Goal: Task Accomplishment & Management: Use online tool/utility

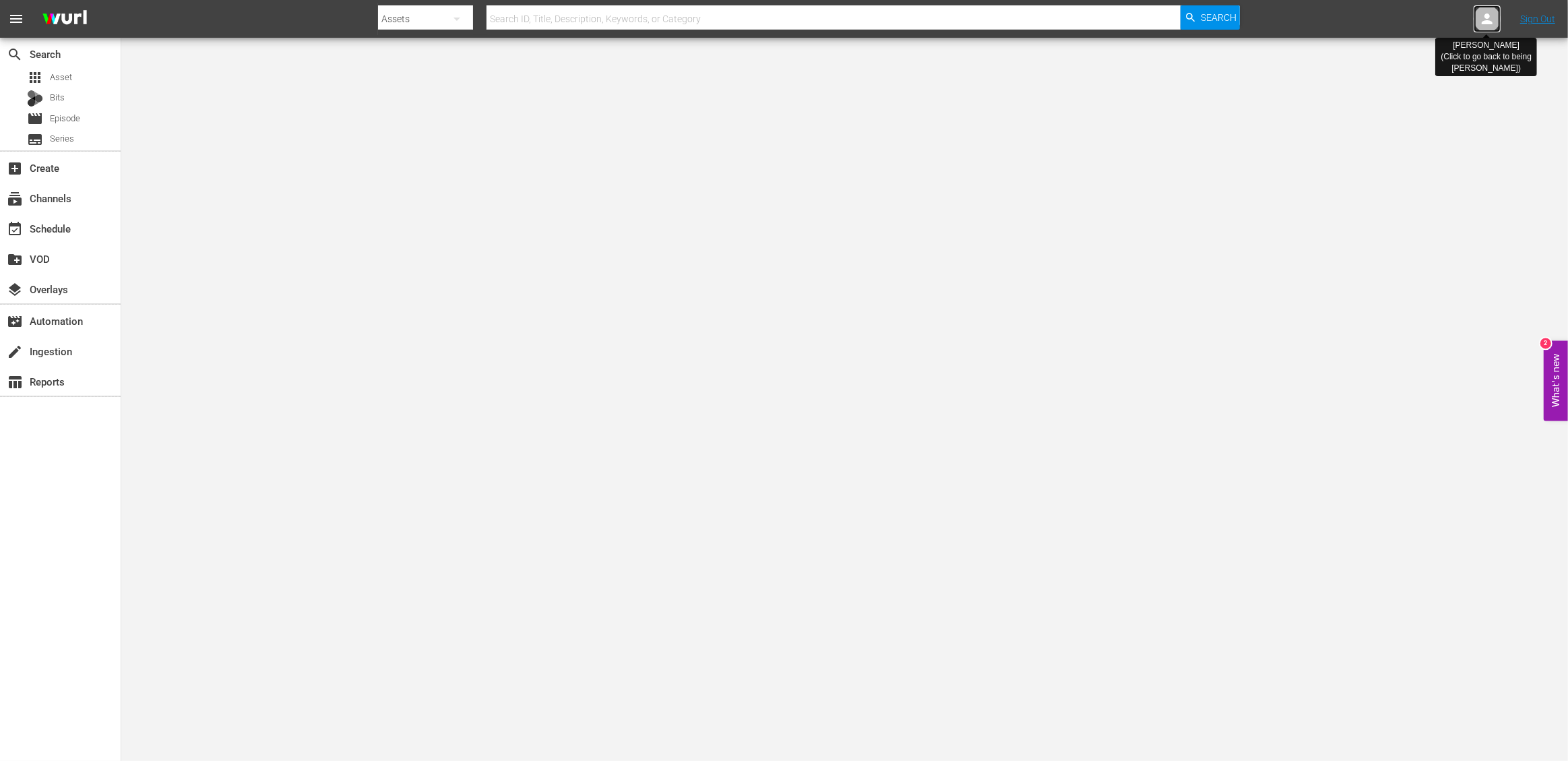
click at [1489, 23] on icon at bounding box center [1487, 18] width 11 height 11
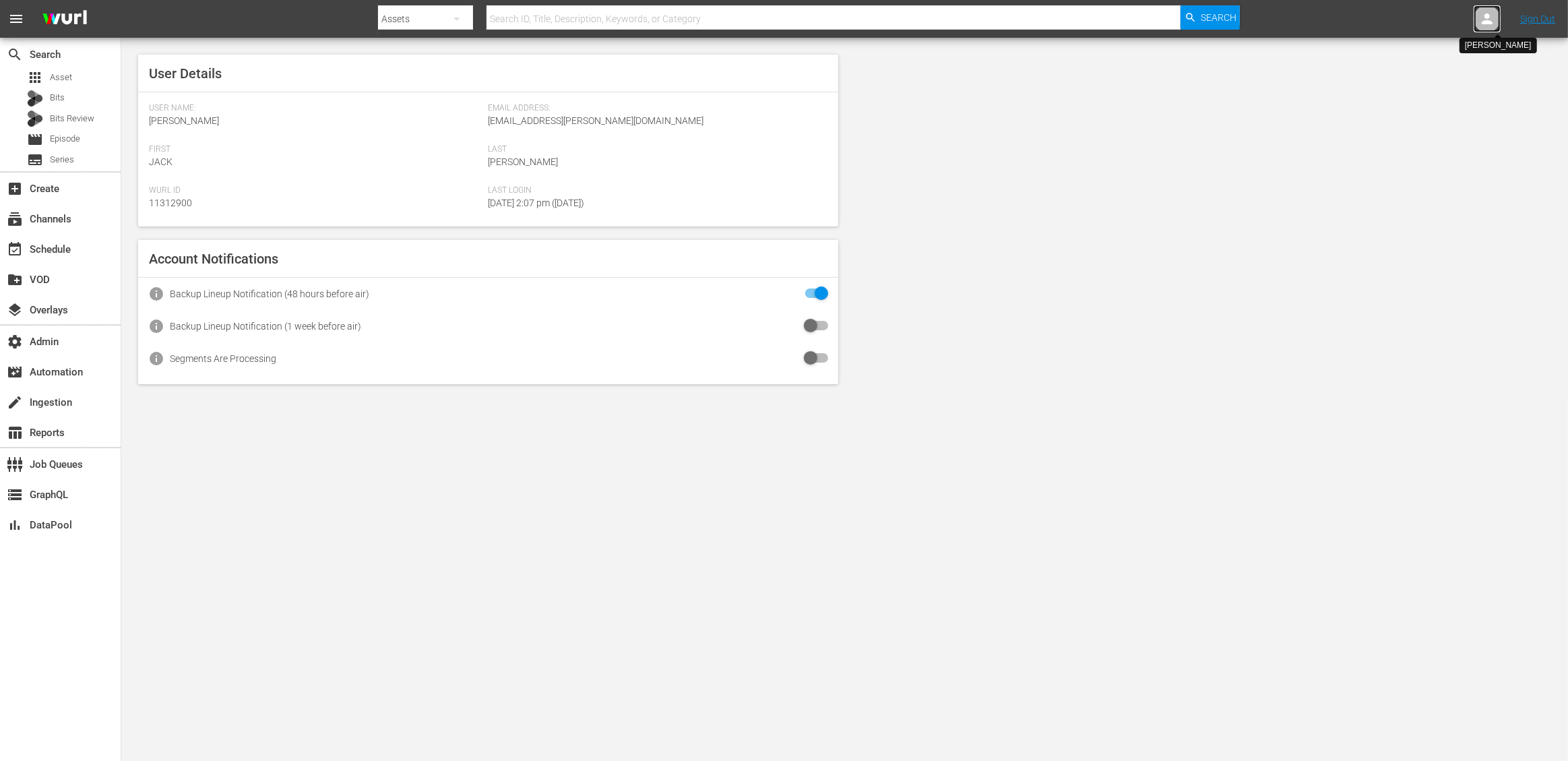
click at [1481, 19] on icon at bounding box center [1488, 19] width 16 height 16
click at [1438, 19] on input "text" at bounding box center [1452, 20] width 173 height 32
click at [1434, 53] on div "Charishma Bogolu <charishma.bogolu@janson.com>" at bounding box center [1413, 58] width 210 height 32
type input "Charishma Bogolu (11311860)"
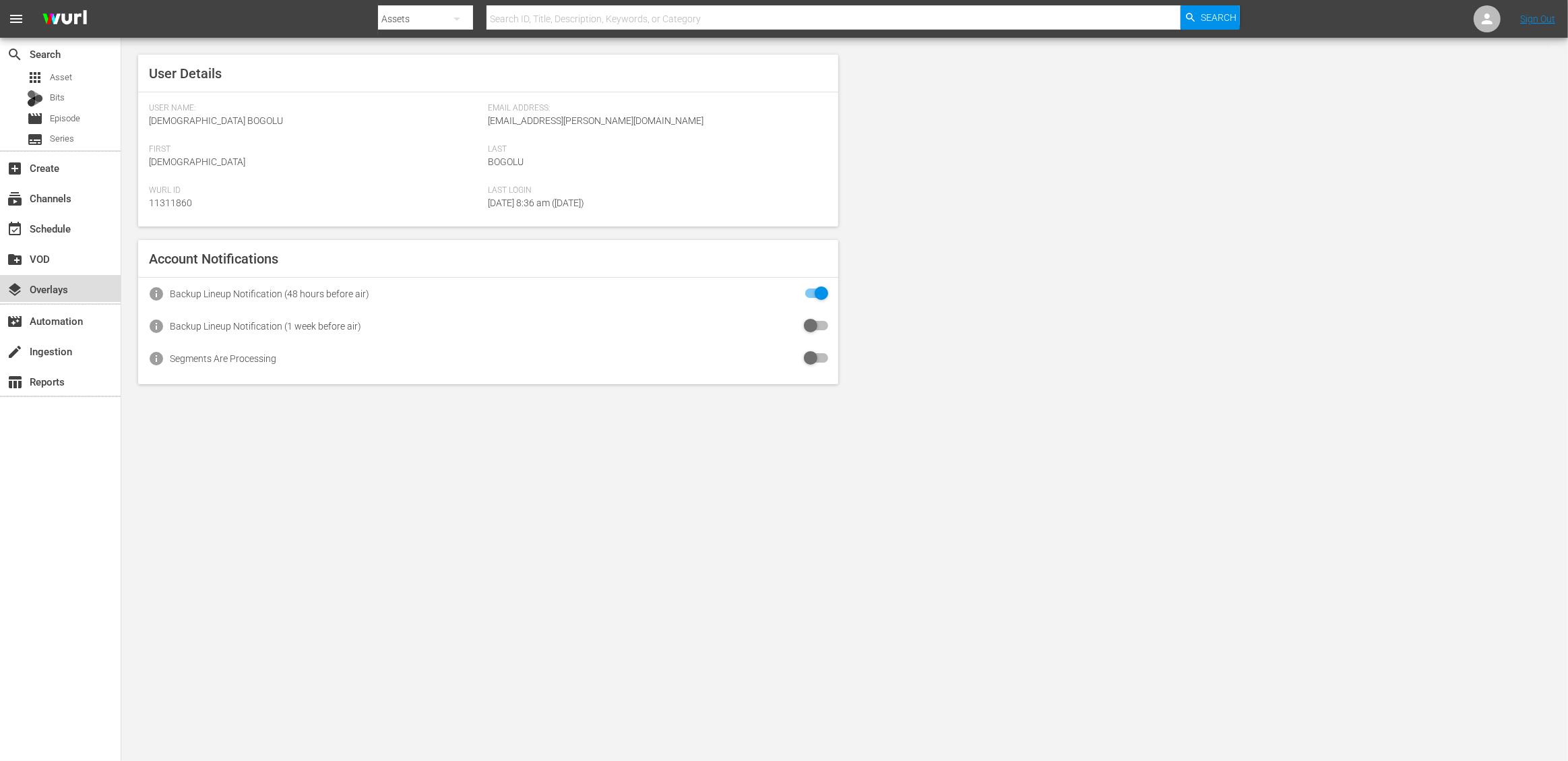
click at [64, 293] on div "layers Overlays" at bounding box center [37, 287] width 75 height 12
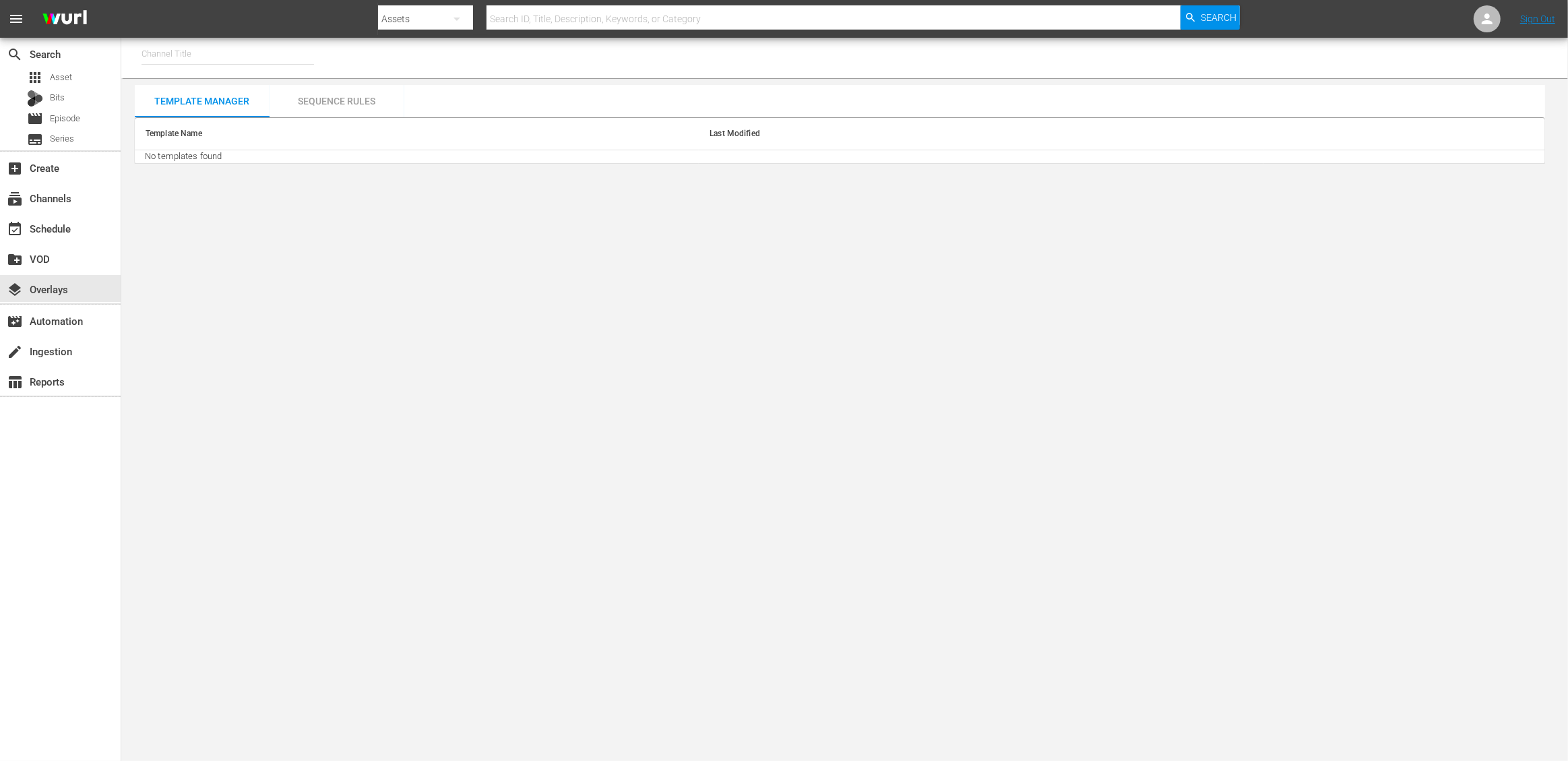
click at [328, 103] on div "Sequence Rules" at bounding box center [337, 101] width 135 height 32
click at [313, 100] on div "Sequence Rules" at bounding box center [337, 101] width 135 height 32
click at [205, 102] on div "Template Manager" at bounding box center [202, 101] width 135 height 32
click at [77, 285] on div "layers Overlays" at bounding box center [60, 288] width 121 height 27
click at [241, 62] on input "text" at bounding box center [228, 54] width 173 height 32
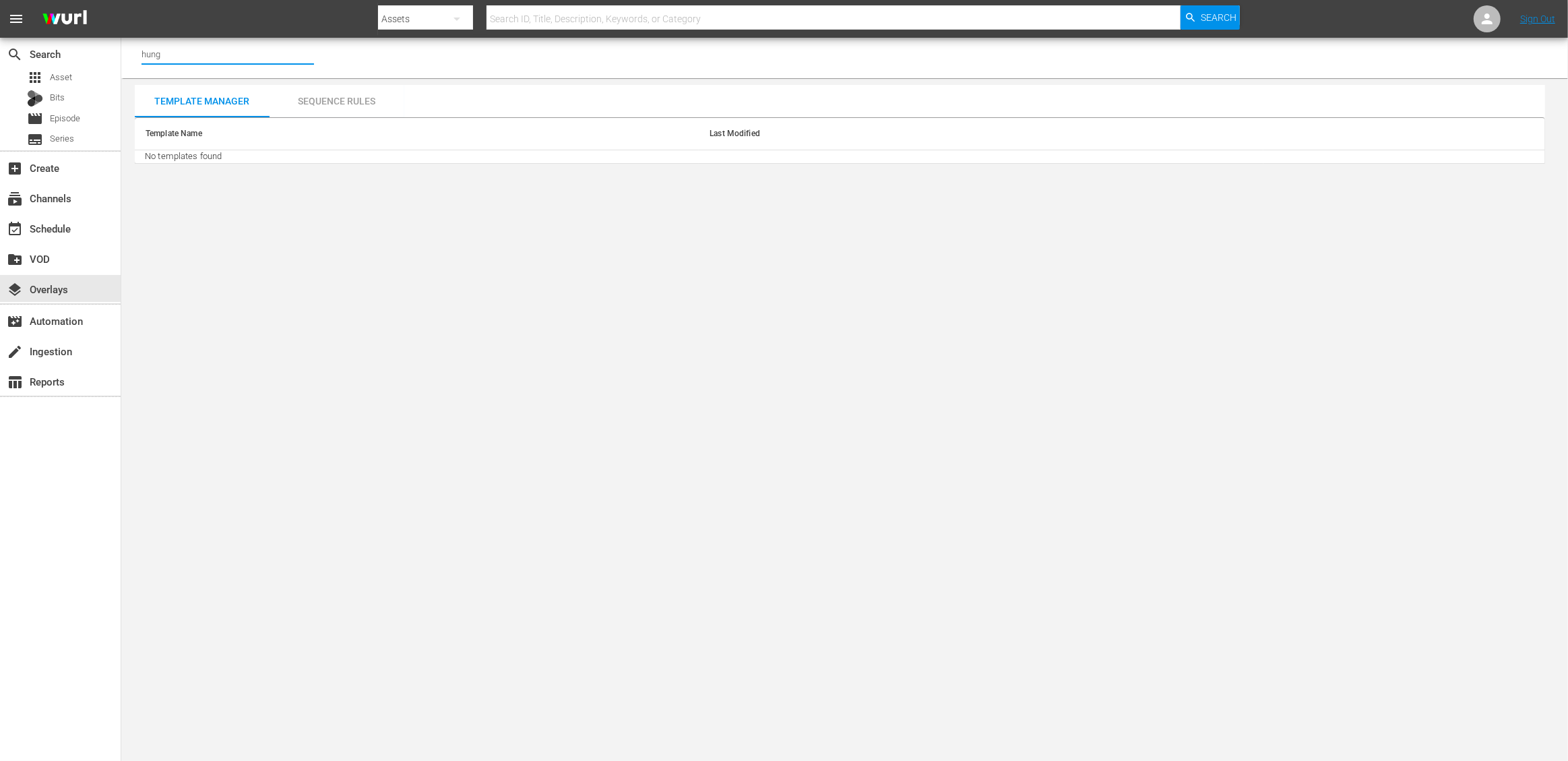
click at [180, 55] on input "hung" at bounding box center [228, 54] width 173 height 32
click at [155, 50] on input "hung" at bounding box center [228, 54] width 173 height 32
click at [170, 56] on input "food" at bounding box center [228, 54] width 173 height 32
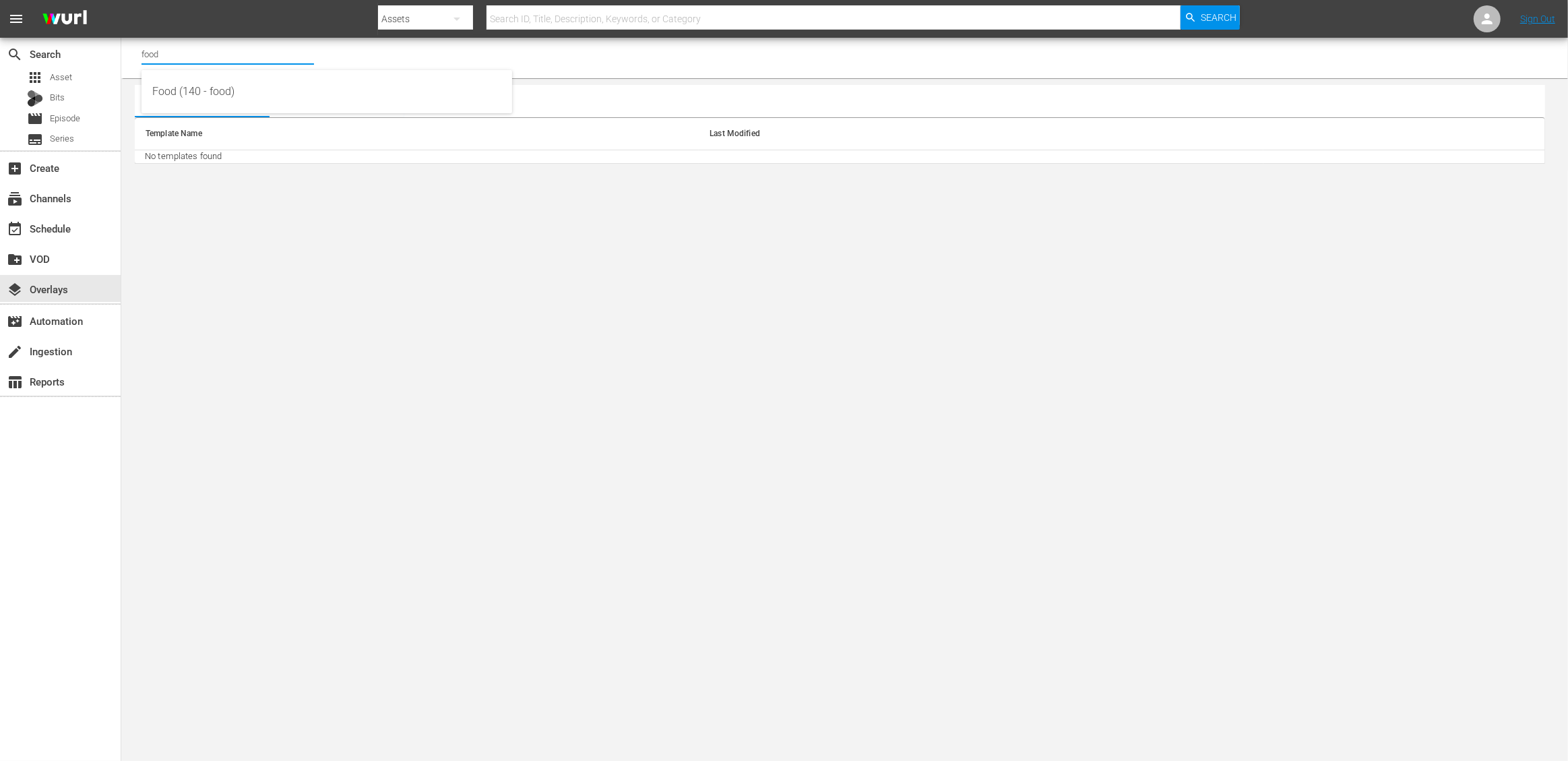
click at [170, 56] on input "food" at bounding box center [228, 54] width 173 height 32
click at [178, 82] on div "Food (140 - food)" at bounding box center [326, 91] width 349 height 32
type input "Food (140 - food)"
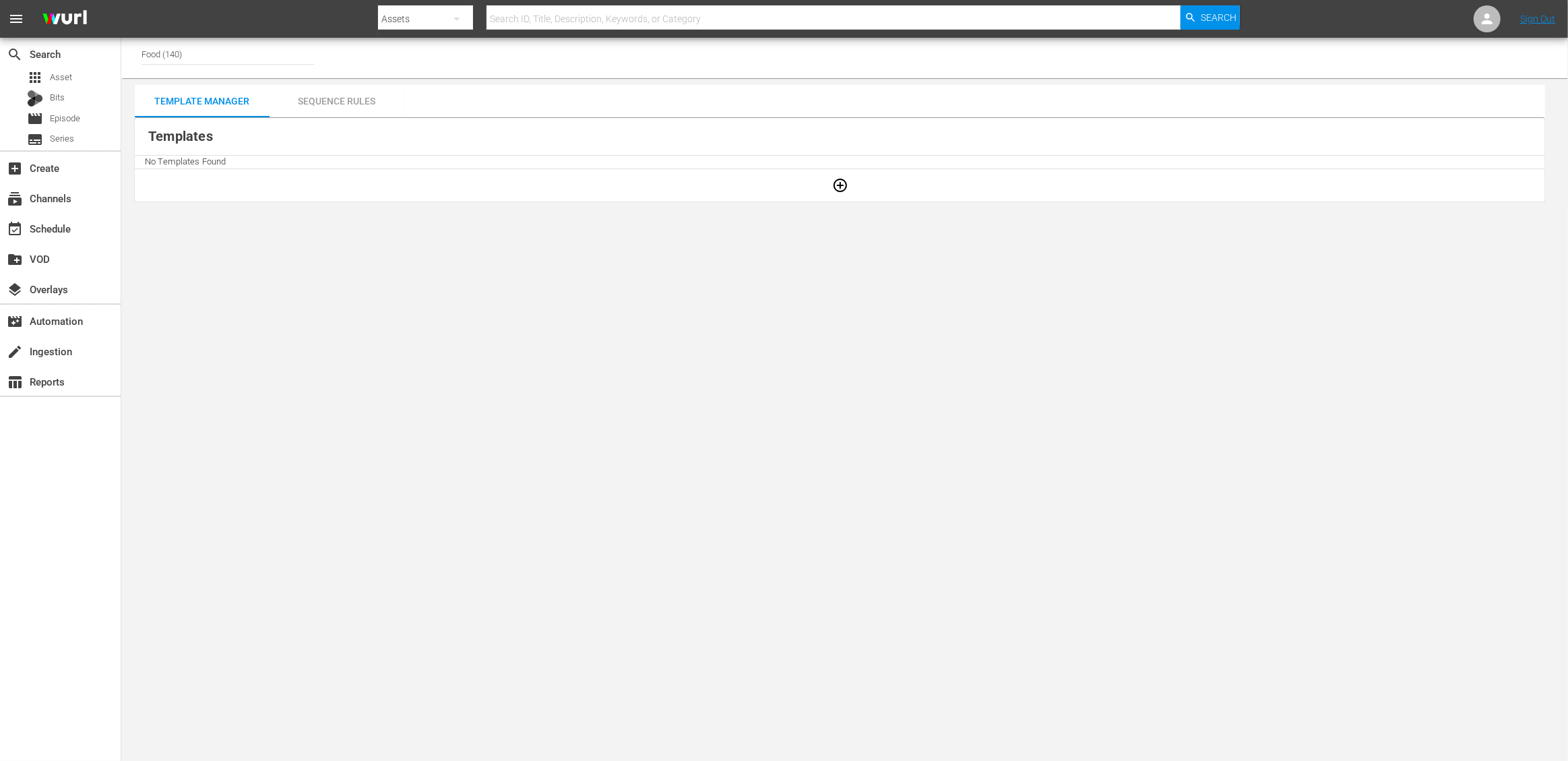
click at [308, 303] on body "menu Search By Assets Search ID, Title, Description, Keywords, or Category Sear…" at bounding box center [784, 380] width 1568 height 761
click at [844, 183] on icon "button" at bounding box center [841, 185] width 16 height 16
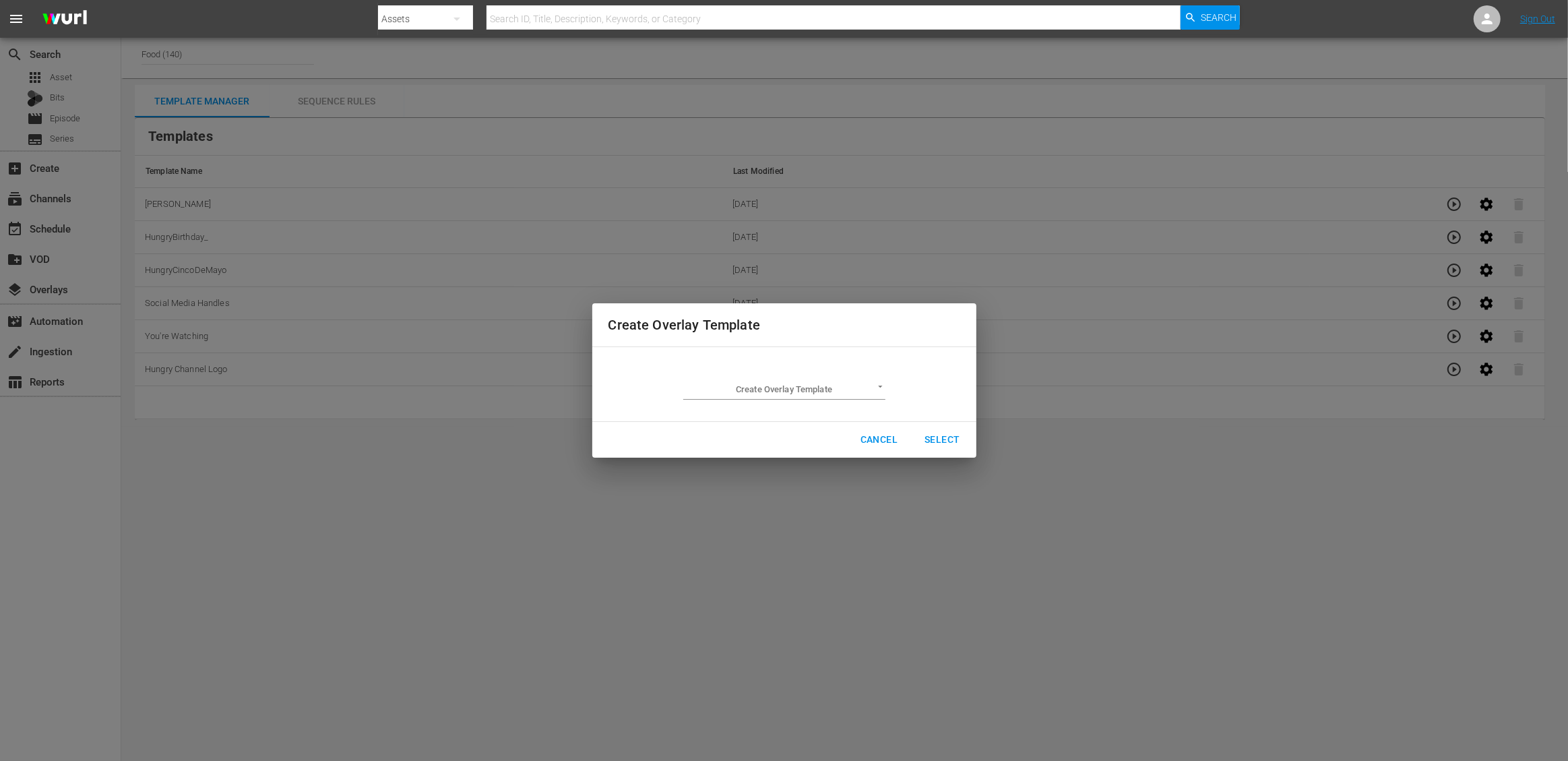
click at [877, 384] on body "menu Search By Assets Search ID, Title, Description, Keywords, or Category Sear…" at bounding box center [784, 380] width 1568 height 761
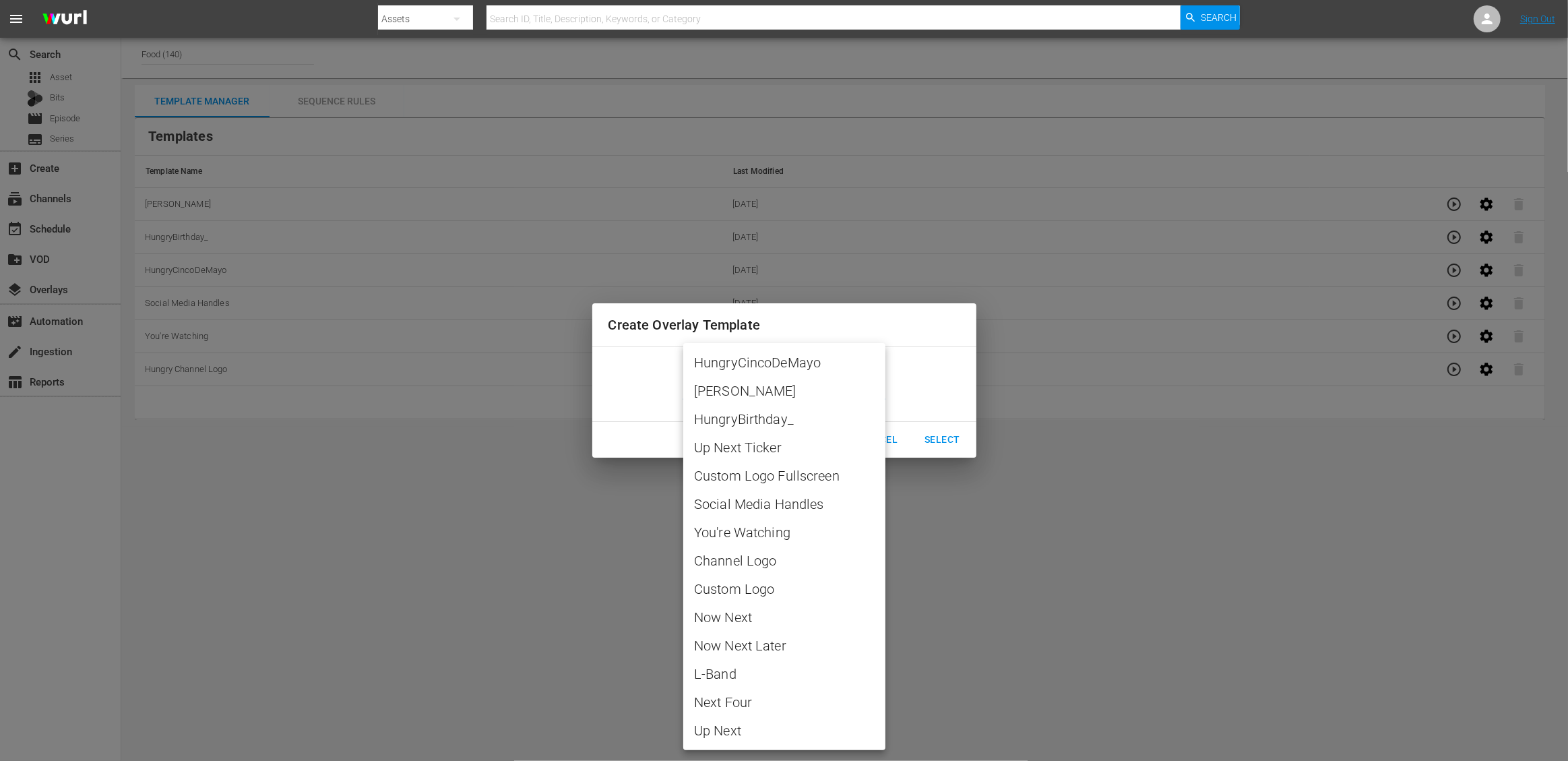
click at [915, 374] on div at bounding box center [784, 380] width 1568 height 761
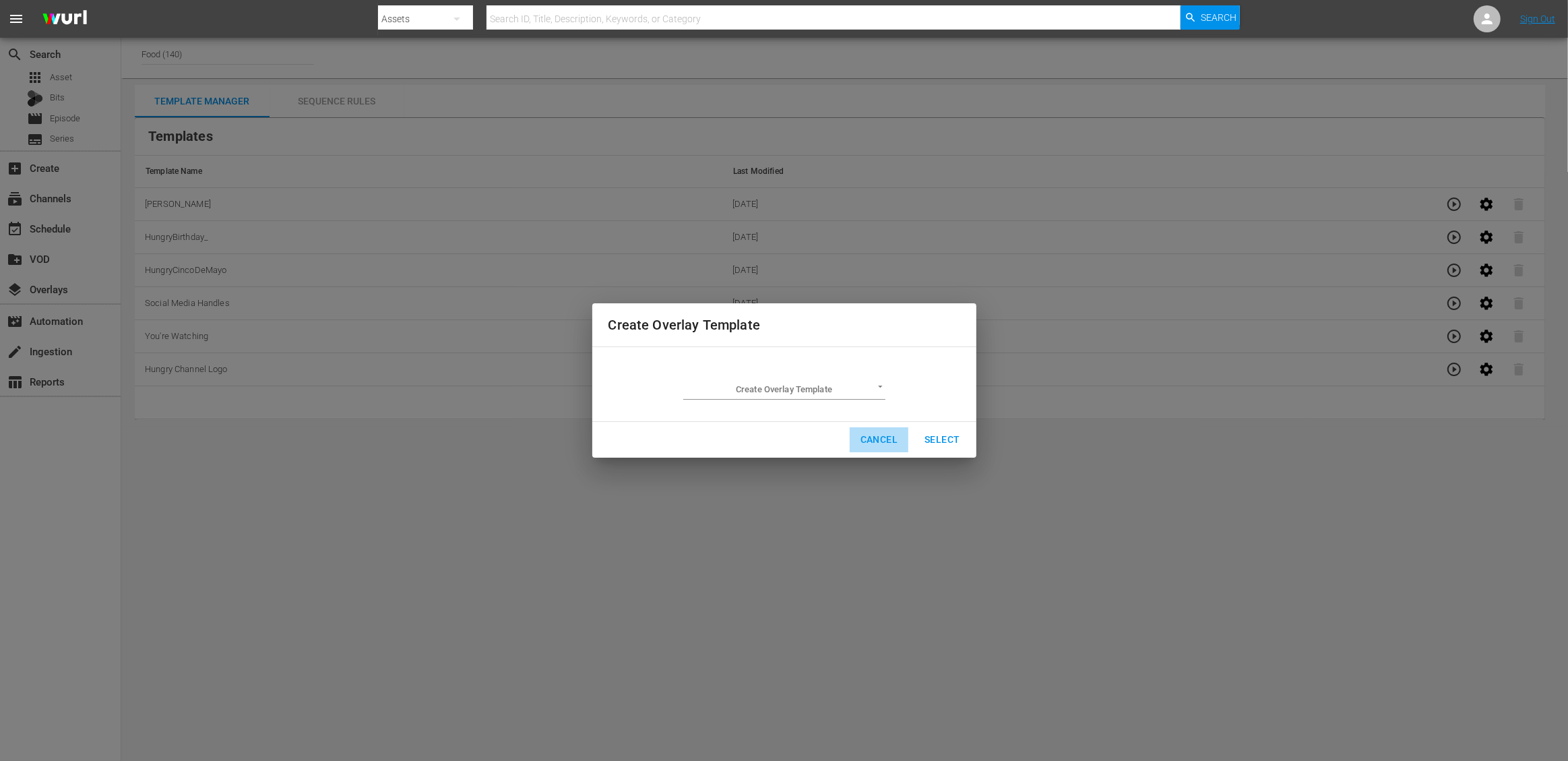
click at [885, 438] on span "Cancel" at bounding box center [879, 439] width 37 height 17
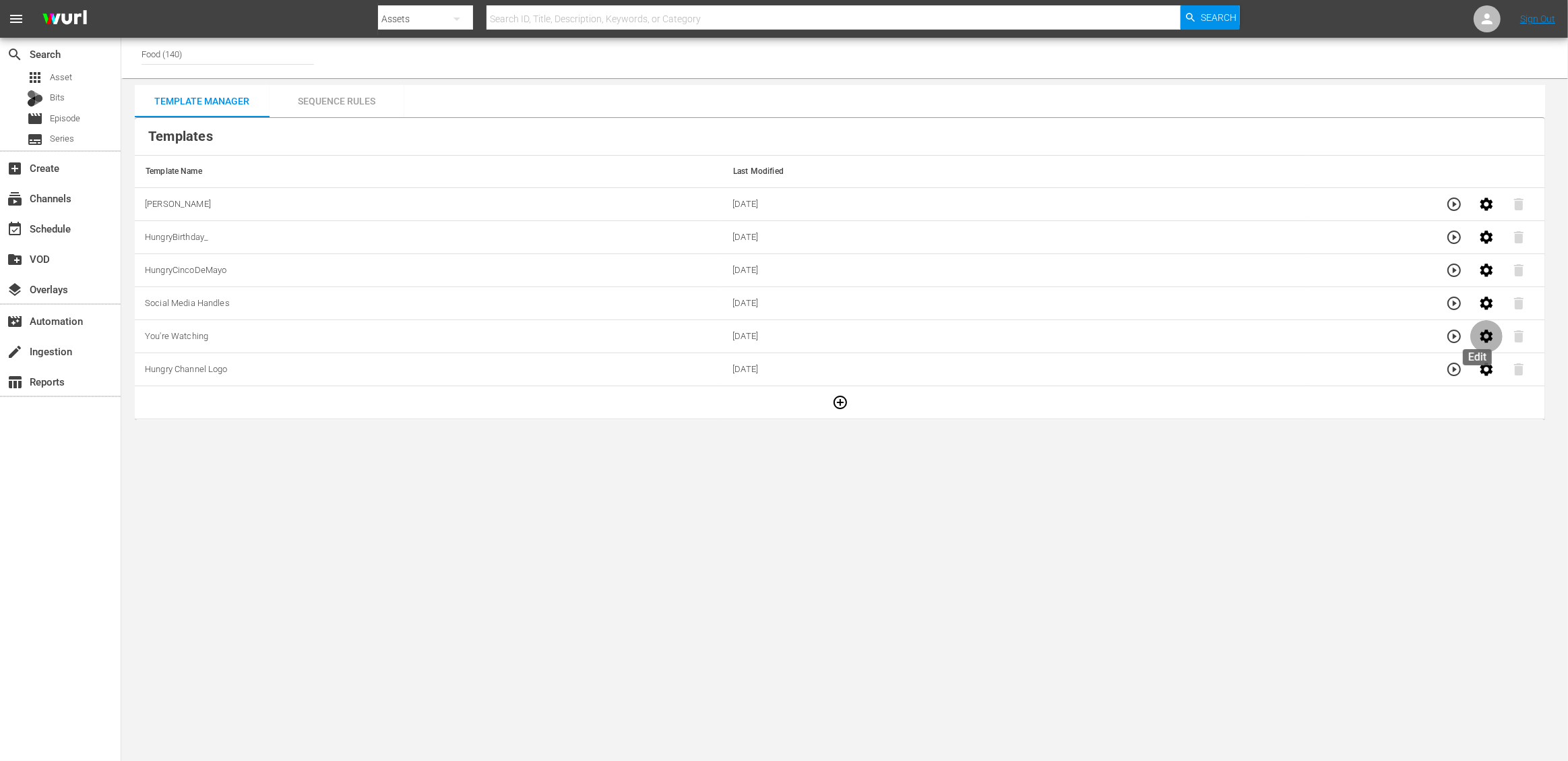
click at [1481, 336] on icon "button" at bounding box center [1488, 336] width 13 height 13
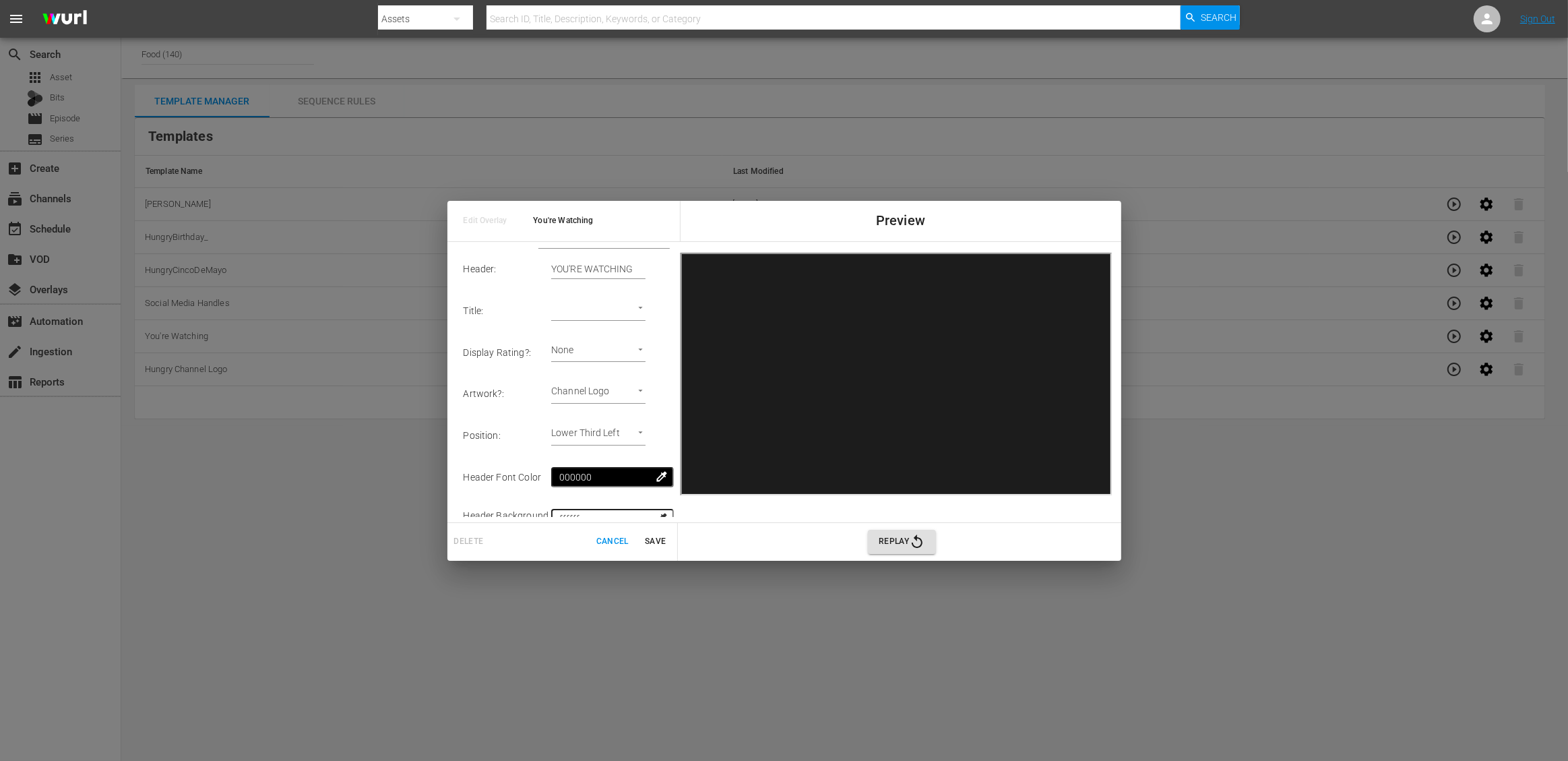
scroll to position [25, 0]
click at [615, 436] on body "menu Search By Assets Search ID, Title, Description, Keywords, or Category Sear…" at bounding box center [784, 380] width 1568 height 761
click at [490, 435] on div at bounding box center [784, 380] width 1568 height 761
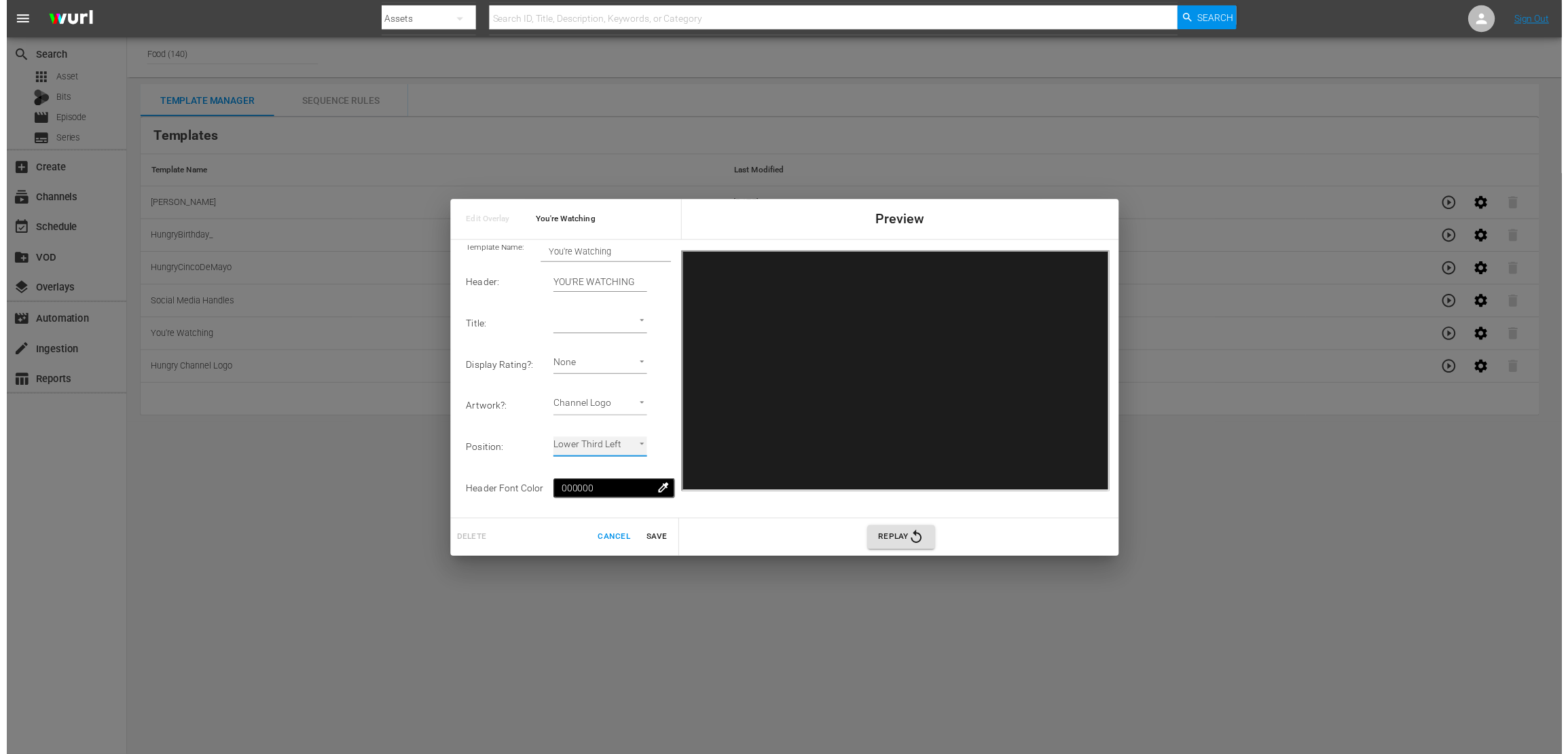
scroll to position [0, 0]
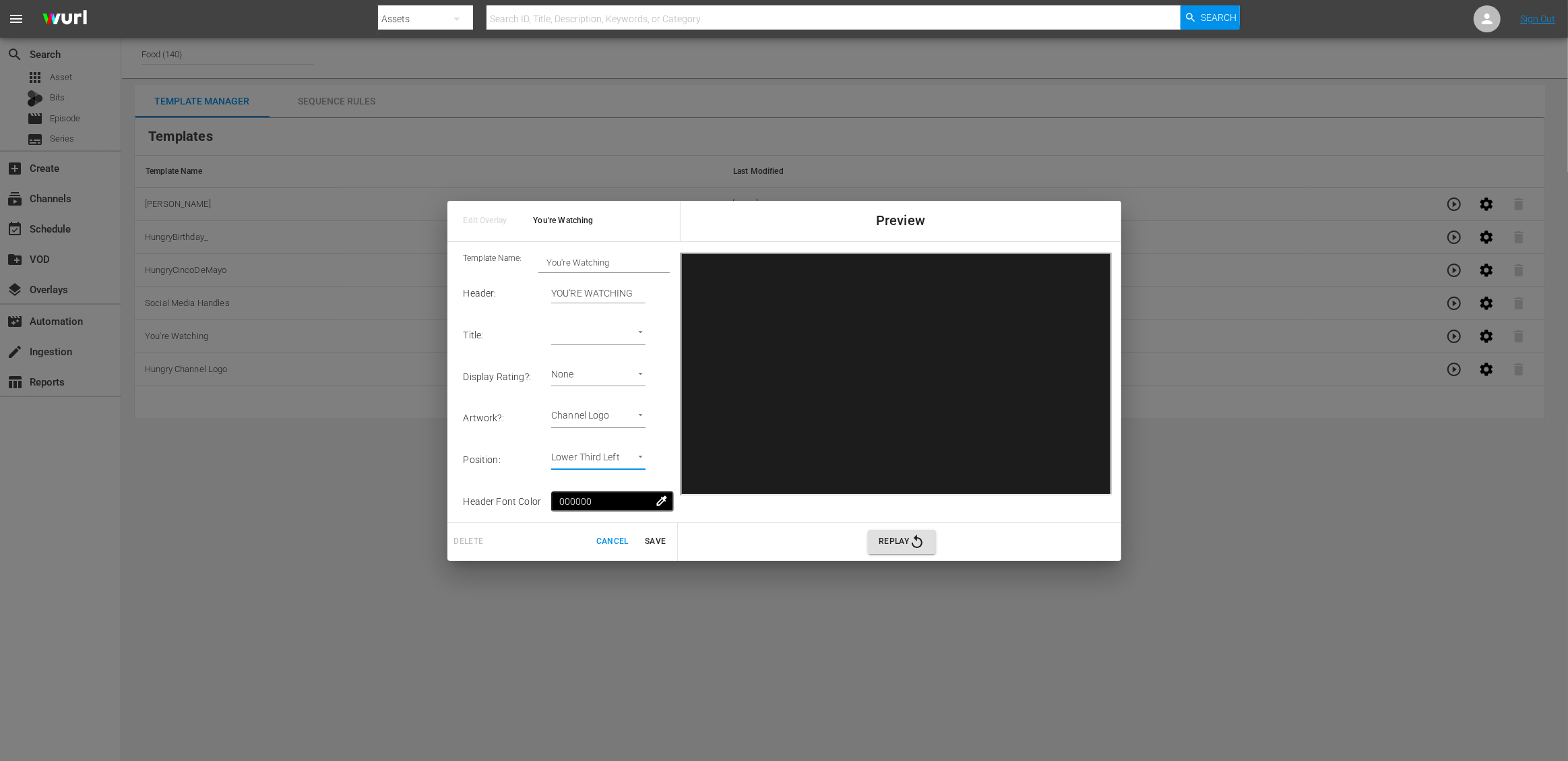
click at [367, 498] on div "Edit Overlay You're Watching Preview Template Name: You're Watching Header : YO…" at bounding box center [784, 380] width 1568 height 761
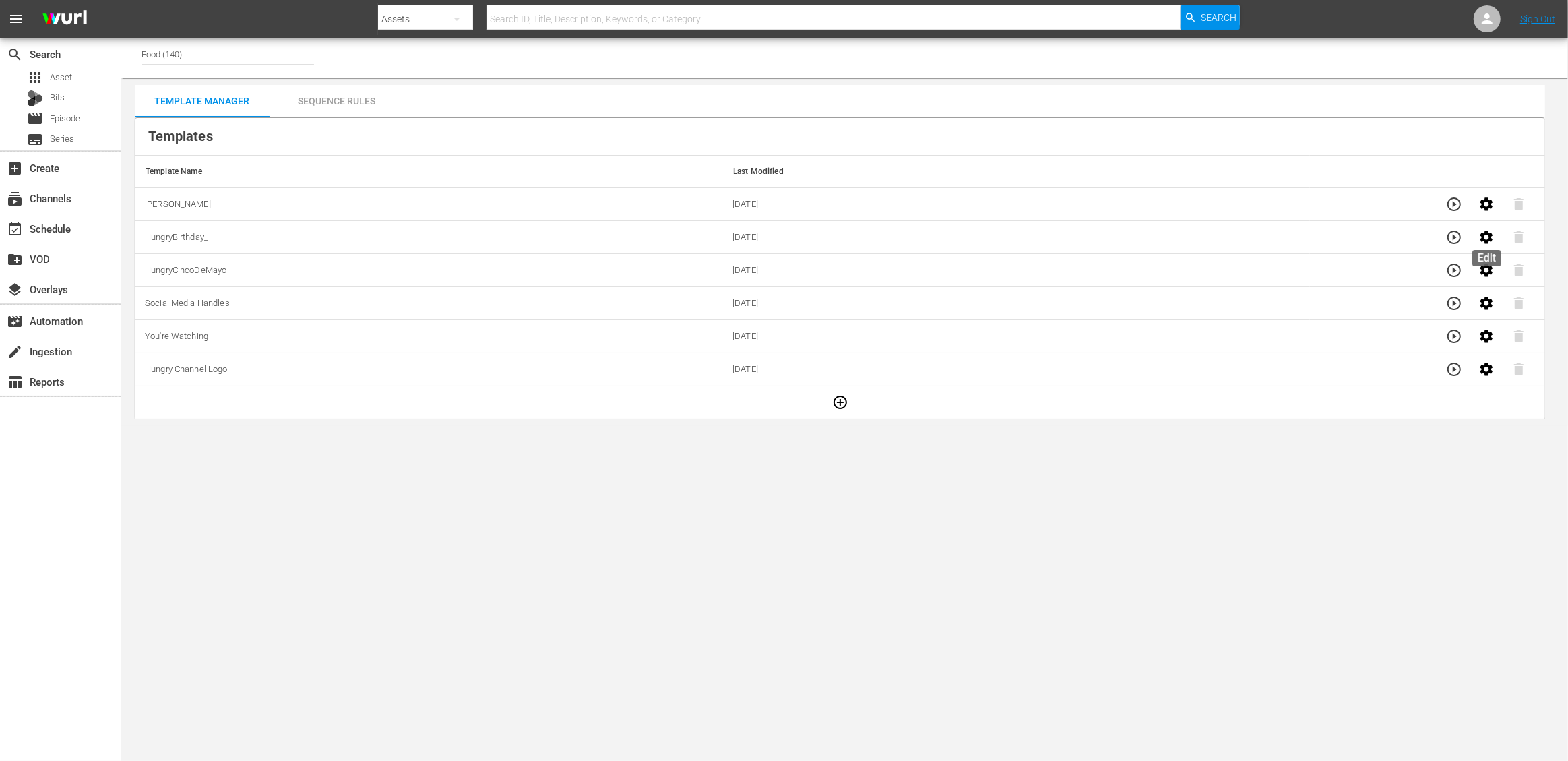
click at [1483, 235] on icon "button" at bounding box center [1488, 237] width 13 height 13
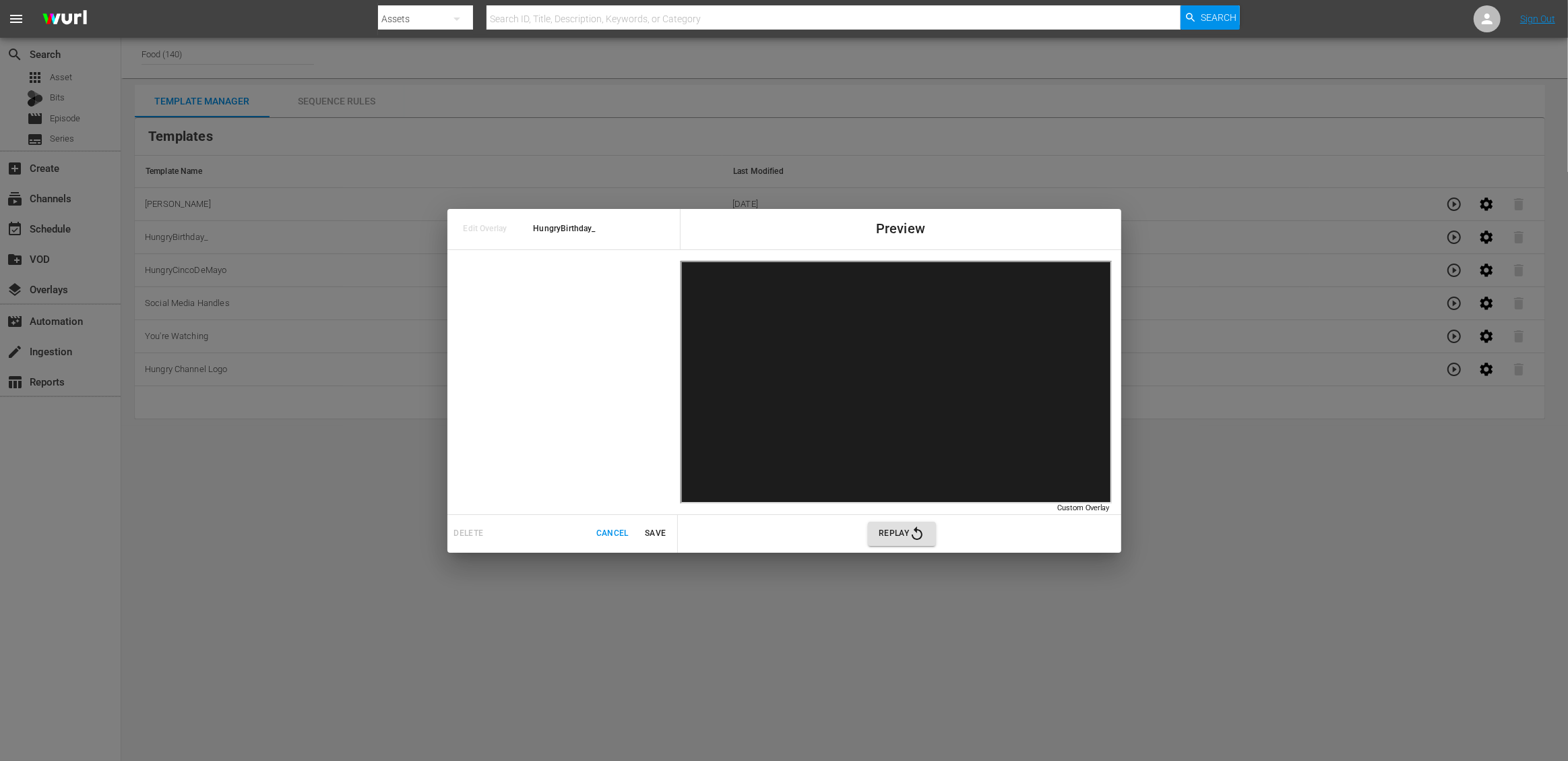
click at [901, 533] on span "Replay" at bounding box center [902, 533] width 47 height 16
click at [618, 624] on div "Edit Overlay HungryBirthday_ Preview Custom Overlay Custom Overlay Delete Cance…" at bounding box center [784, 380] width 1568 height 761
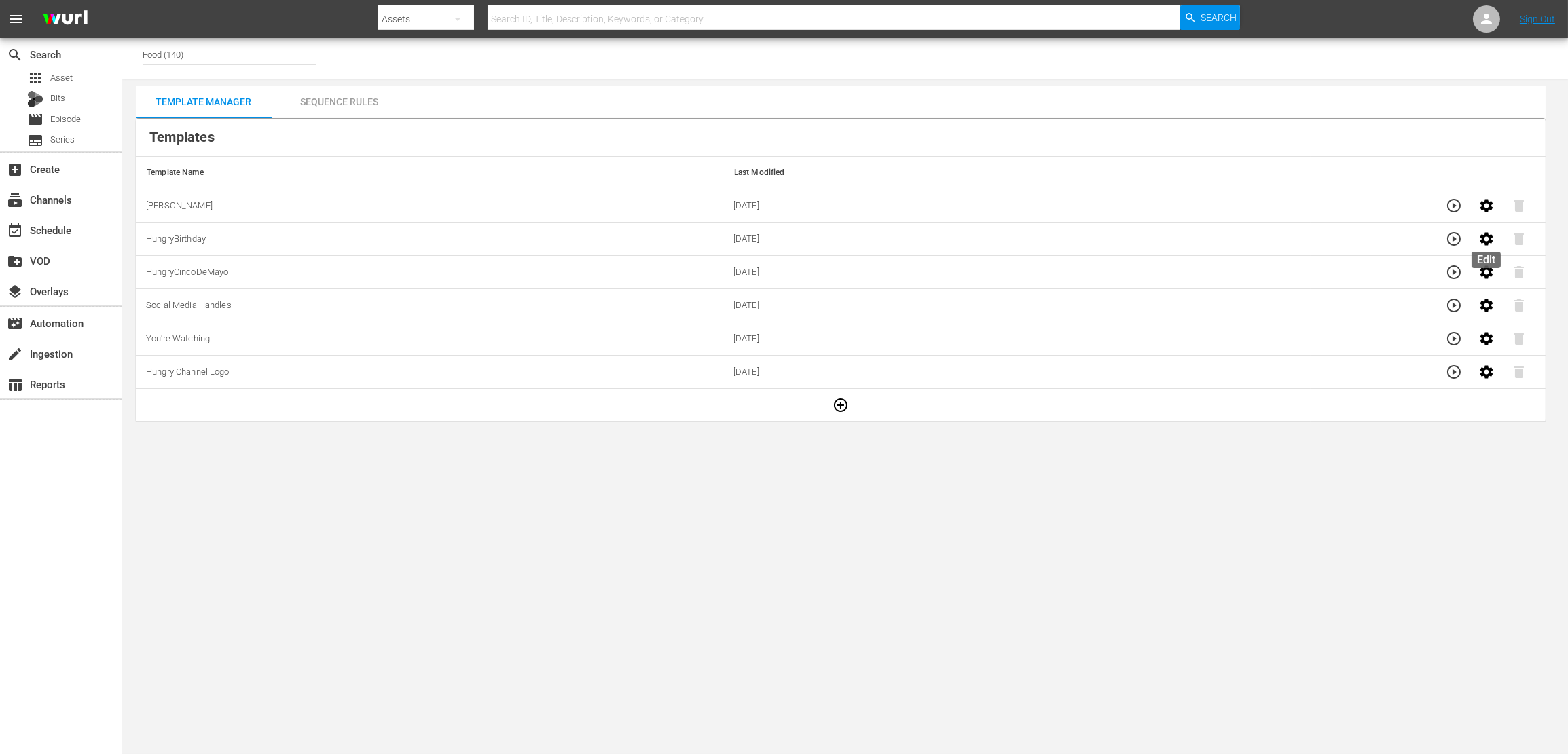
click at [1491, 237] on icon "button" at bounding box center [1486, 239] width 13 height 13
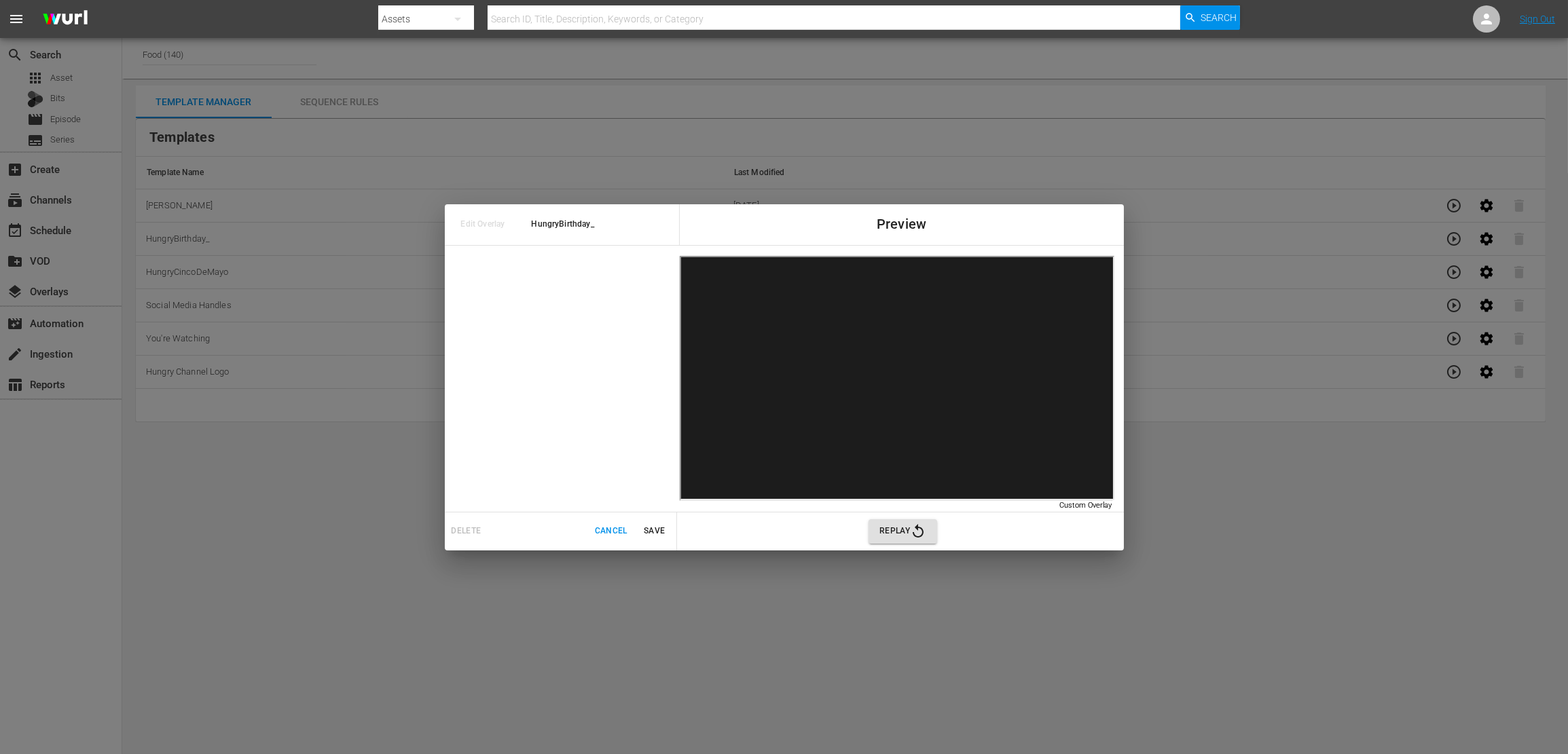
click at [1199, 516] on div "Edit Overlay HungryBirthday_ Preview Custom Overlay Custom Overlay Delete Cance…" at bounding box center [784, 377] width 1568 height 754
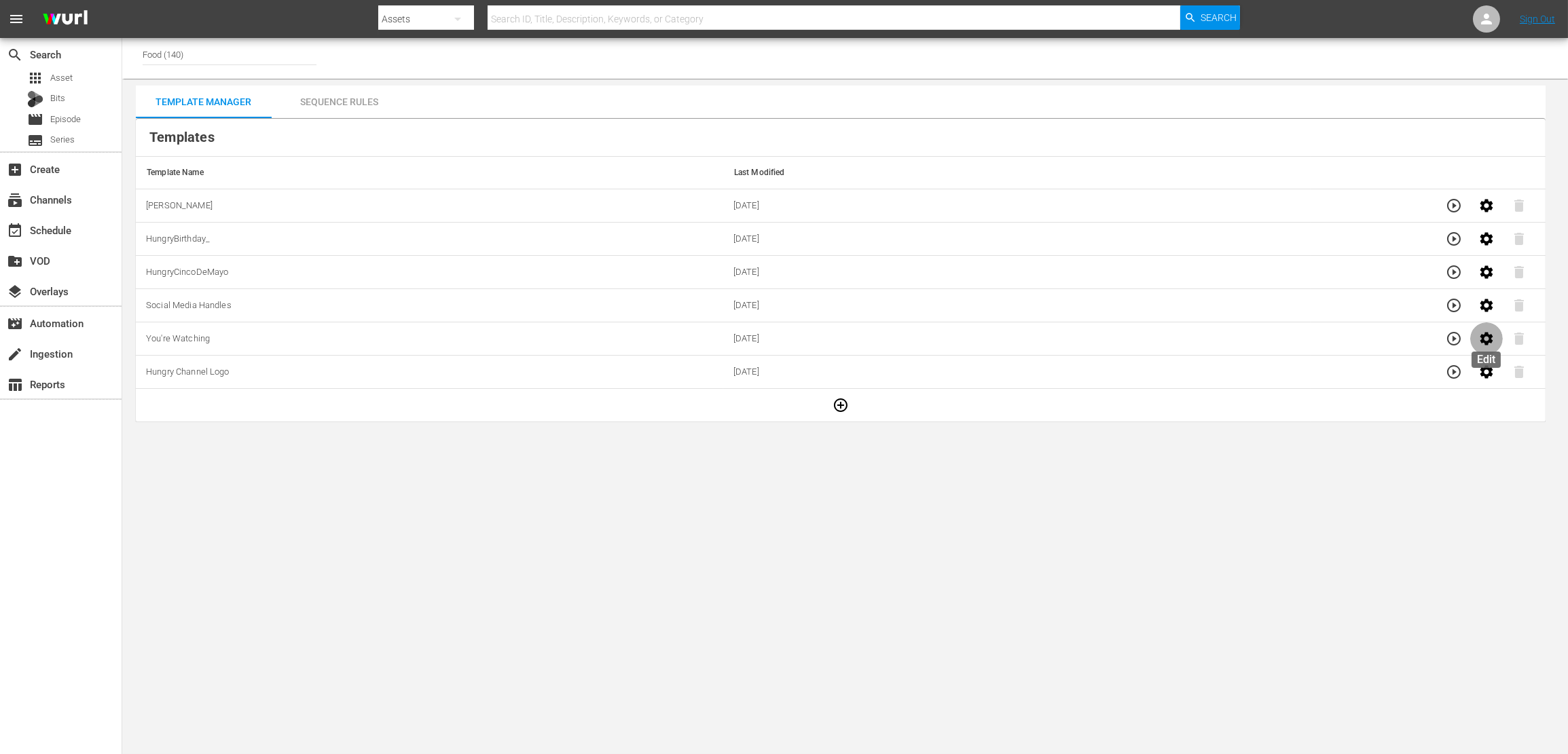
click at [1480, 338] on icon "button" at bounding box center [1486, 339] width 16 height 16
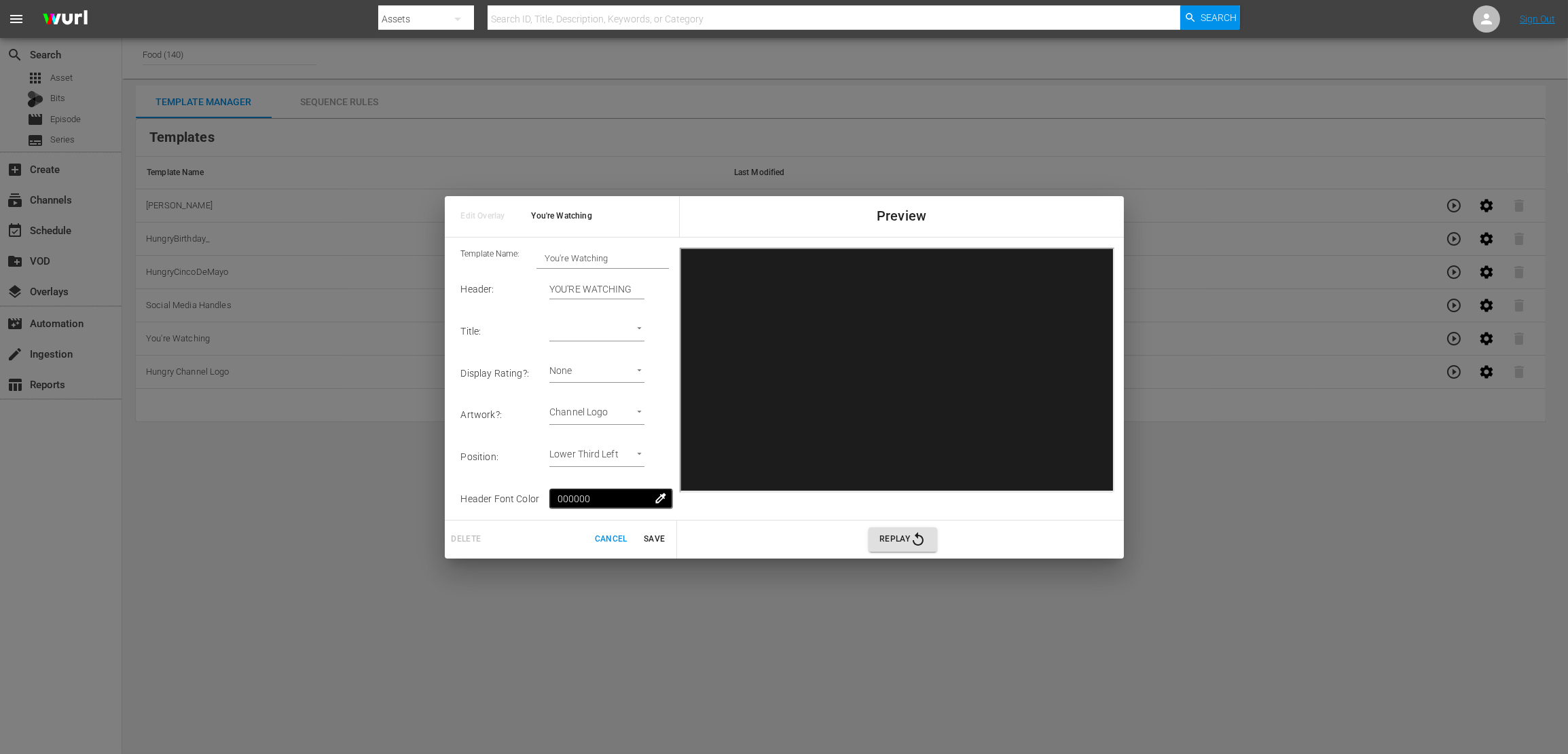
click at [1214, 510] on div "Edit Overlay You're Watching Preview Template Name: You're Watching Header : YO…" at bounding box center [784, 377] width 1568 height 754
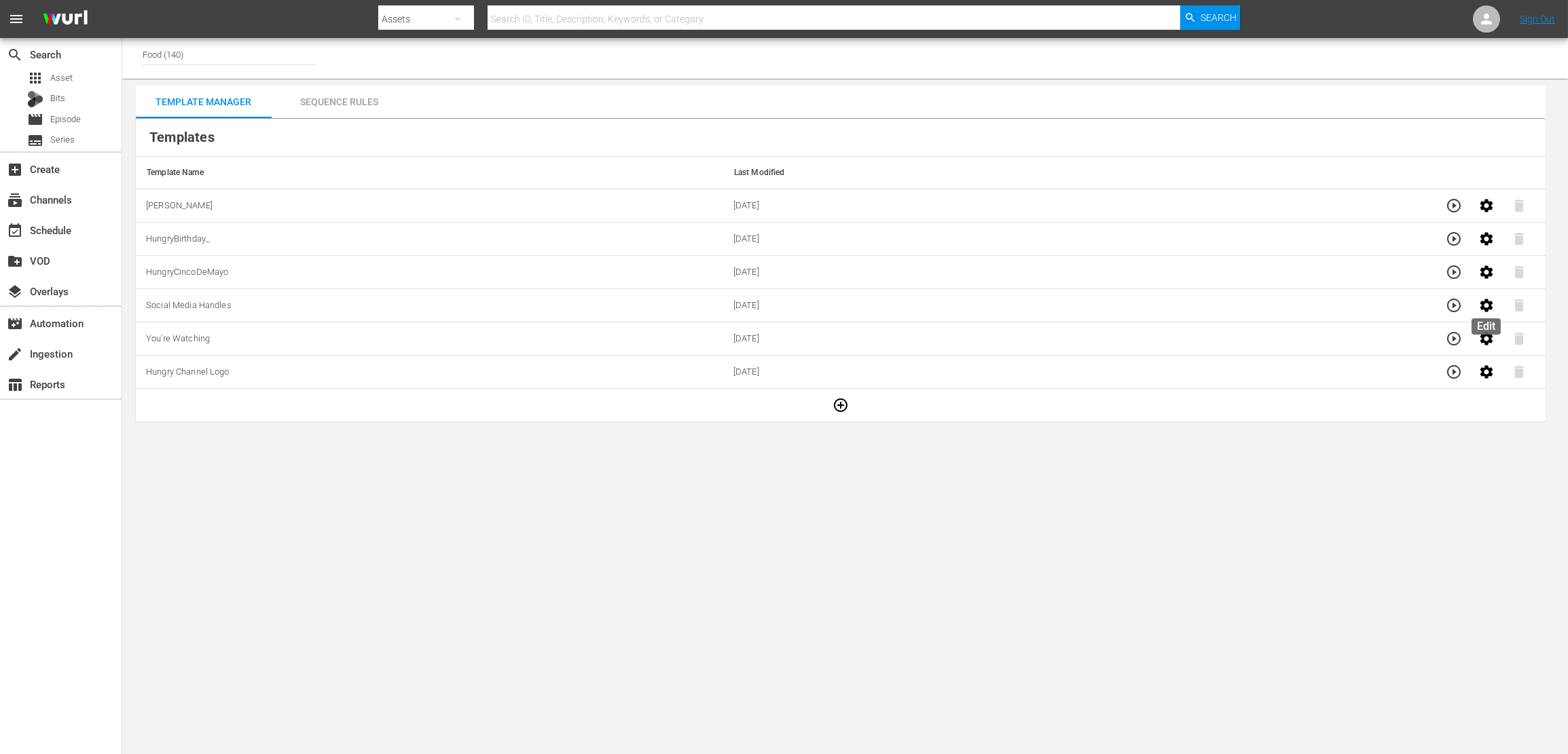
click at [1491, 309] on icon "button" at bounding box center [1486, 305] width 16 height 16
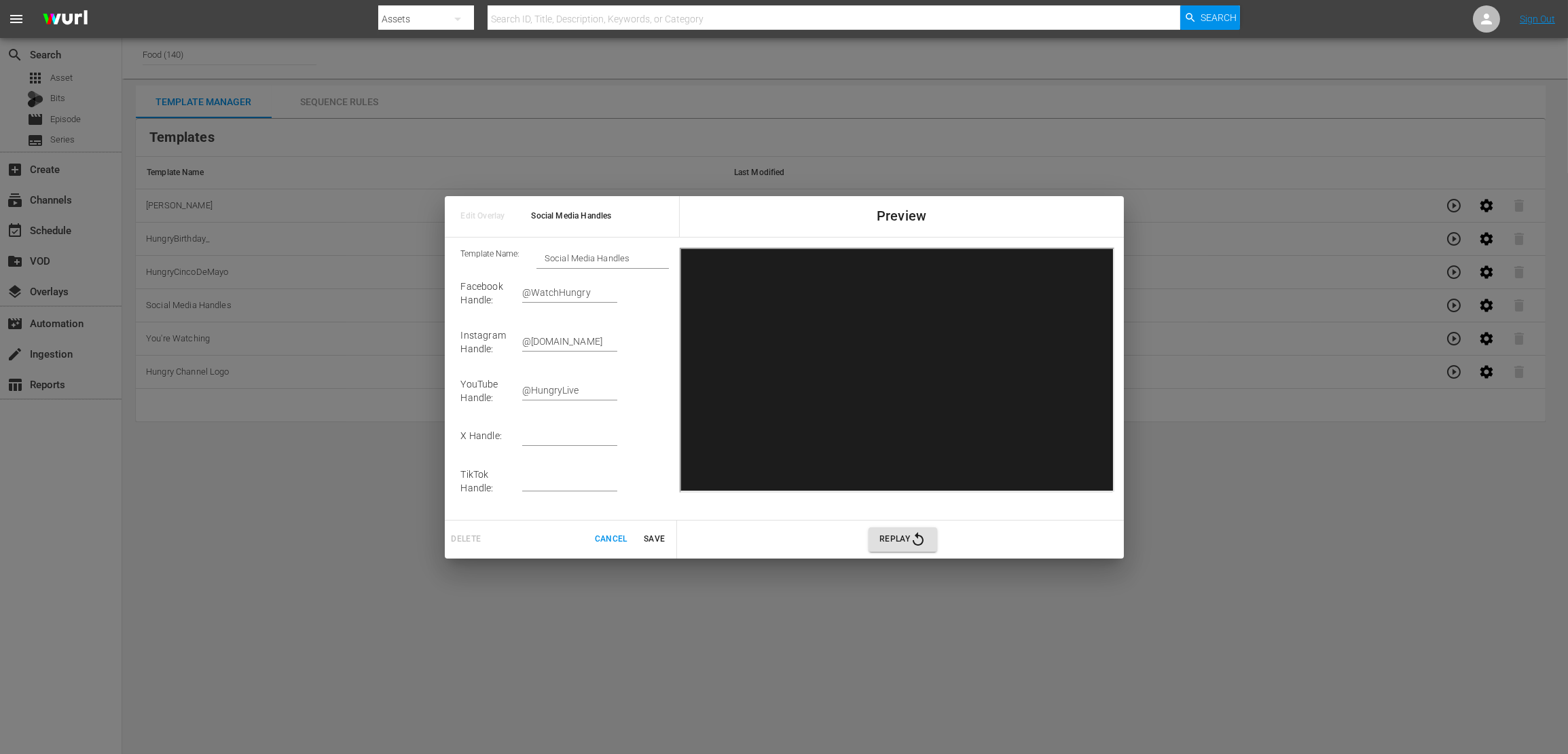
click at [1265, 518] on div "Edit Overlay Social Media Handles Preview Template Name: Social Media Handles F…" at bounding box center [784, 377] width 1568 height 754
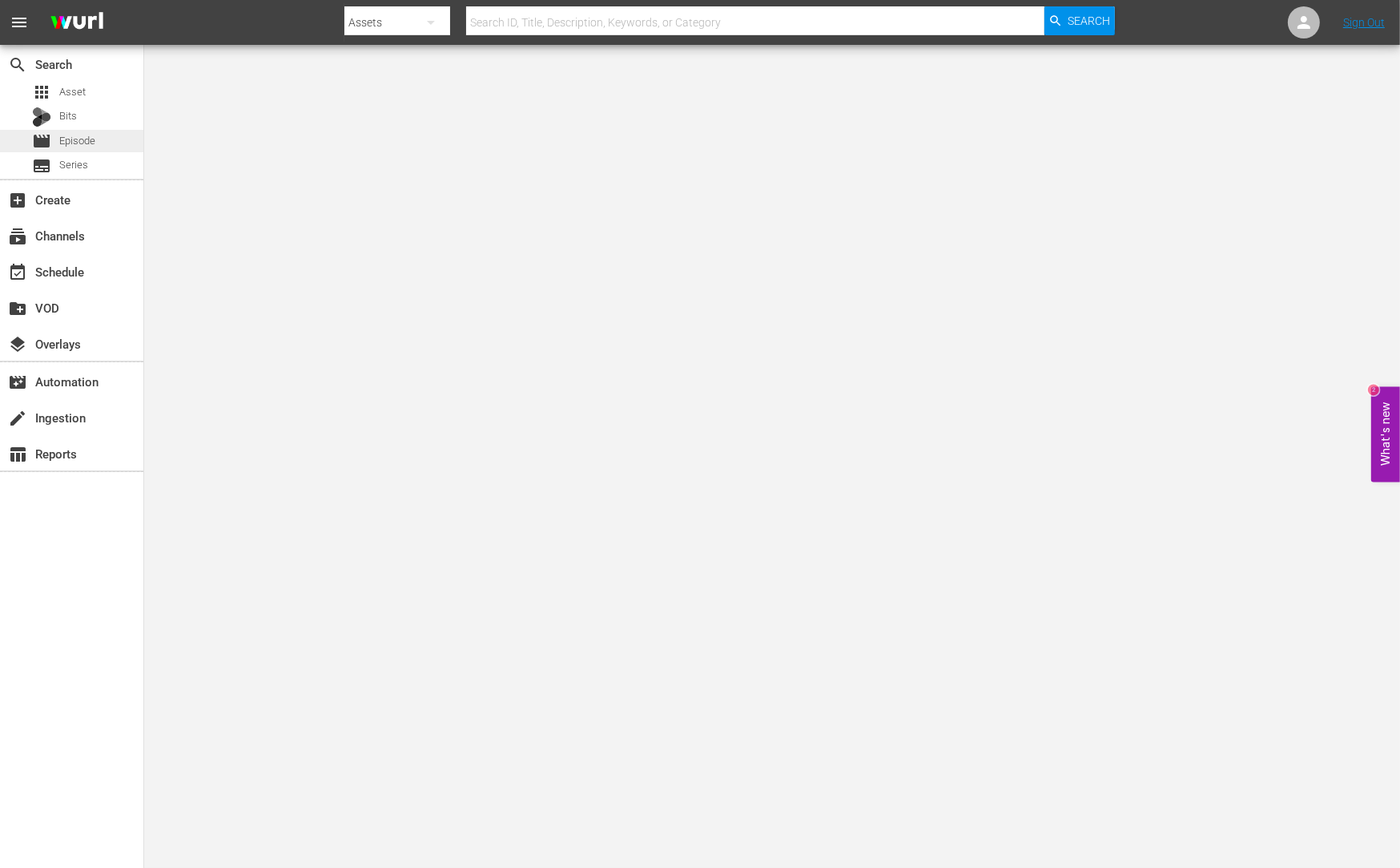
click at [77, 137] on span "Episode" at bounding box center [77, 141] width 36 height 16
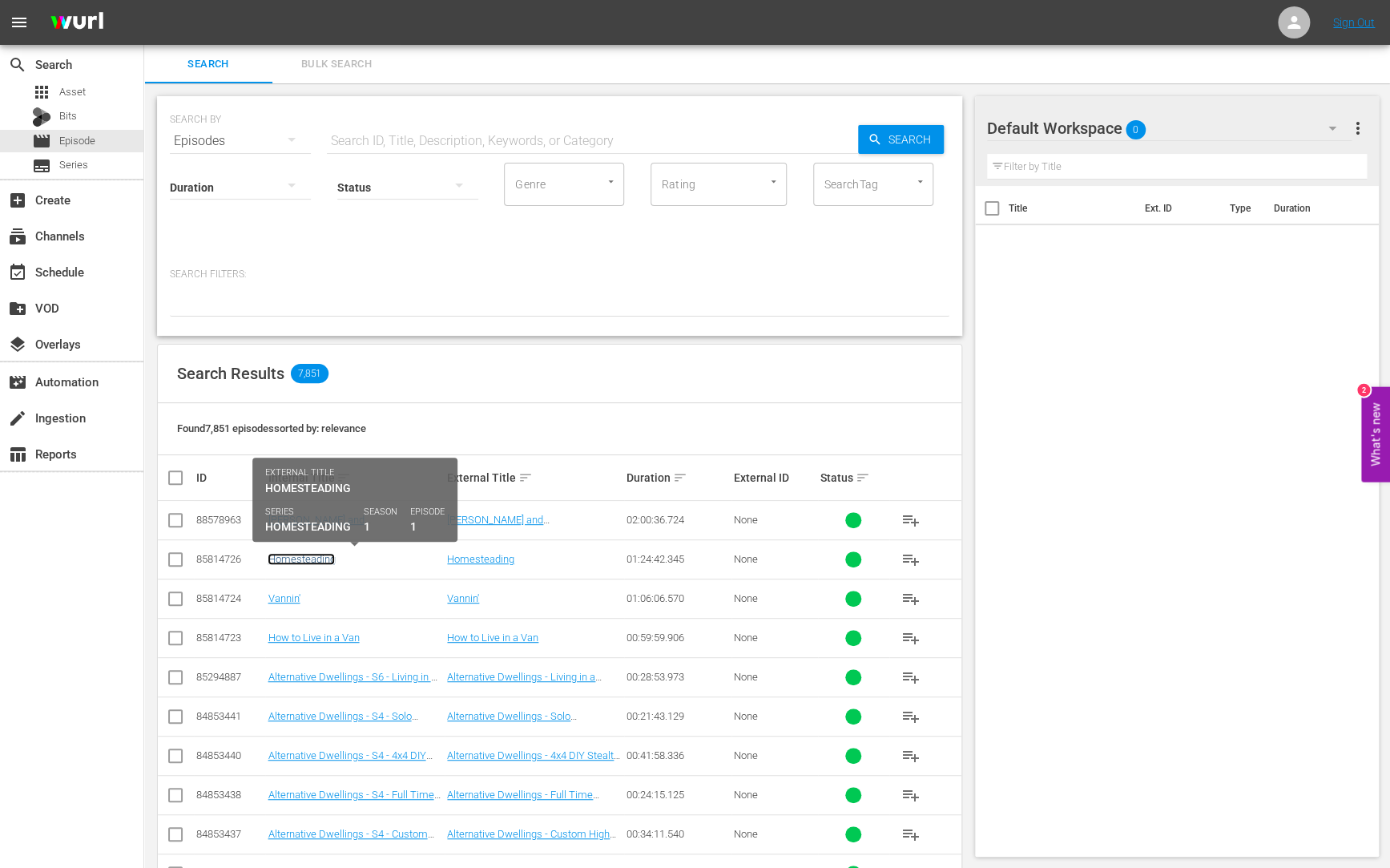
click at [320, 560] on link "Homesteading" at bounding box center [301, 559] width 67 height 12
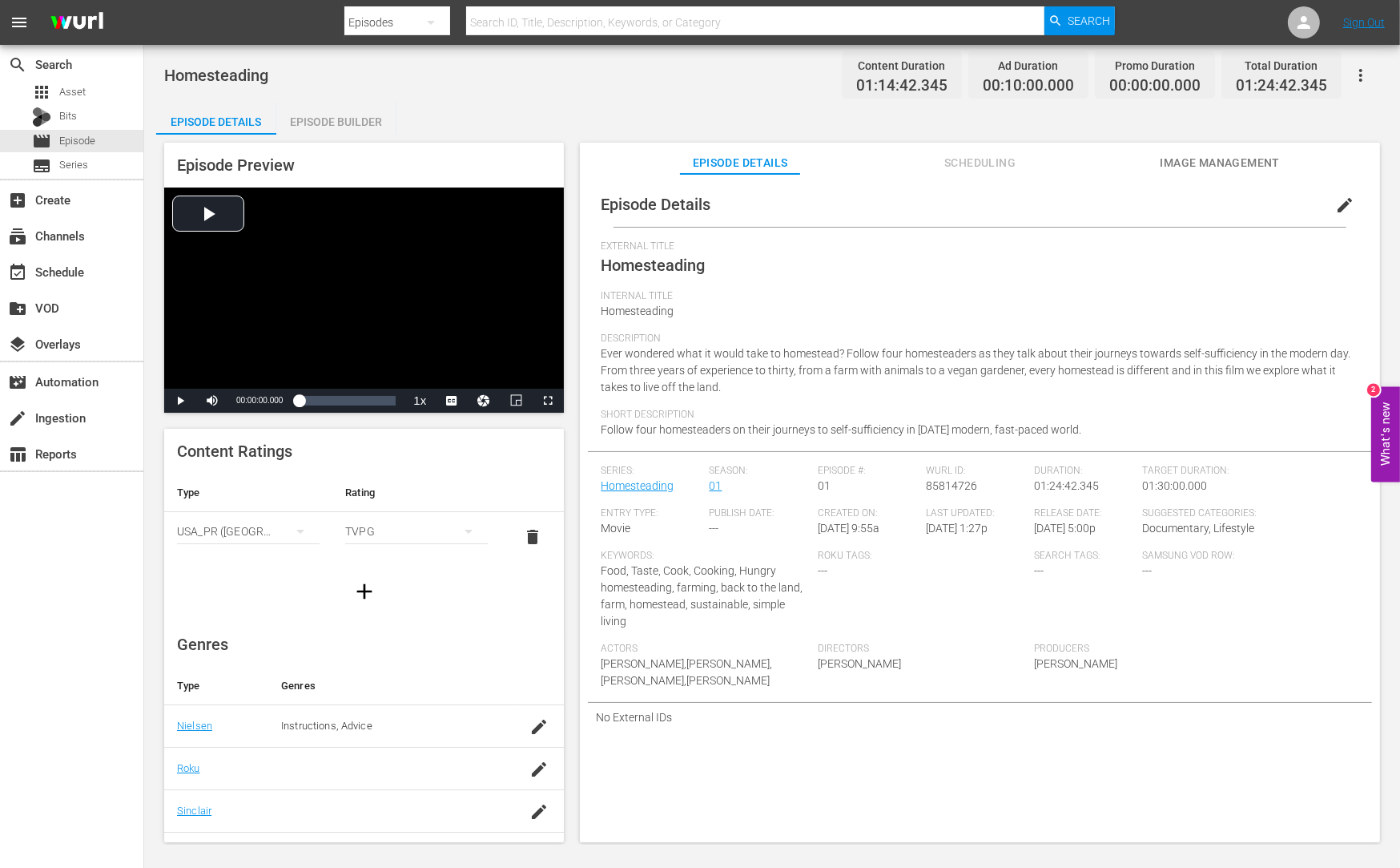
click at [1039, 570] on div "Search Tags: ---" at bounding box center [1088, 596] width 108 height 93
click at [1335, 213] on span "edit" at bounding box center [1344, 205] width 19 height 19
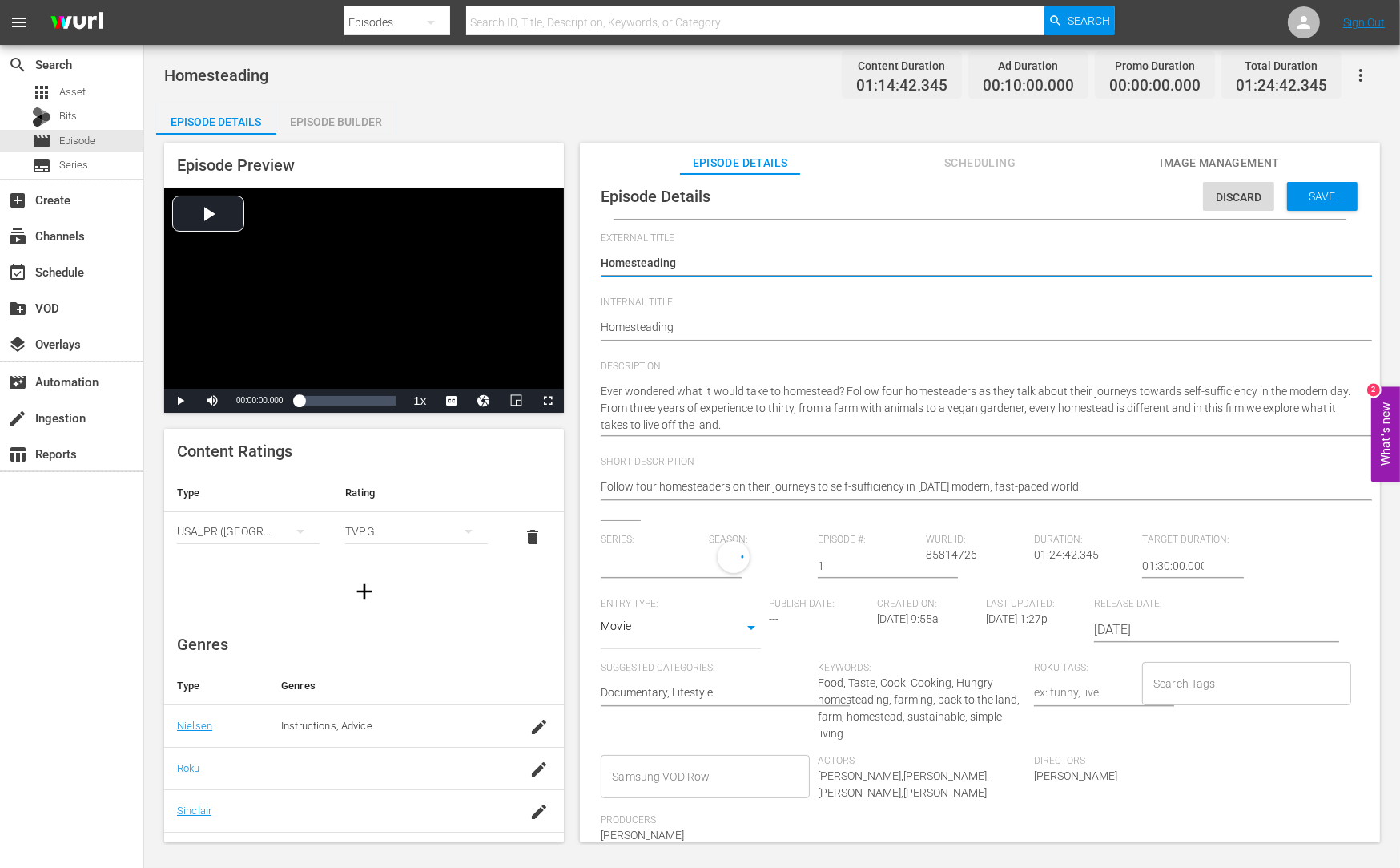
scroll to position [19, 0]
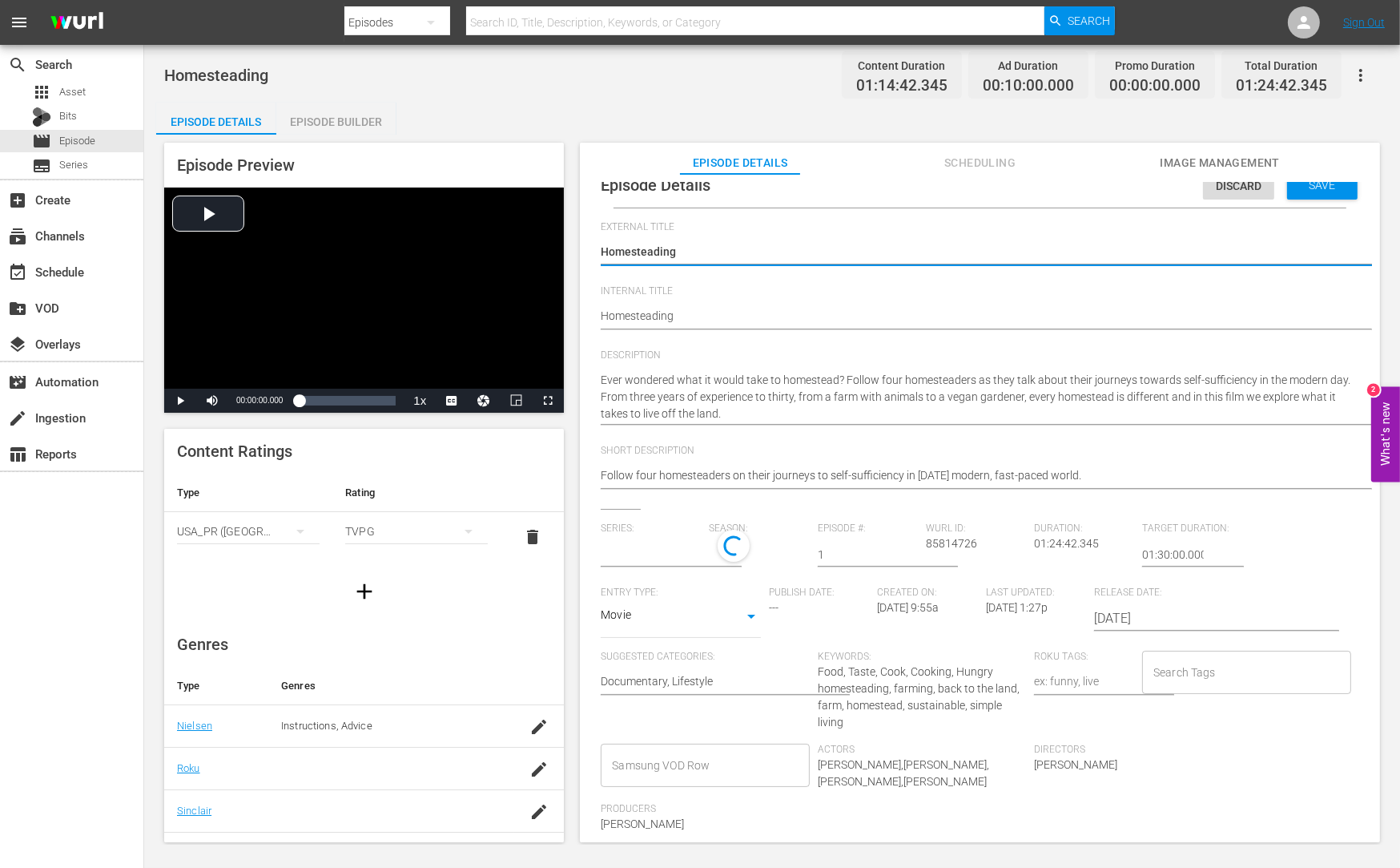
type input "Homesteading"
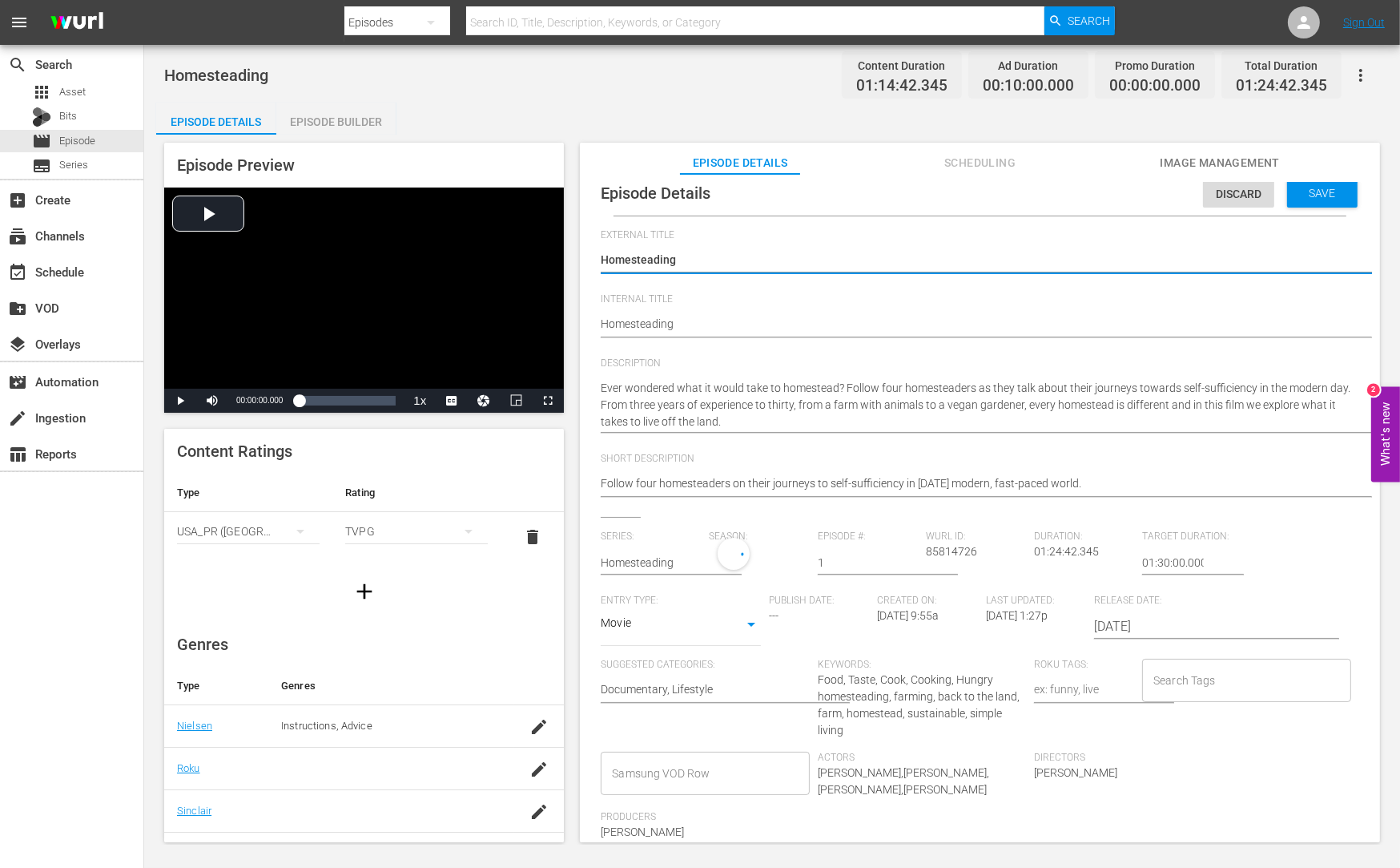
click at [1162, 672] on input "Search Tags" at bounding box center [1234, 679] width 170 height 29
click at [1159, 759] on span "Directors" at bounding box center [1137, 758] width 208 height 13
click at [833, 684] on span "Food, Taste, Cook, Cooking, Hungry homesteading, farming, back to the land, far…" at bounding box center [918, 708] width 202 height 63
click at [886, 685] on span "Food, Taste, Cook, Cooking, Hungry homesteading, farming, back to the land, far…" at bounding box center [918, 708] width 202 height 63
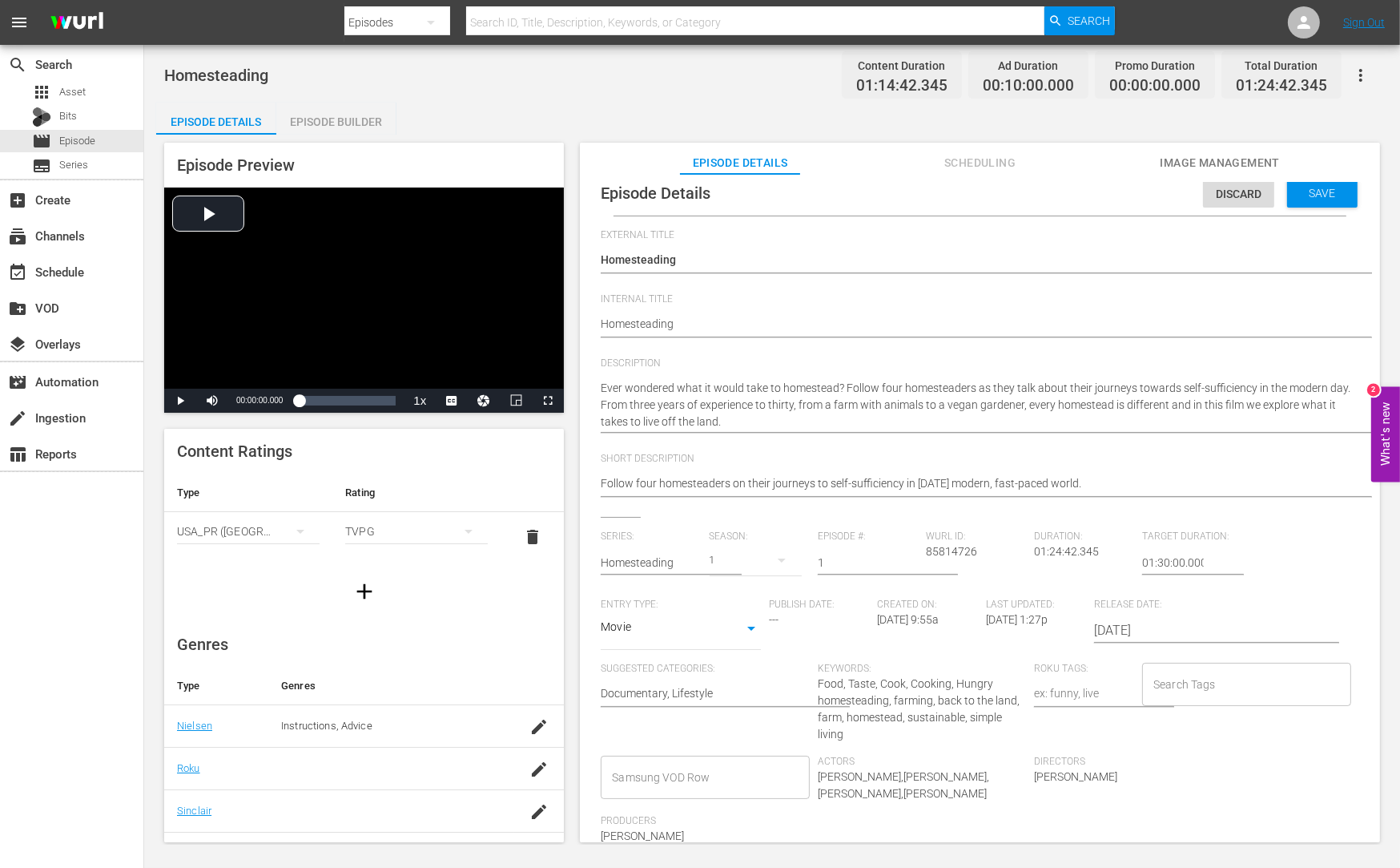
click at [1136, 773] on div "Directors [PERSON_NAME]" at bounding box center [1142, 785] width 217 height 59
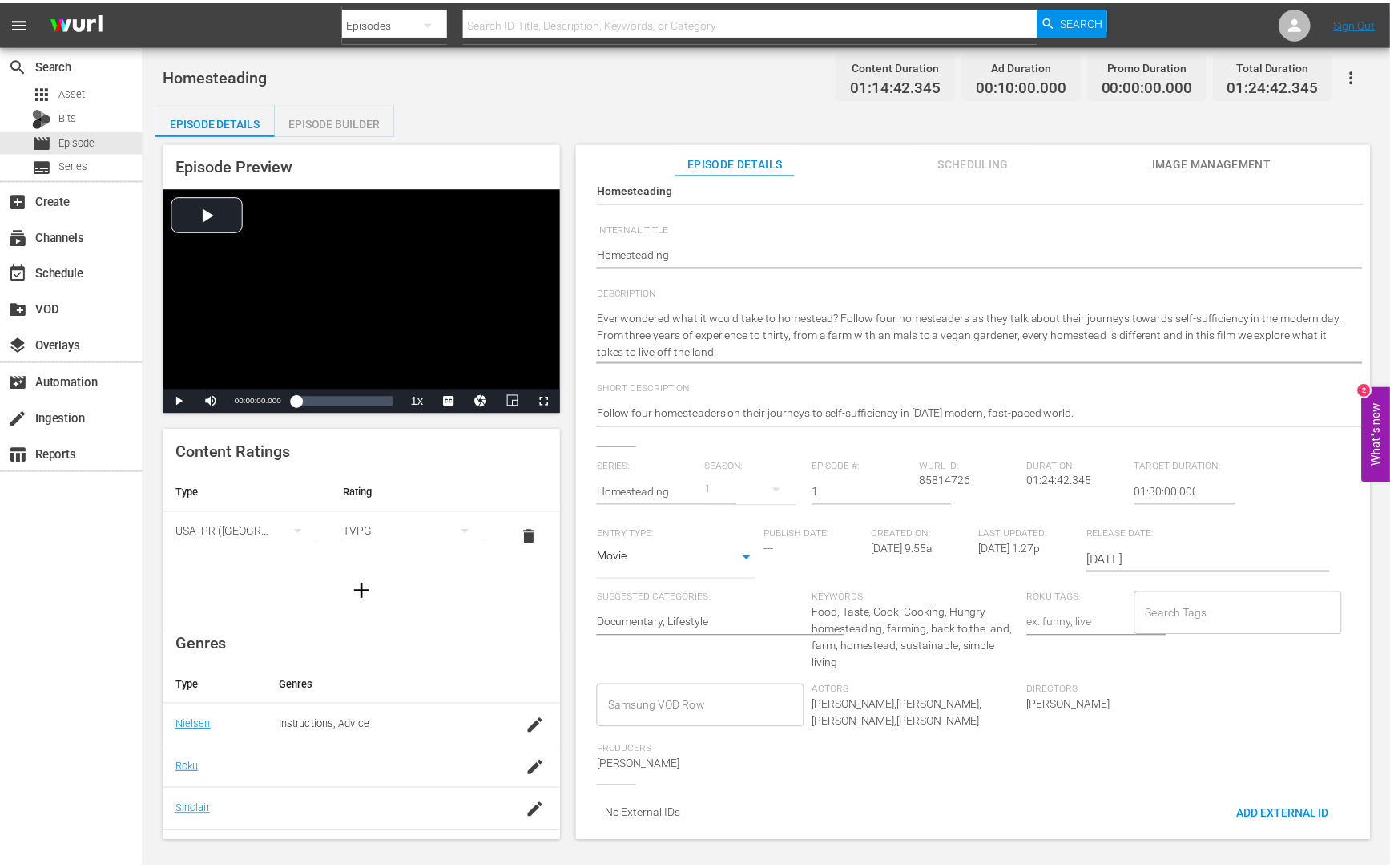
scroll to position [85, 0]
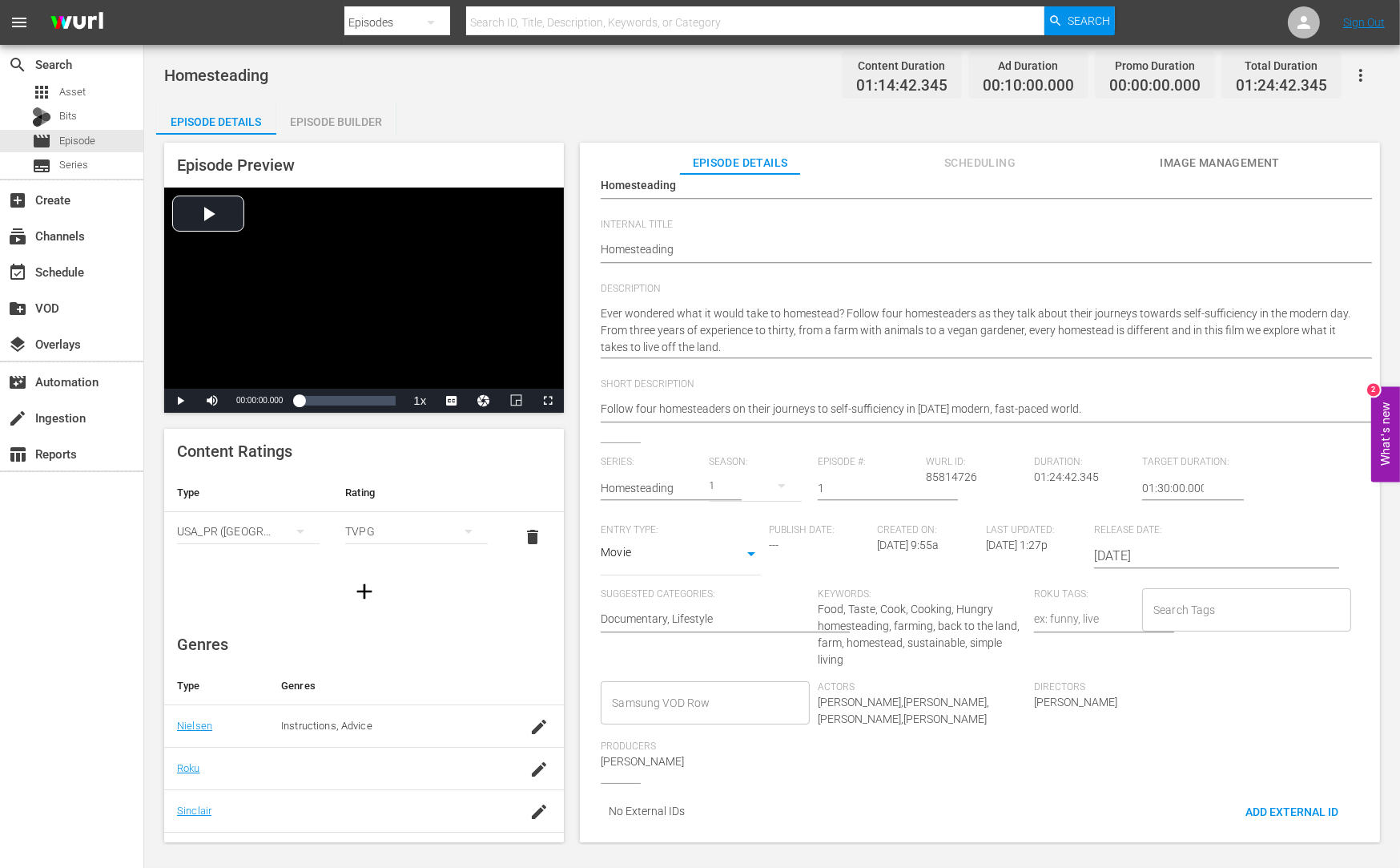
click at [1196, 605] on input "Search Tags" at bounding box center [1234, 609] width 170 height 29
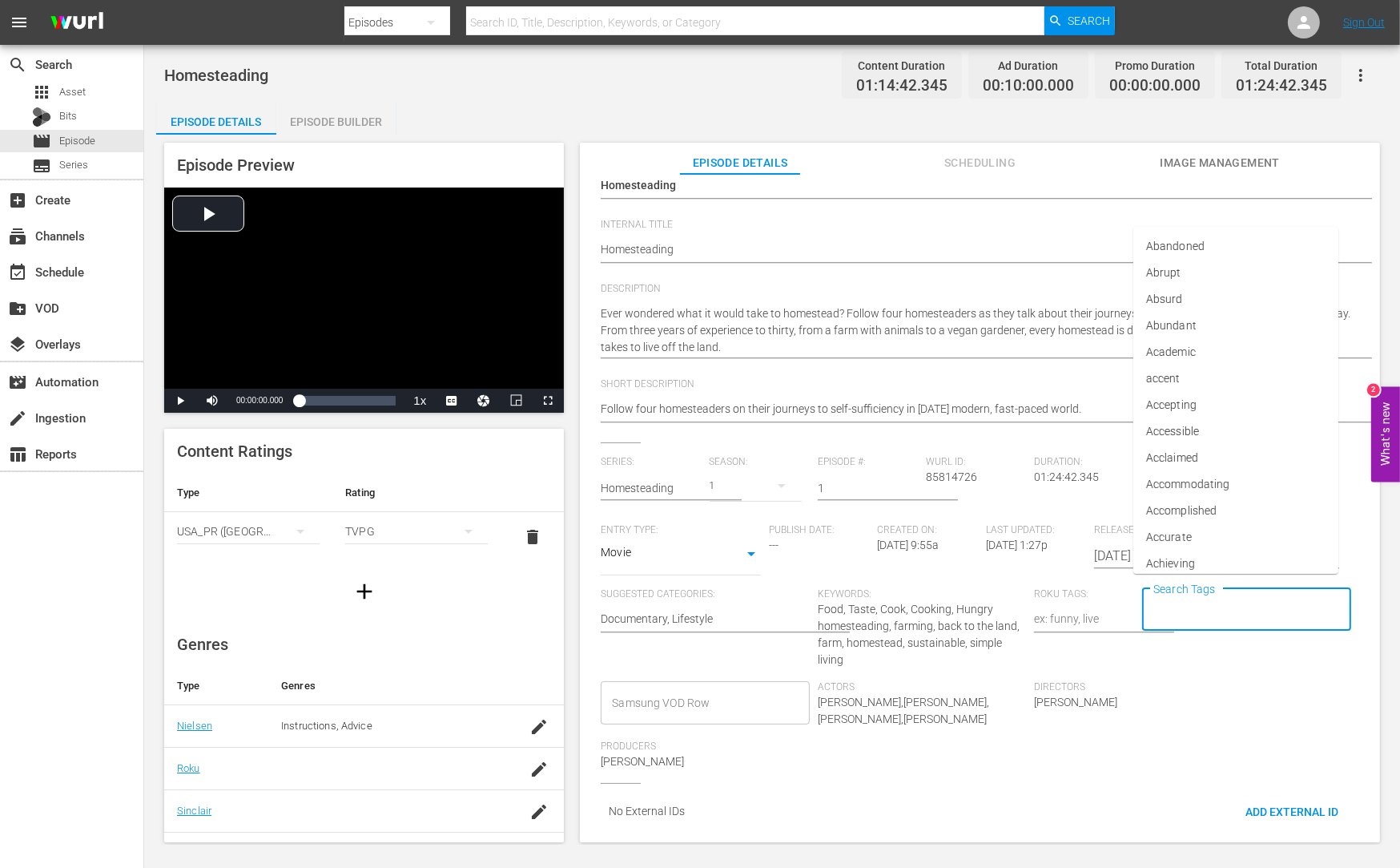
click at [1094, 681] on span "Directors" at bounding box center [1137, 687] width 208 height 13
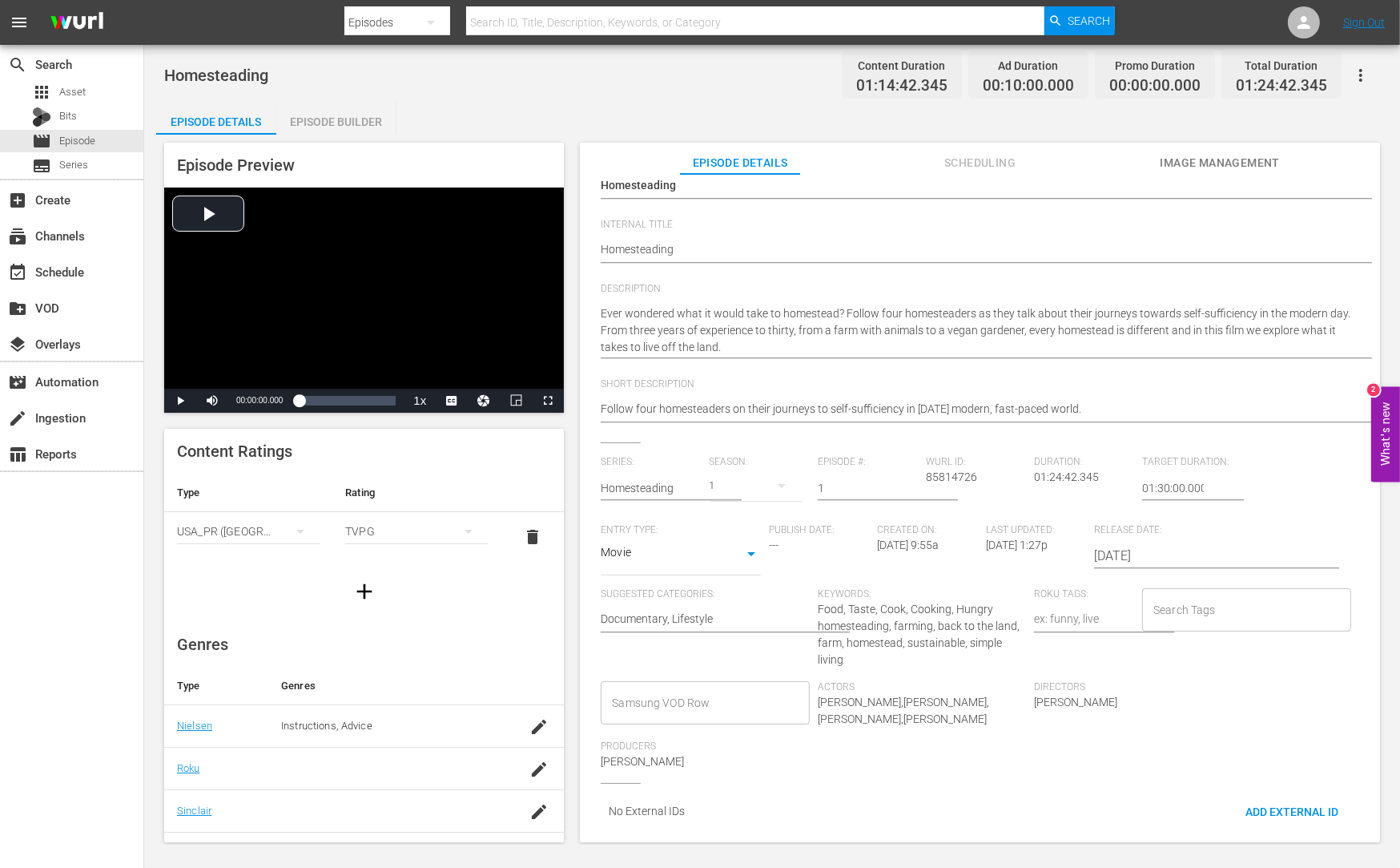
click at [1117, 664] on div "Roku Tags:" at bounding box center [1088, 634] width 108 height 93
click at [70, 137] on span "Episode" at bounding box center [77, 141] width 36 height 16
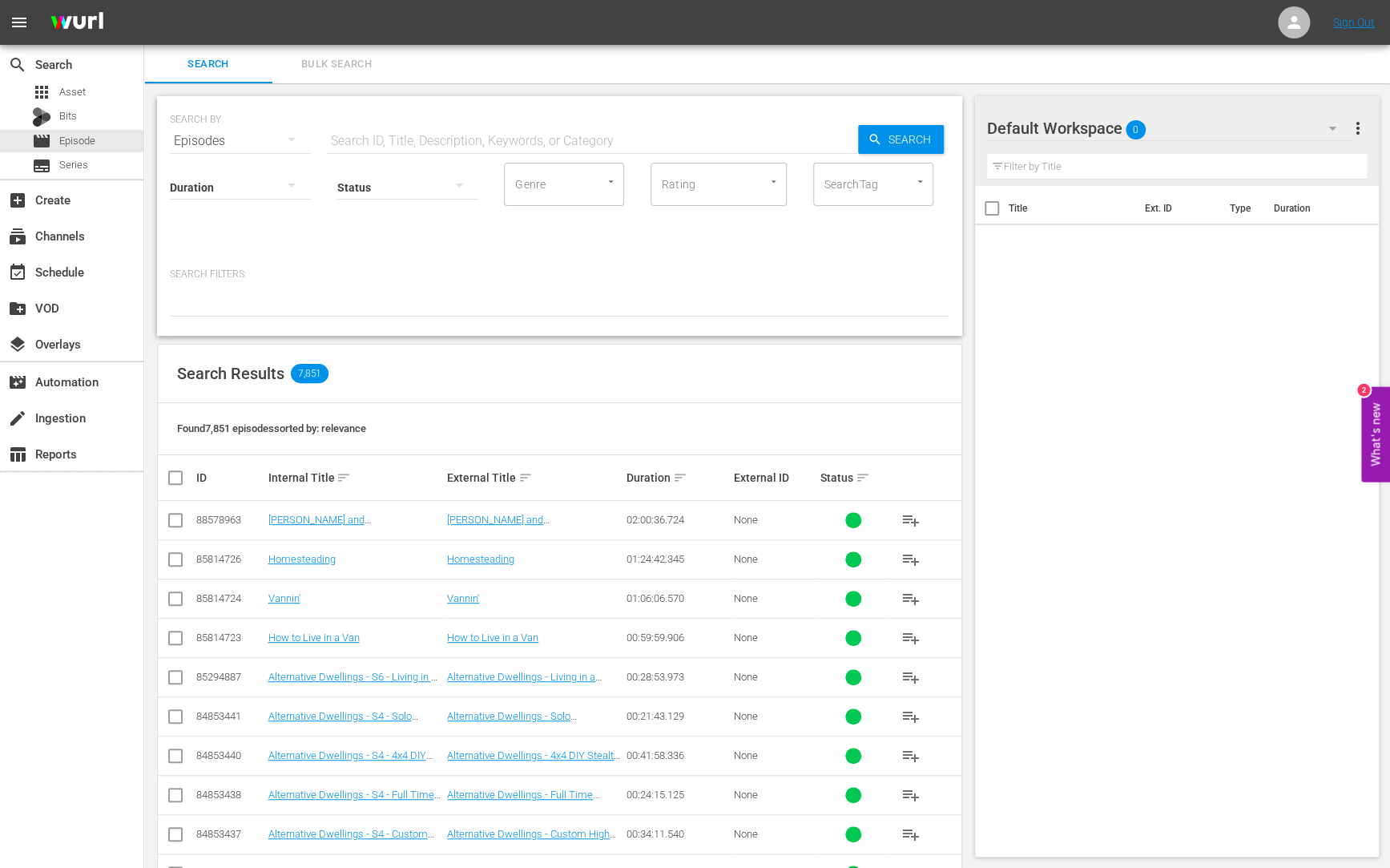
click at [1353, 125] on span "more_vert" at bounding box center [1357, 128] width 19 height 19
click at [1112, 368] on div "Title Ext. ID Type Duration" at bounding box center [1177, 518] width 404 height 664
click at [1126, 127] on span "0" at bounding box center [1135, 130] width 20 height 34
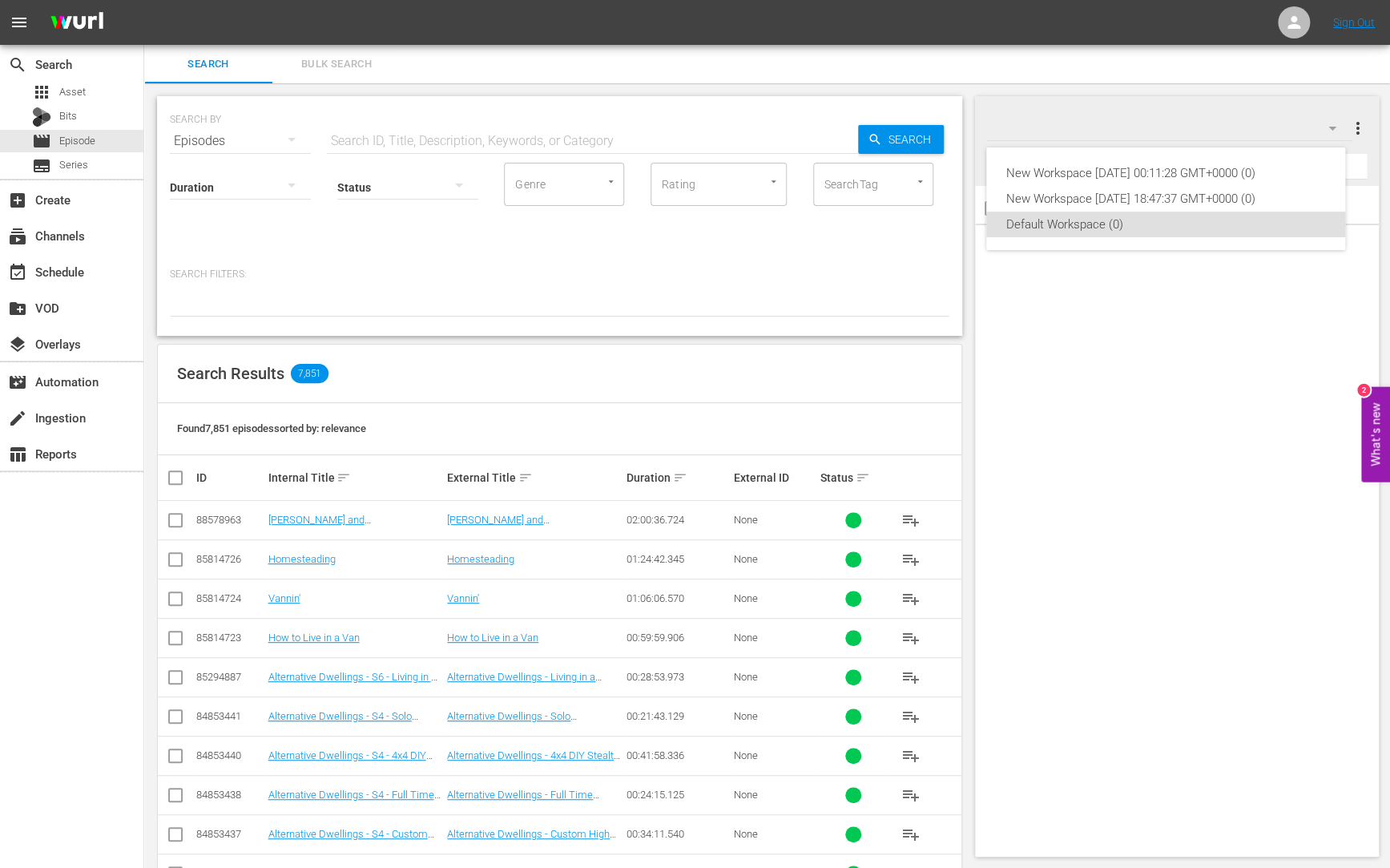
drag, startPoint x: 1135, startPoint y: 307, endPoint x: 1345, endPoint y: 170, distance: 250.7
click at [1150, 297] on div "New Workspace [DATE] 00:11:28 GMT+0000 (0) New Workspace [DATE] 18:47:37 GMT+00…" at bounding box center [695, 434] width 1390 height 868
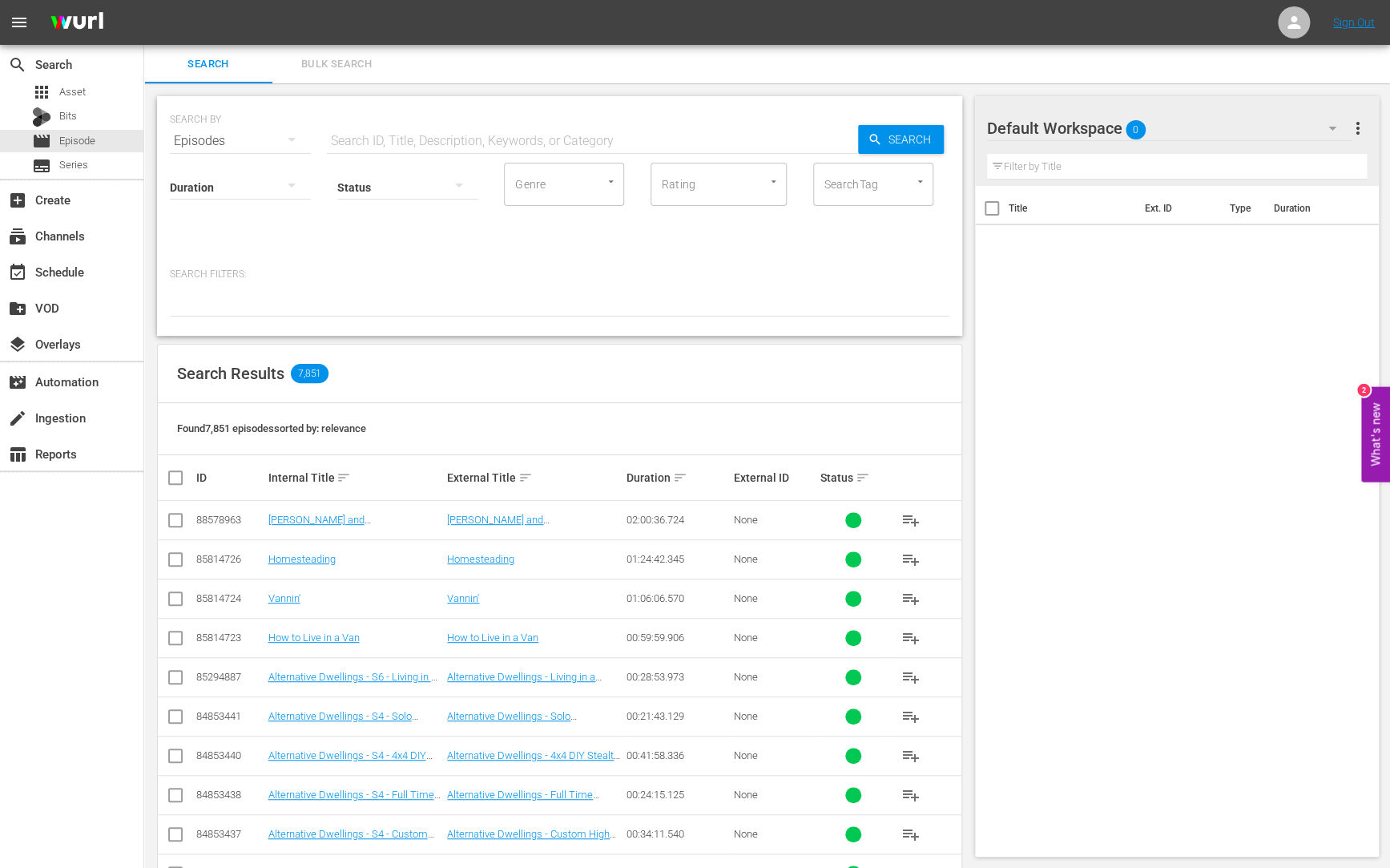
click at [1356, 127] on span "more_vert" at bounding box center [1357, 128] width 19 height 19
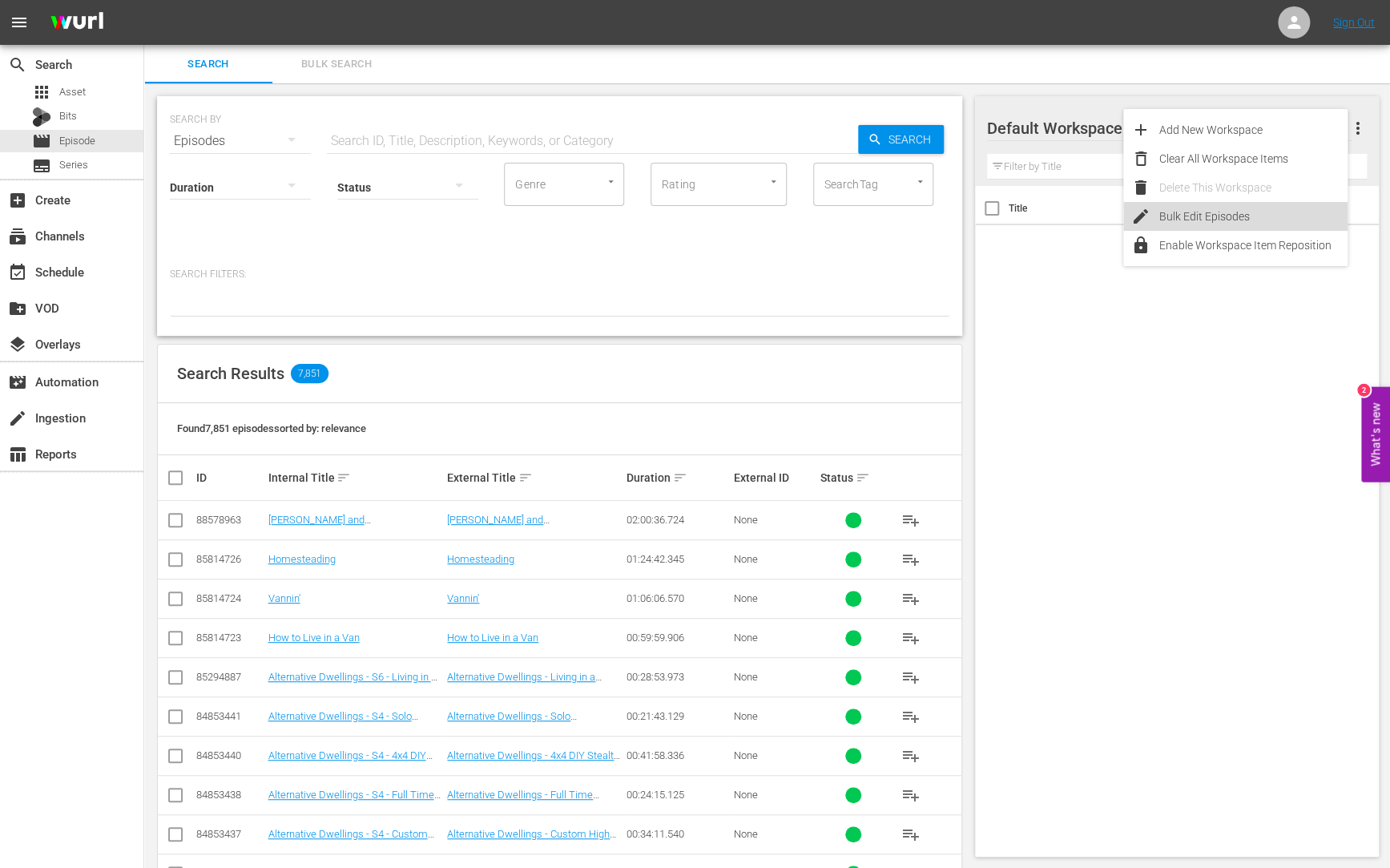
click at [1221, 222] on div "Bulk Edit Episodes" at bounding box center [1253, 216] width 188 height 29
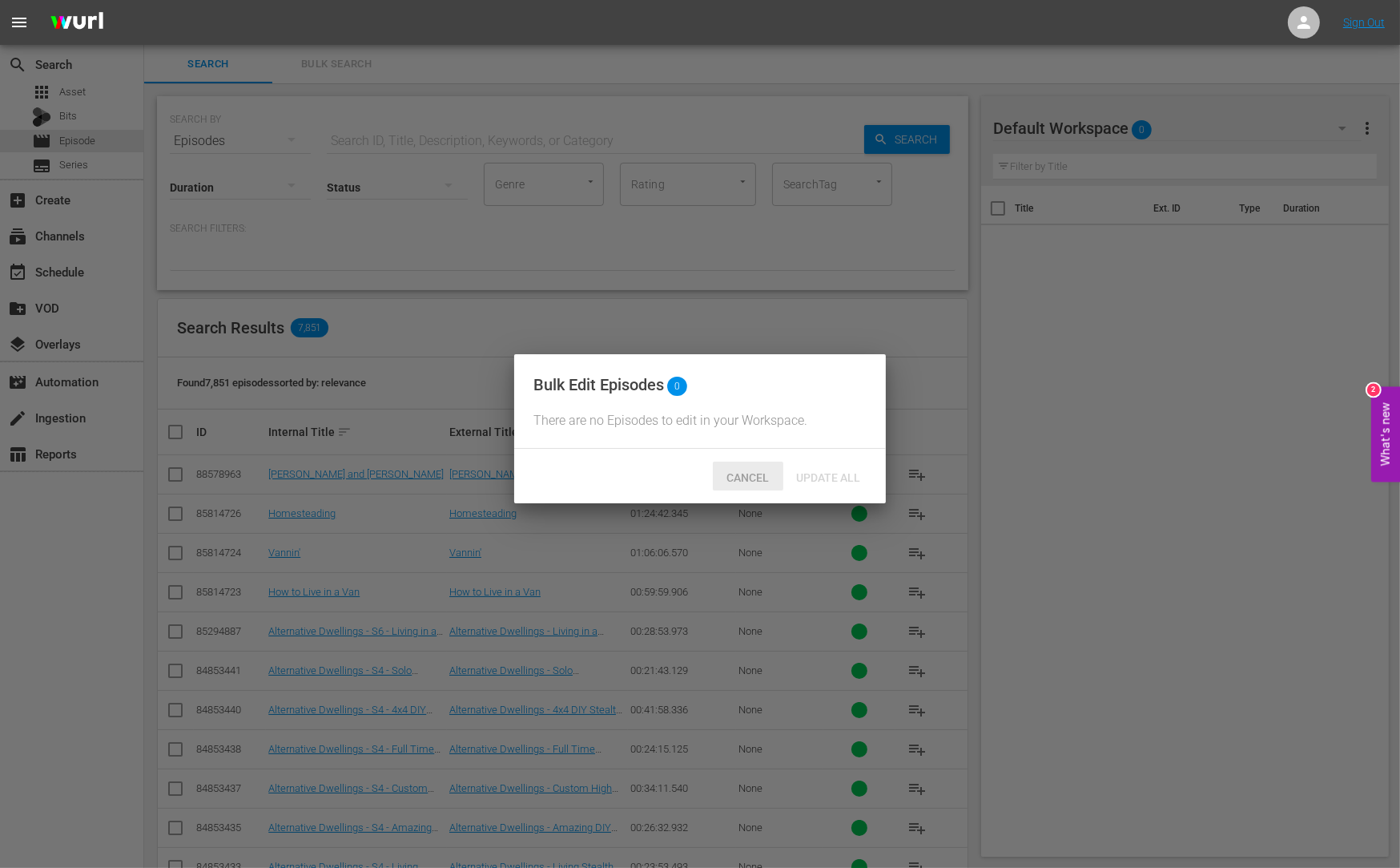
click at [746, 483] on span "Cancel" at bounding box center [749, 477] width 68 height 13
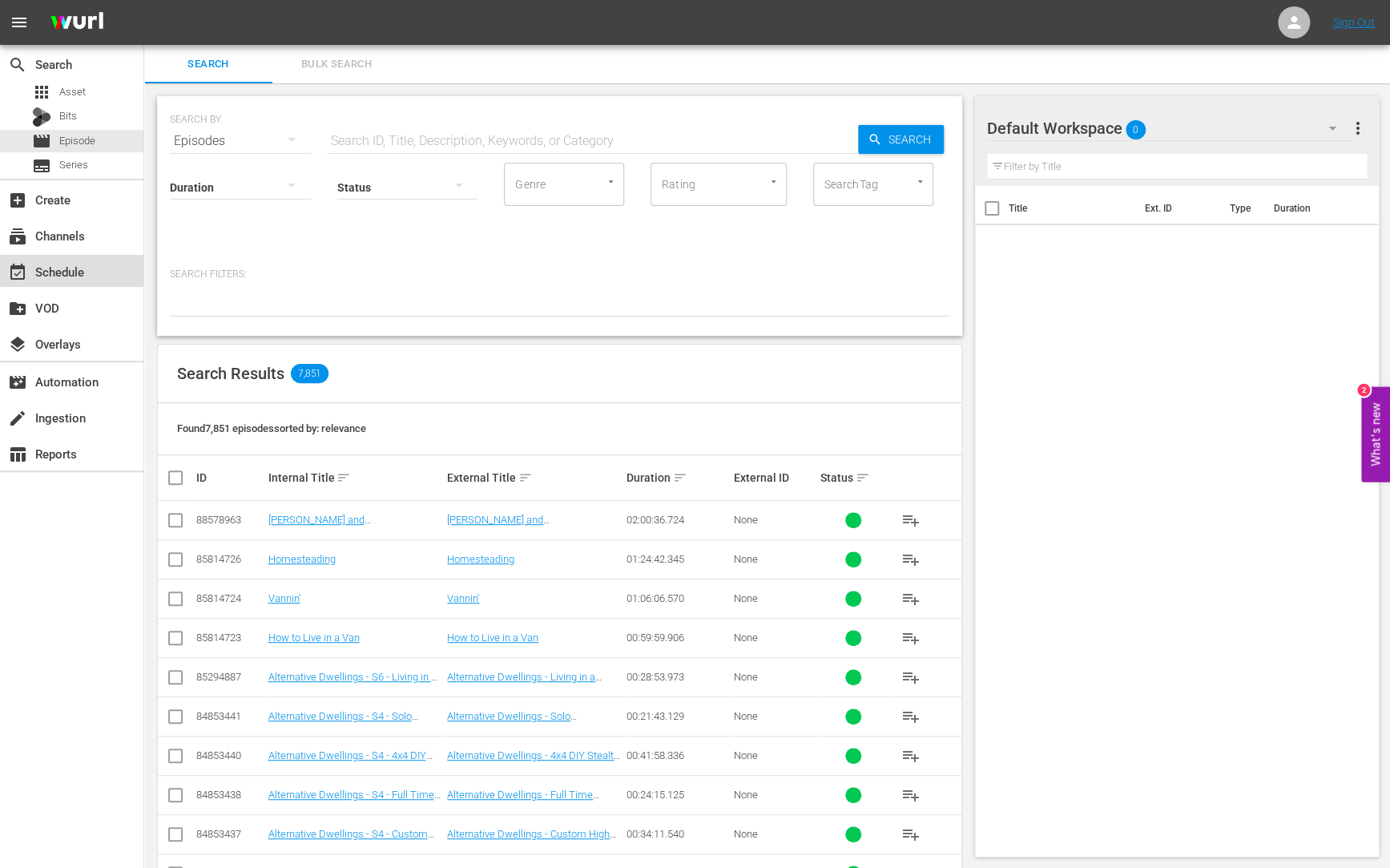
click at [56, 268] on div "event_available Schedule" at bounding box center [44, 269] width 90 height 15
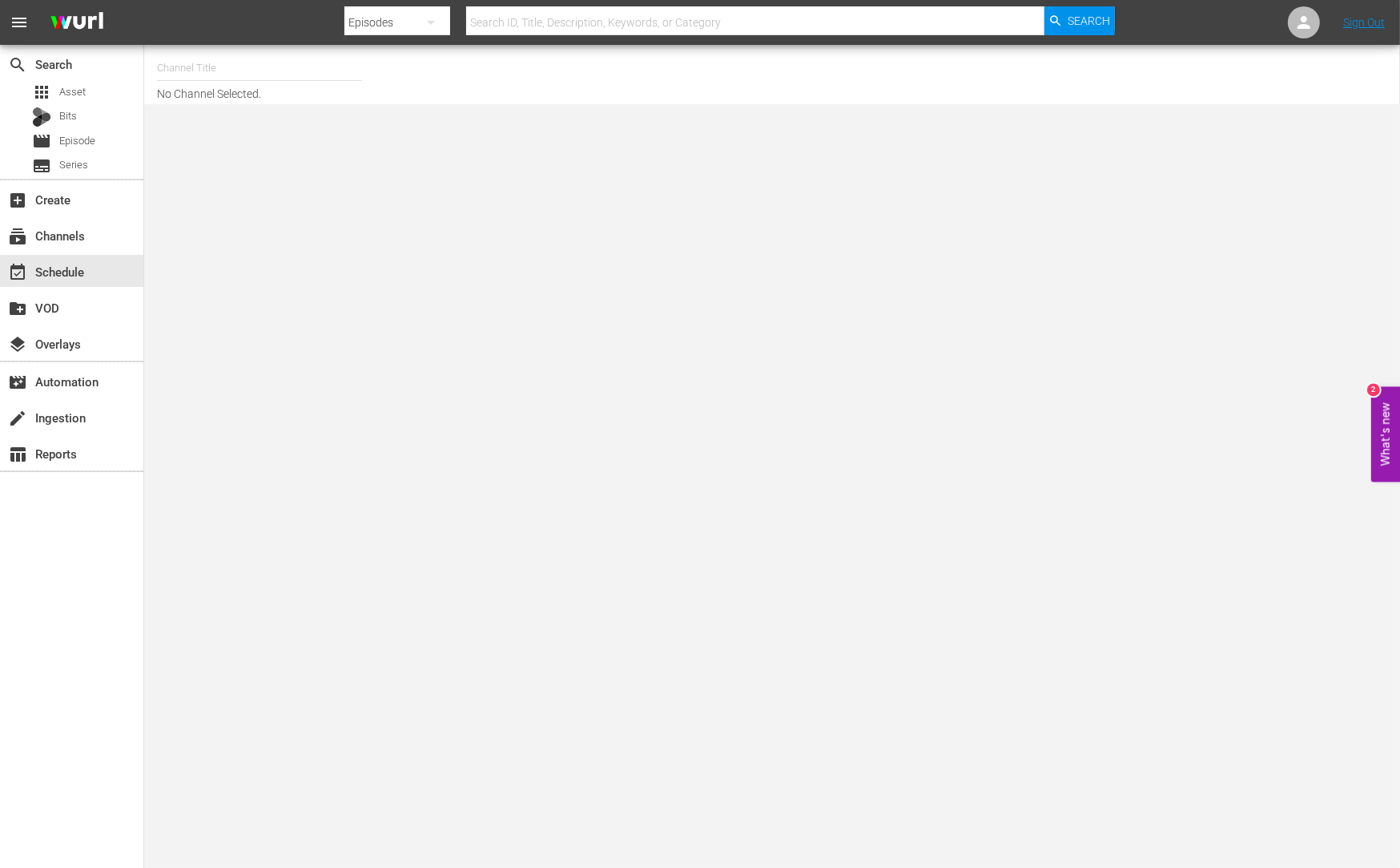
click at [265, 80] on hr at bounding box center [260, 80] width 205 height 1
click at [188, 89] on div "Channel Title No Channel Selected." at bounding box center [493, 74] width 671 height 51
click at [183, 74] on input "text" at bounding box center [260, 68] width 205 height 38
click at [207, 116] on div "Food (140 - food)" at bounding box center [377, 113] width 415 height 38
type input "Food (140 - food)"
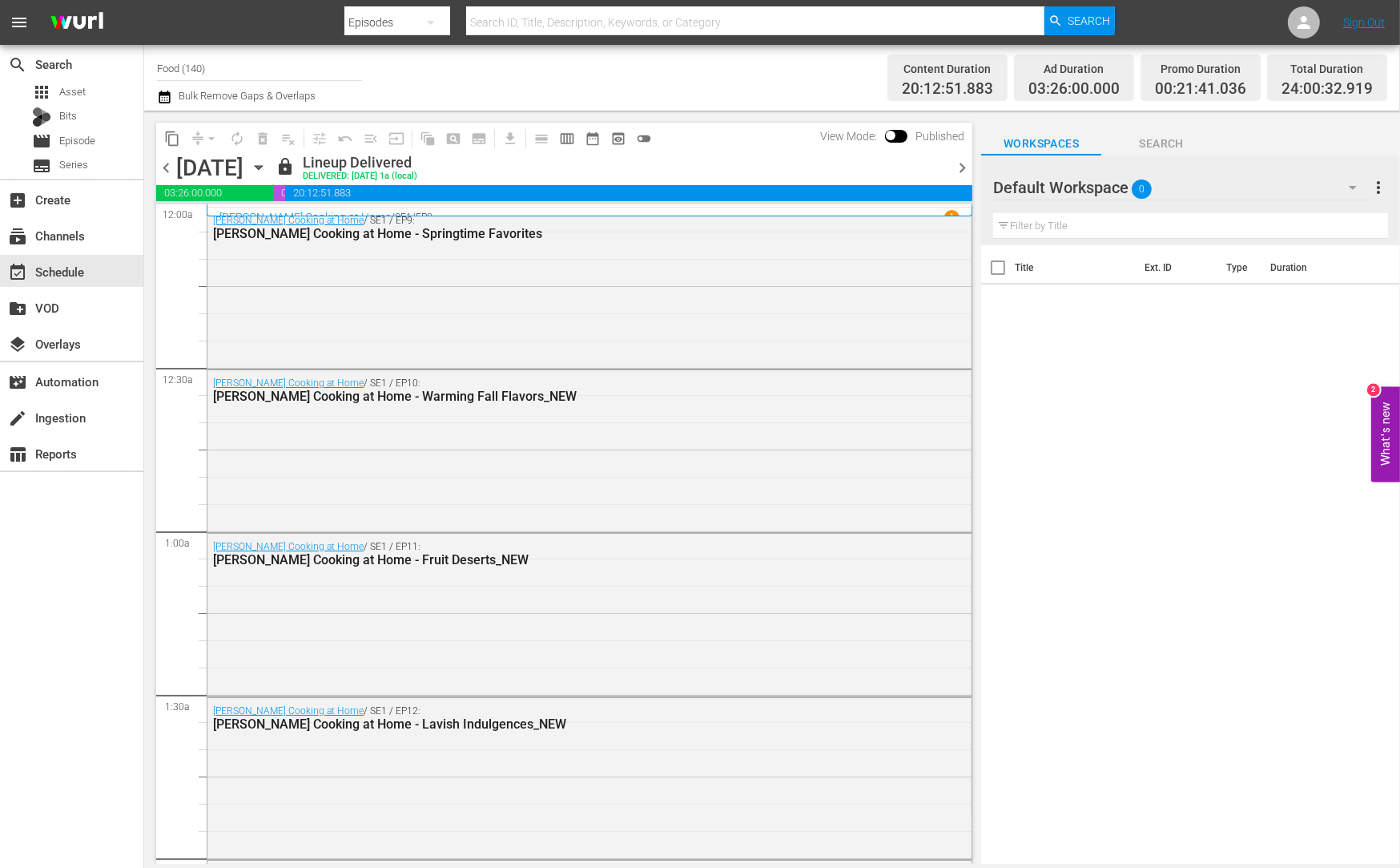
click at [1185, 391] on div "Title Ext. ID Type Duration" at bounding box center [1190, 556] width 419 height 621
click at [115, 137] on div "movie Episode" at bounding box center [71, 141] width 143 height 23
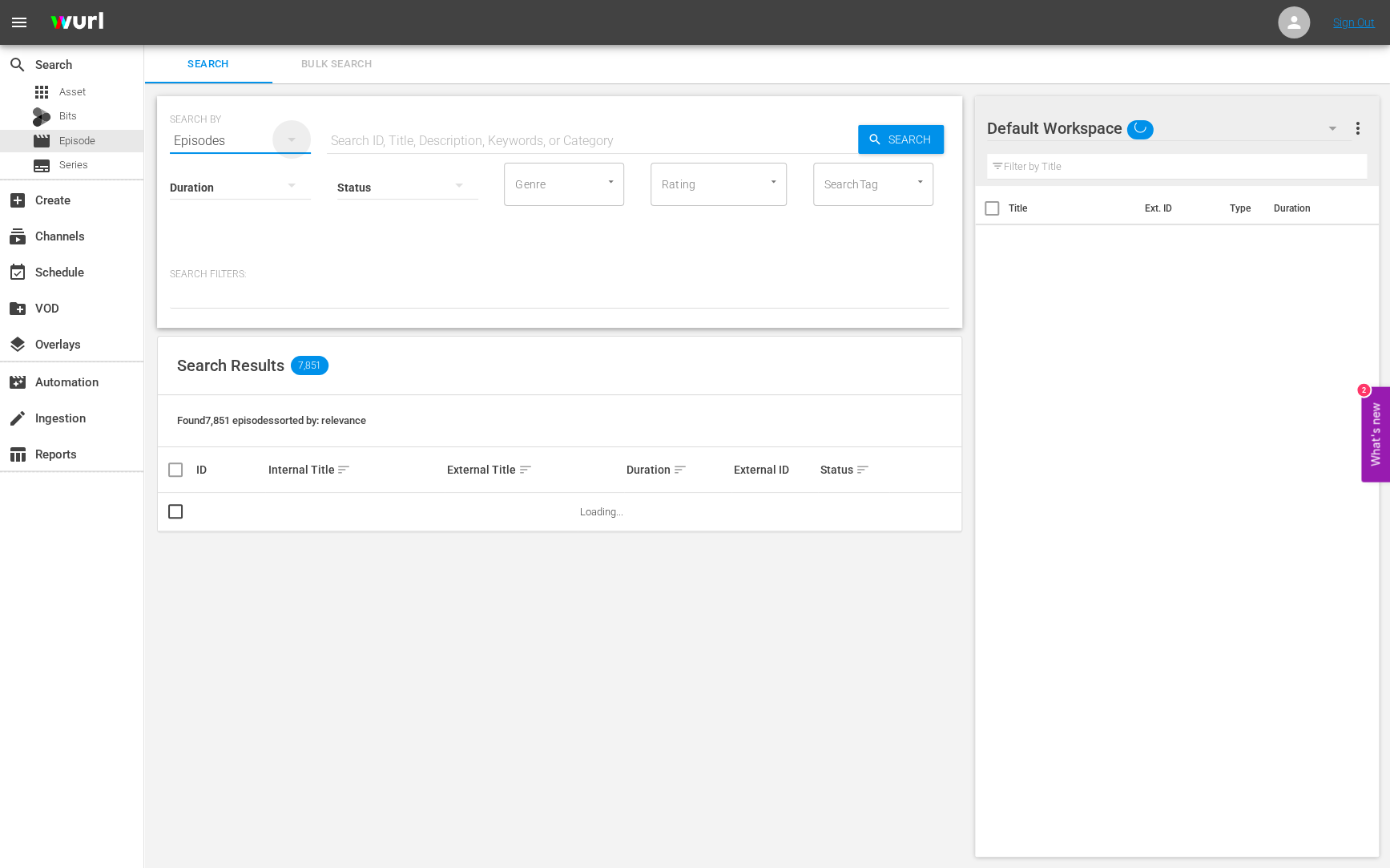
click at [286, 141] on icon "button" at bounding box center [291, 139] width 19 height 19
click at [364, 277] on div "Channels Series Episodes Bits Assets" at bounding box center [695, 434] width 1390 height 868
click at [887, 192] on div "SearchTag" at bounding box center [873, 184] width 120 height 43
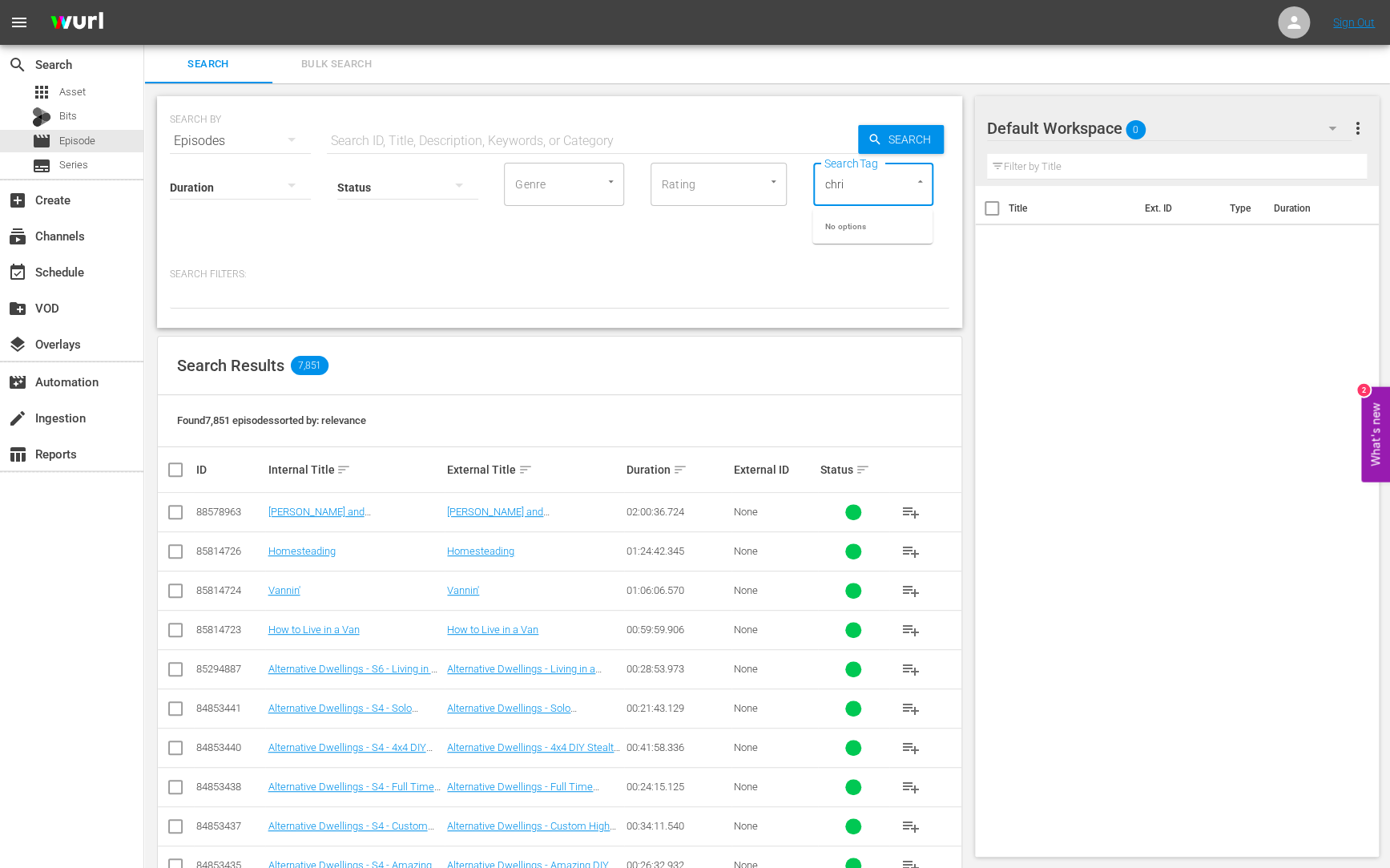
type input "[PERSON_NAME]"
click at [852, 187] on input "[PERSON_NAME]" at bounding box center [851, 184] width 61 height 29
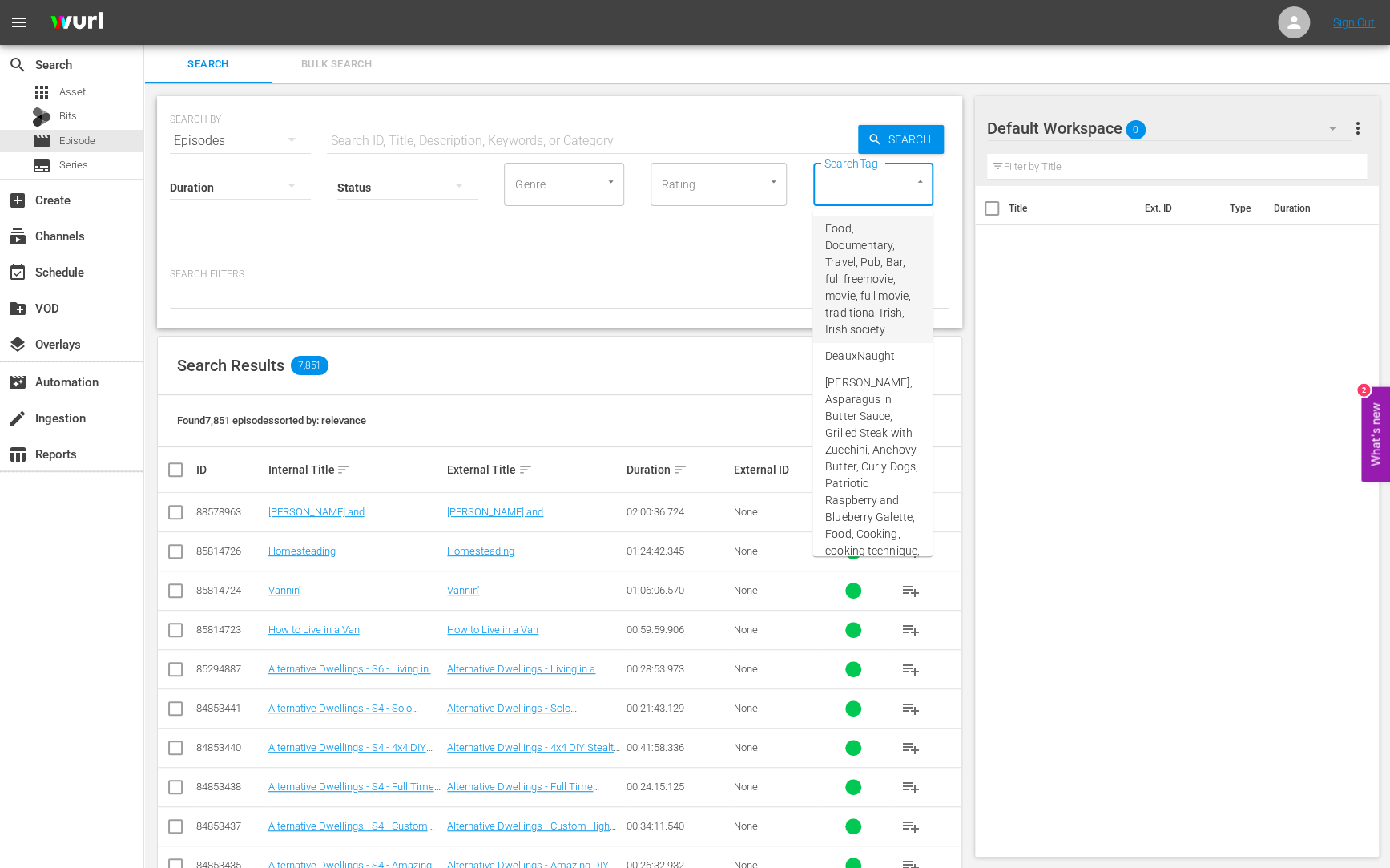
click at [875, 266] on span "Food, Documentary, Travel, Pub, Bar, full freemovie, movie, full movie, traditi…" at bounding box center [872, 278] width 95 height 117
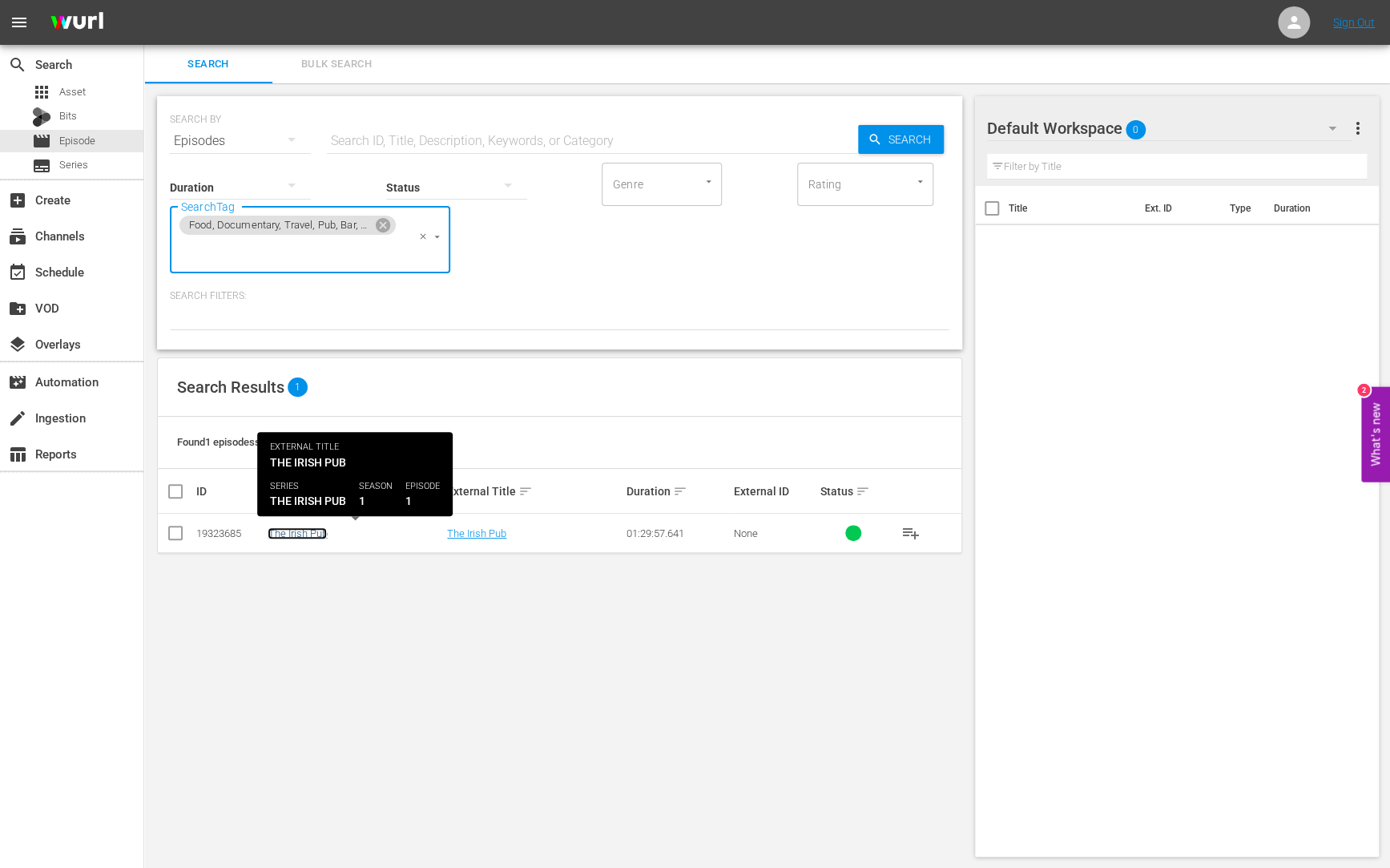
click at [319, 534] on div "SEARCH BY Search By Episodes Search ID, Title, Description, Keywords, or Catego…" at bounding box center [559, 477] width 831 height 786
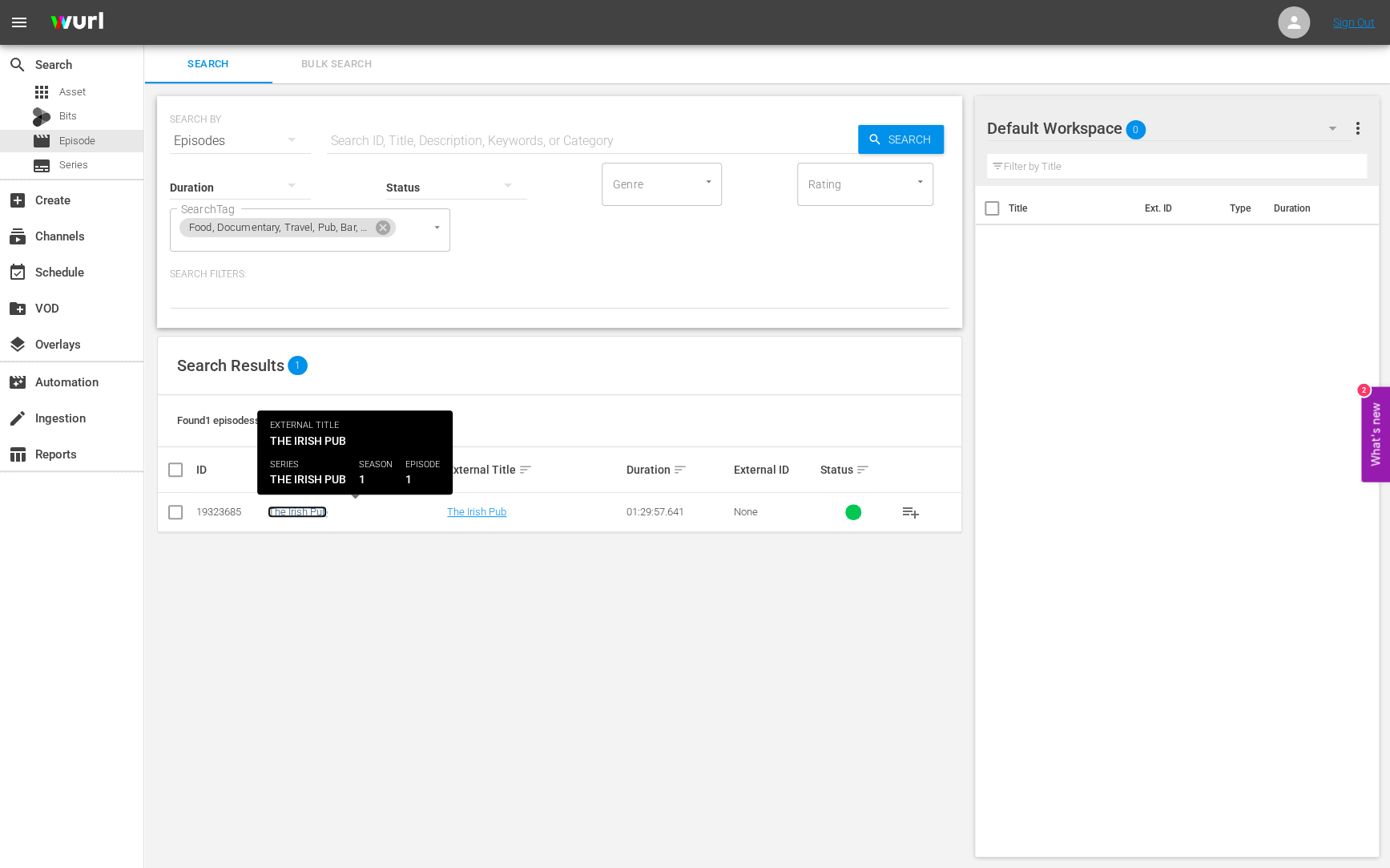
click at [310, 514] on link "The Irish Pub" at bounding box center [297, 511] width 59 height 12
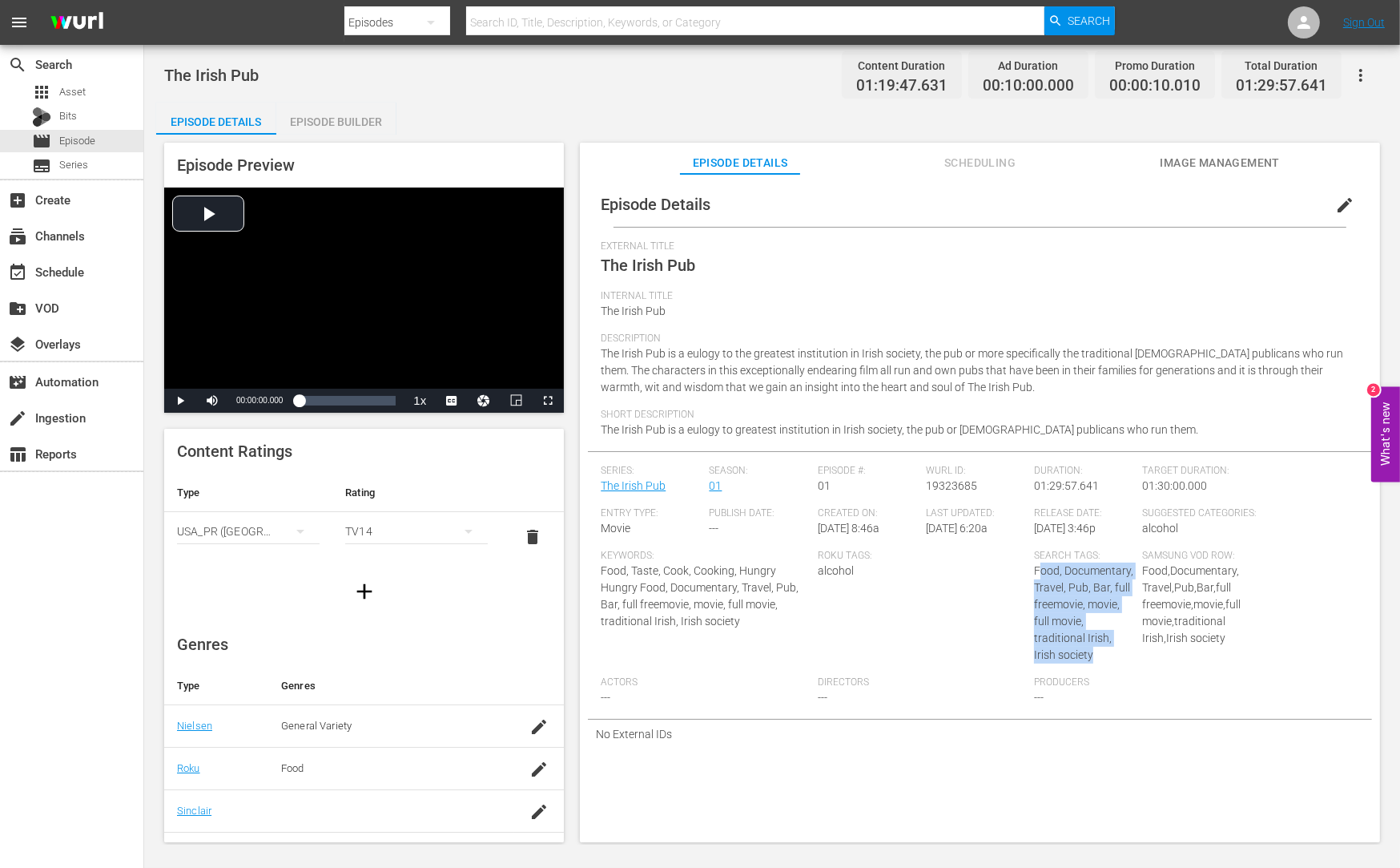
drag, startPoint x: 1032, startPoint y: 572, endPoint x: 1101, endPoint y: 656, distance: 108.7
click at [1101, 656] on div "Search Tags: Food, Documentary, Travel, Pub, Bar, full freemovie, movie, full m…" at bounding box center [1088, 613] width 108 height 127
drag, startPoint x: 1078, startPoint y: 614, endPoint x: 1066, endPoint y: 597, distance: 20.8
click at [1078, 614] on div "Search Tags: Food, Documentary, Travel, Pub, Bar, full freemovie, movie, full m…" at bounding box center [1088, 613] width 108 height 127
drag, startPoint x: 1031, startPoint y: 571, endPoint x: 1109, endPoint y: 649, distance: 110.3
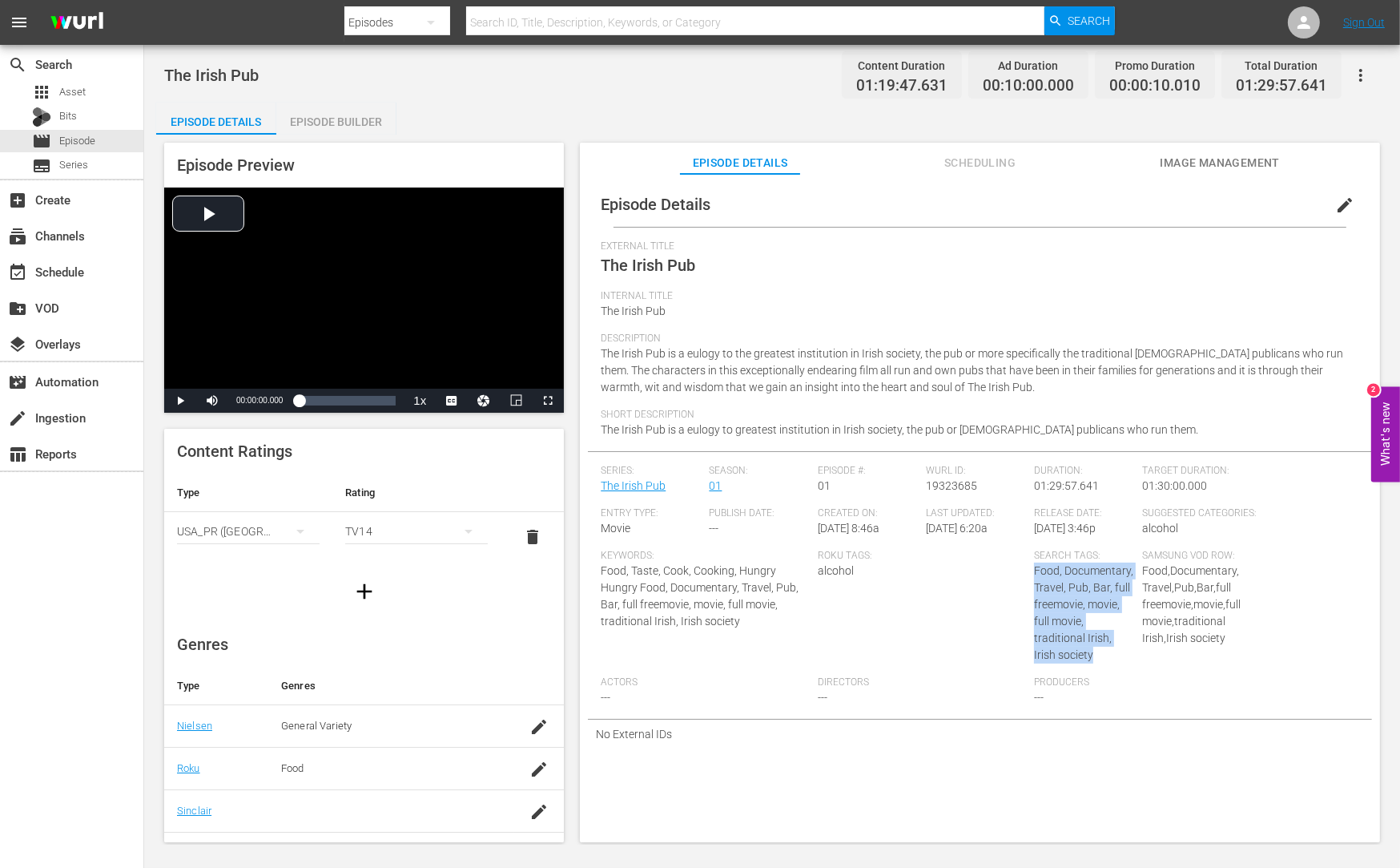
click at [1109, 649] on div "Search Tags: Food, Documentary, Travel, Pub, Bar, full freemovie, movie, full m…" at bounding box center [1088, 613] width 108 height 127
click at [934, 678] on span "Directors" at bounding box center [921, 682] width 208 height 13
click at [1038, 573] on span "Food, Documentary, Travel, Pub, Bar, full freemovie, movie, full movie, traditi…" at bounding box center [1083, 611] width 99 height 97
click at [1043, 603] on span "Food, Documentary, Travel, Pub, Bar, full freemovie, movie, full movie, traditi…" at bounding box center [1083, 611] width 99 height 97
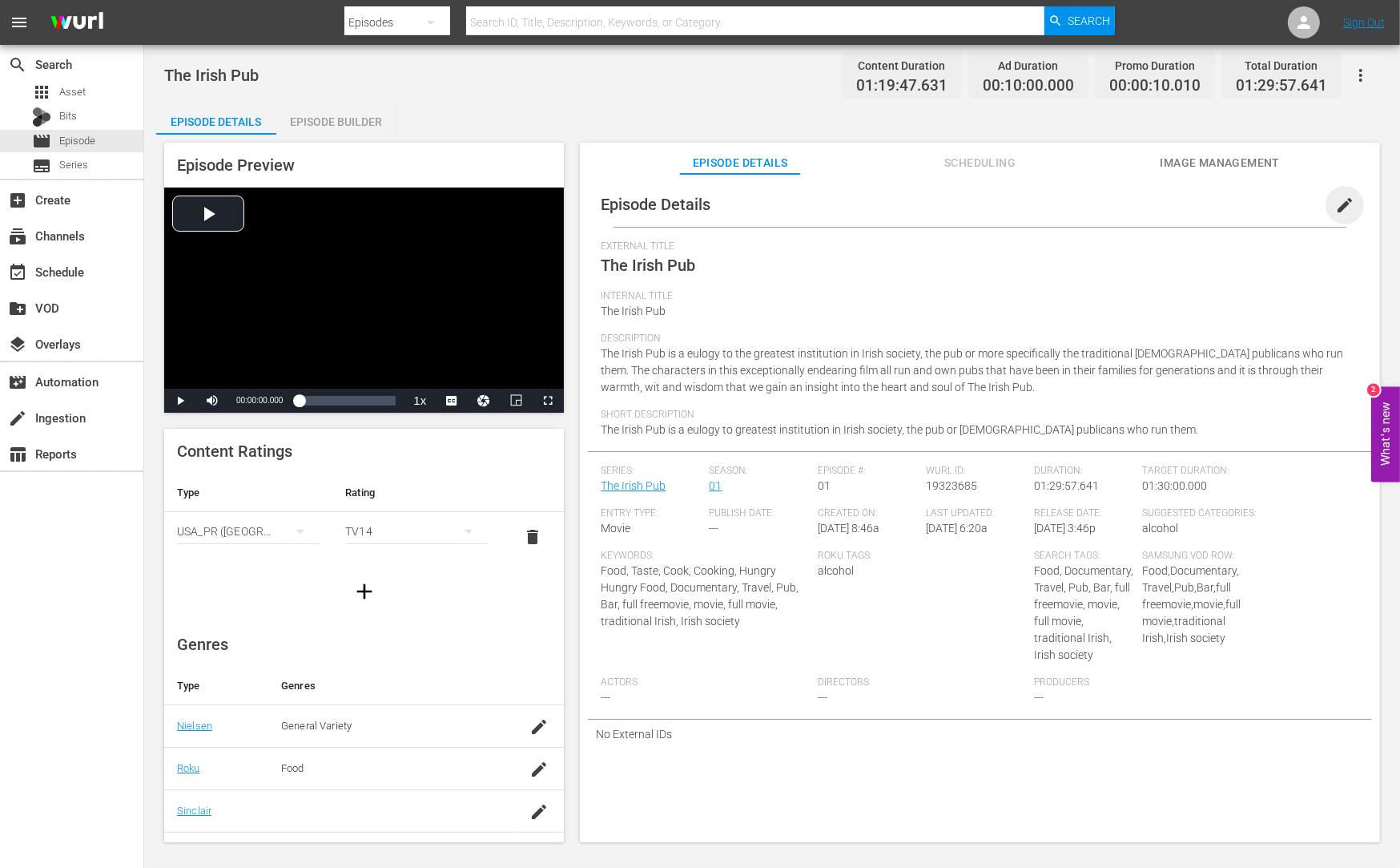
click at [1339, 203] on span "edit" at bounding box center [1344, 205] width 19 height 19
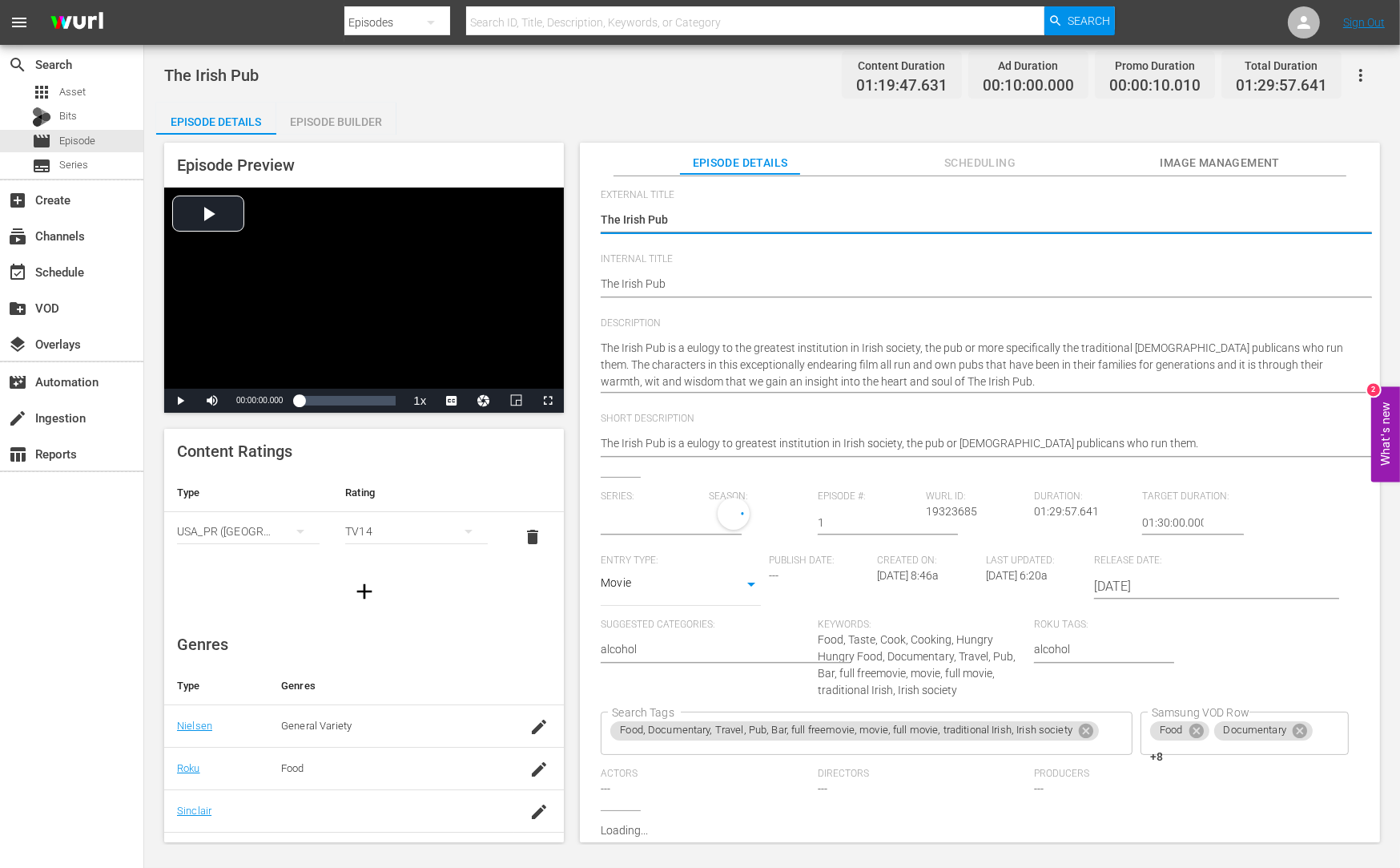
scroll to position [117, 0]
type input "The Irish Pub"
click at [1102, 711] on div "Food, Documentary, Travel, Pub, Bar, full freemovie, movie, full movie, traditi…" at bounding box center [867, 733] width 532 height 43
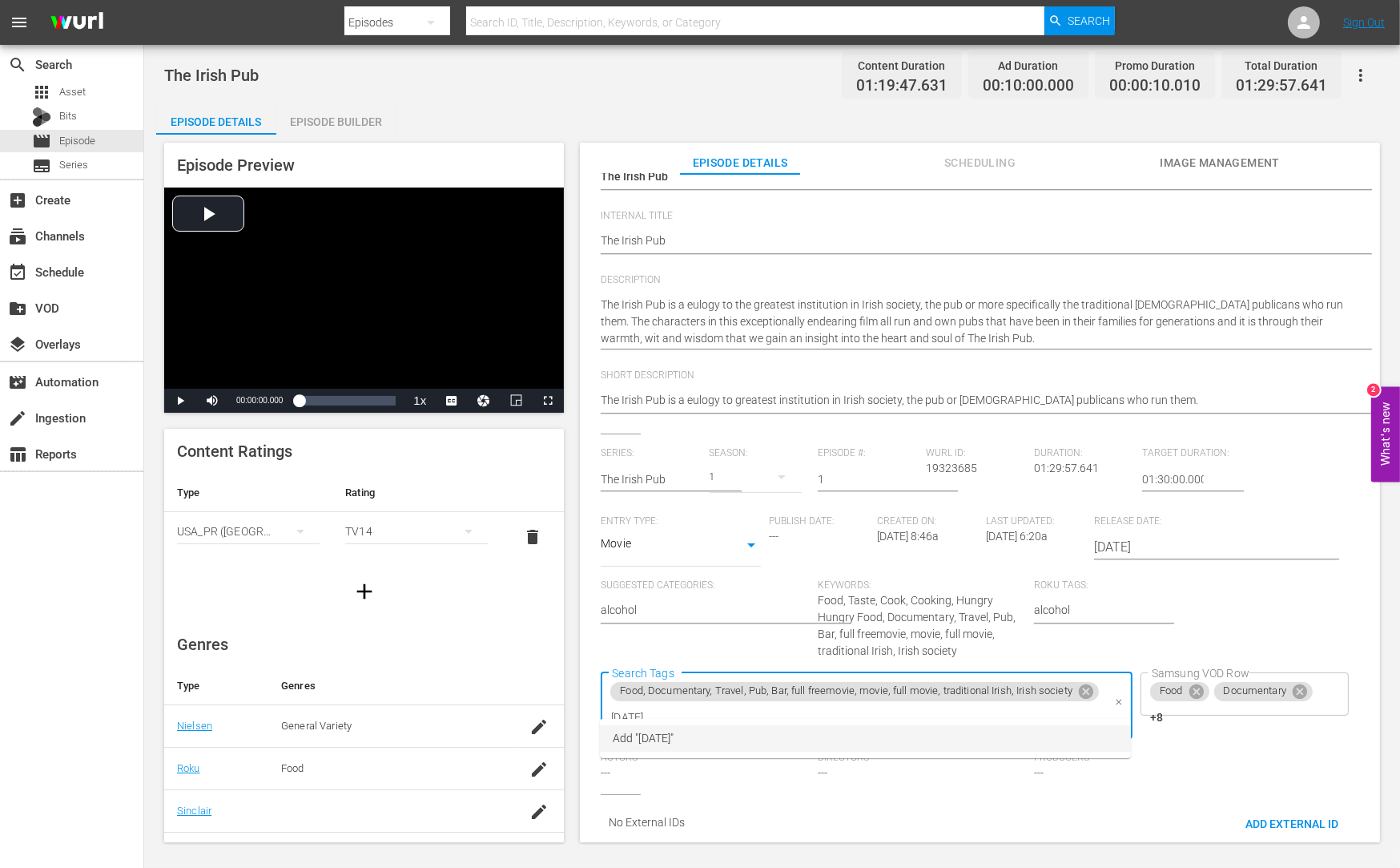
click at [635, 704] on input "[DATE]" at bounding box center [854, 718] width 493 height 29
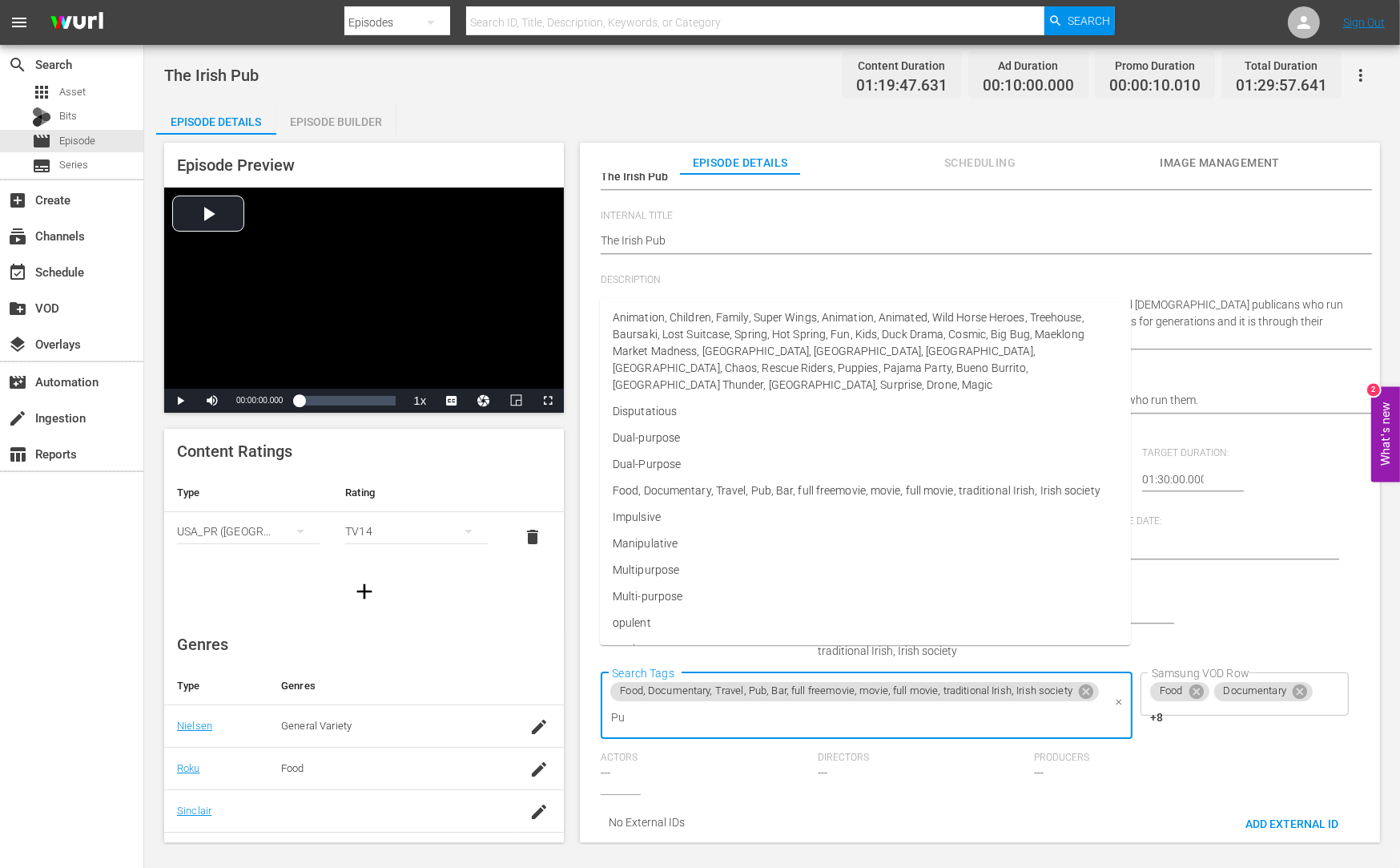
type input "P"
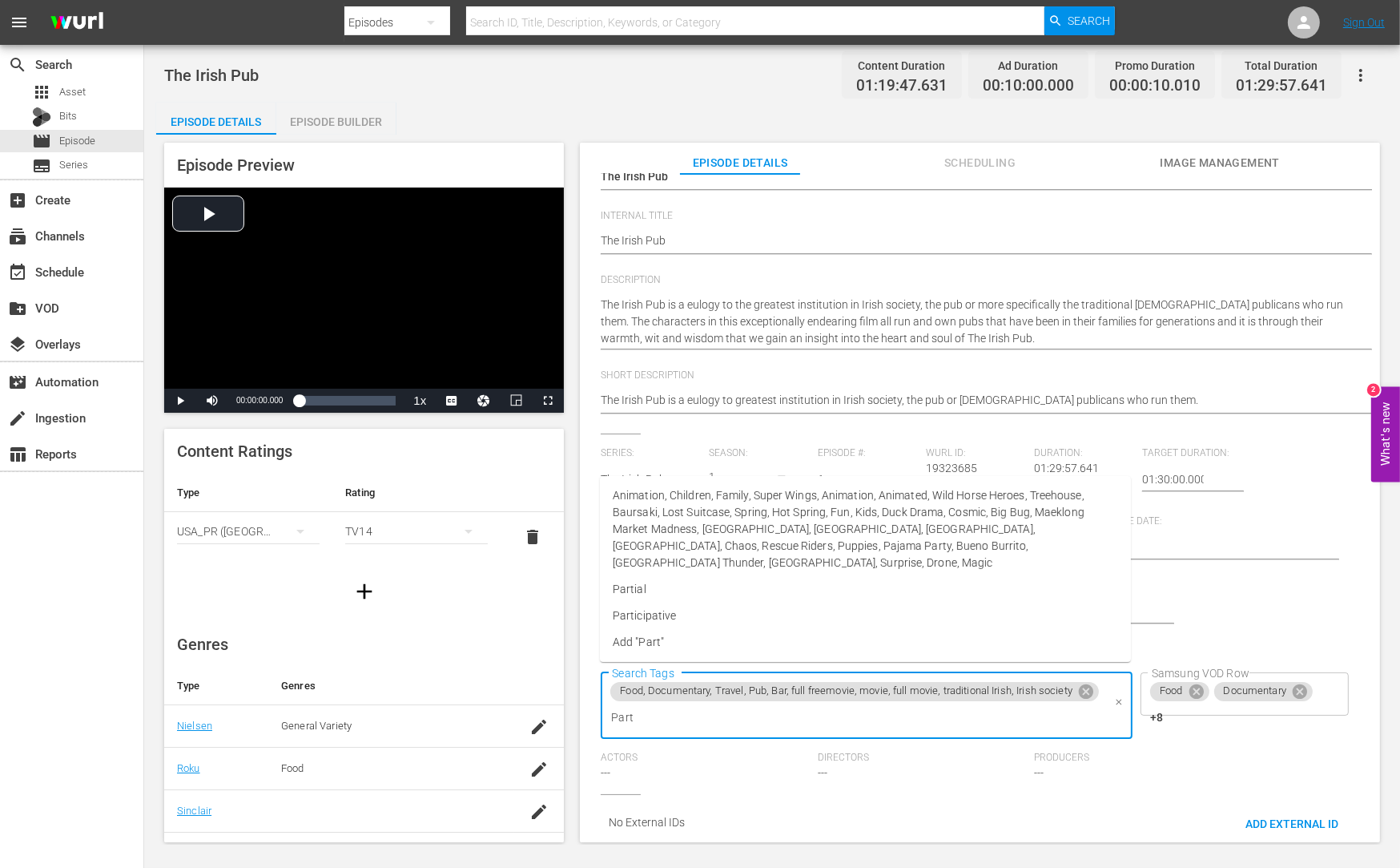
type input "Party"
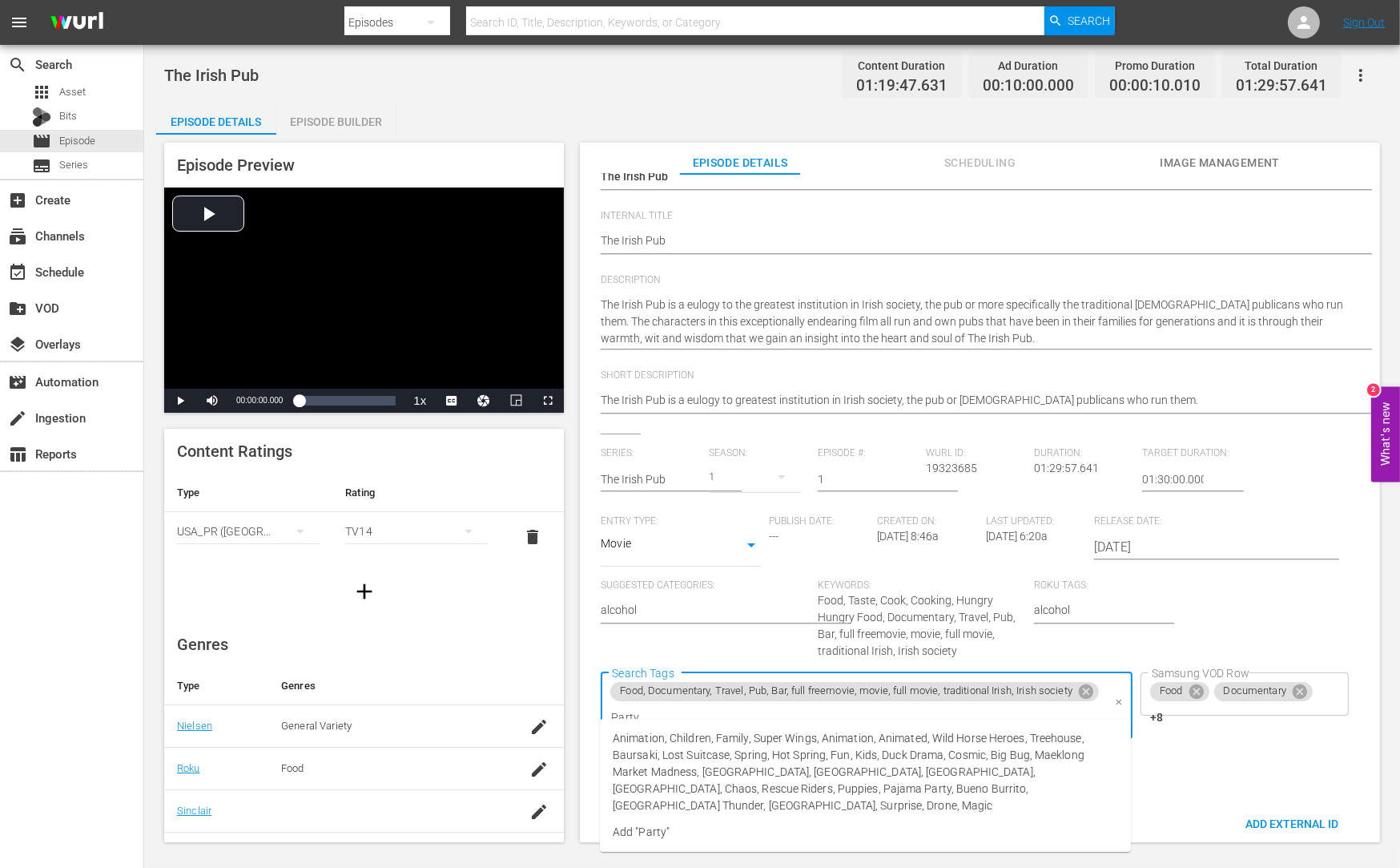
click at [656, 704] on input "Party" at bounding box center [854, 718] width 493 height 29
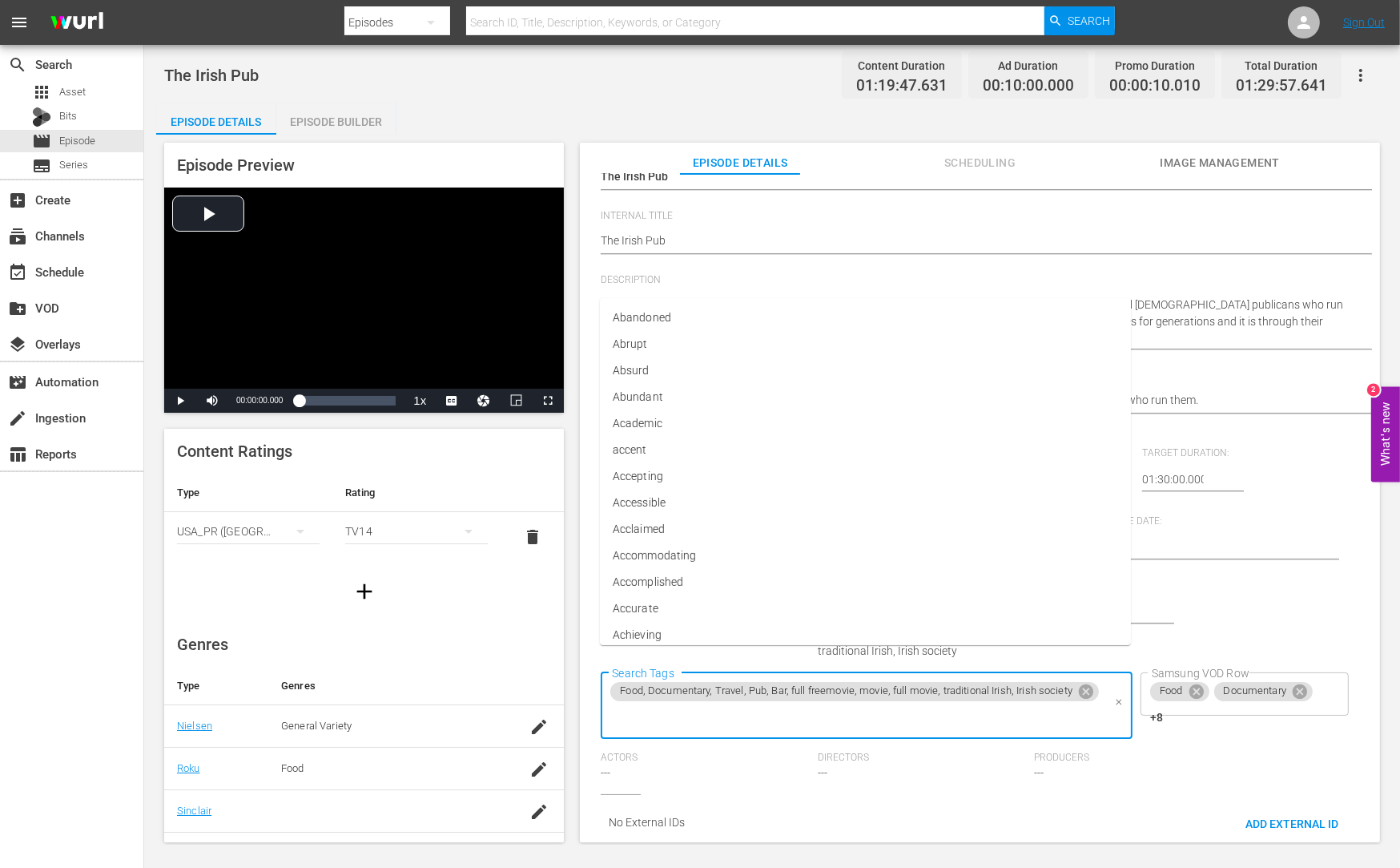
click at [1265, 696] on div "Series: The Irish Pub Season: 1 Episode #: 1 [PERSON_NAME] ID: 19323685 Duratio…" at bounding box center [980, 620] width 758 height 347
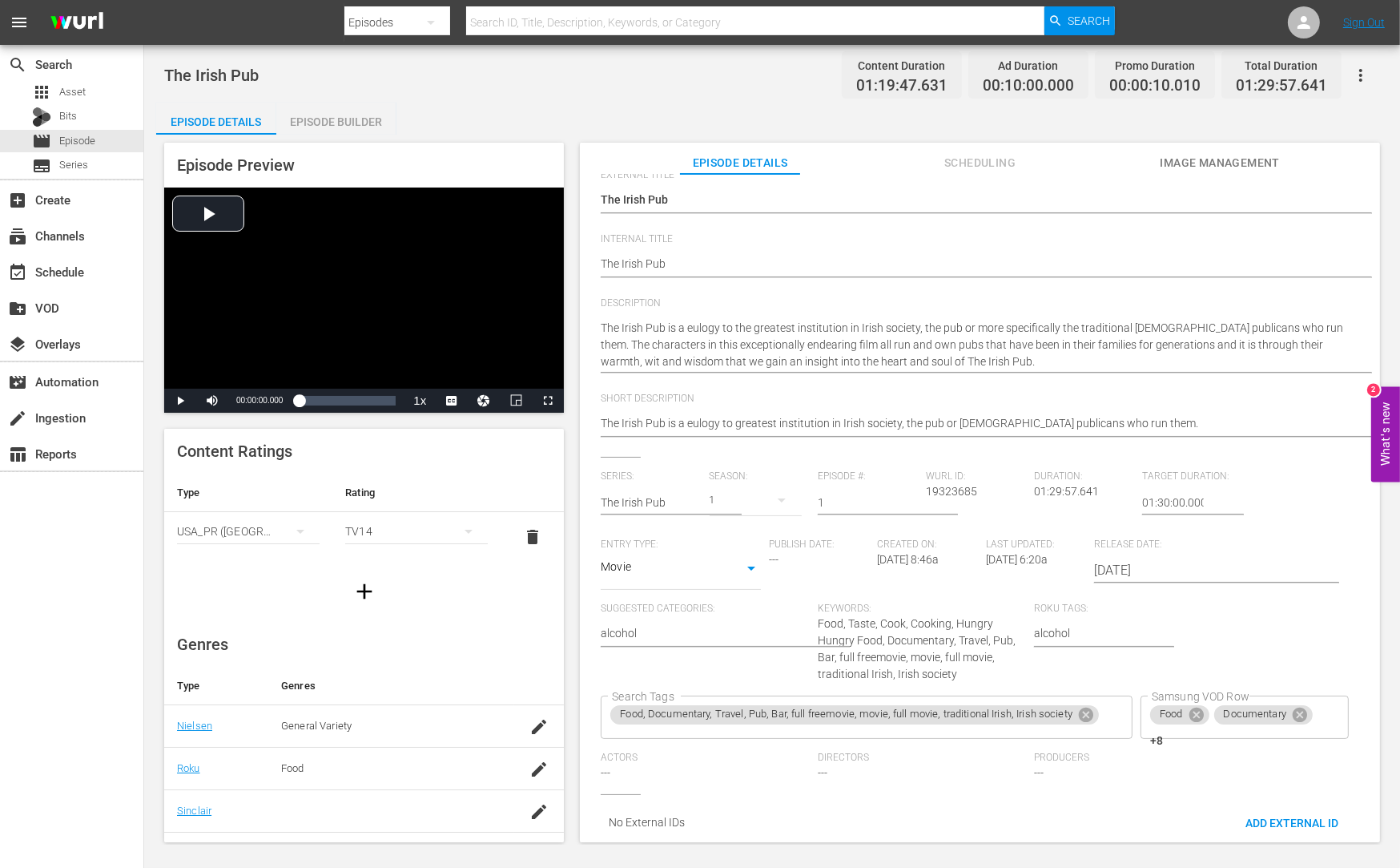
scroll to position [137, 0]
click at [1090, 707] on icon at bounding box center [1086, 714] width 15 height 15
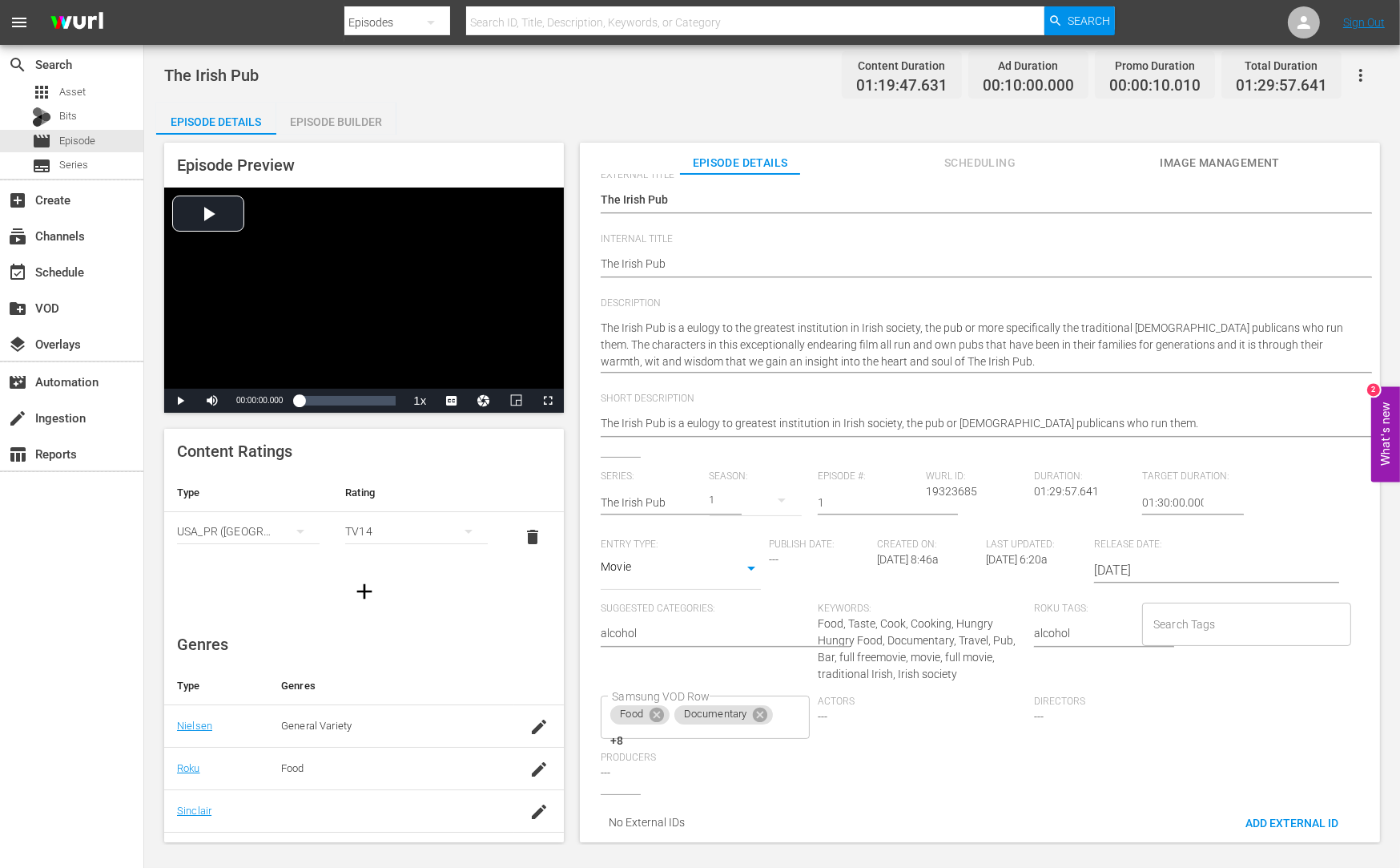
click at [1208, 711] on div "Directors ---" at bounding box center [1142, 723] width 217 height 56
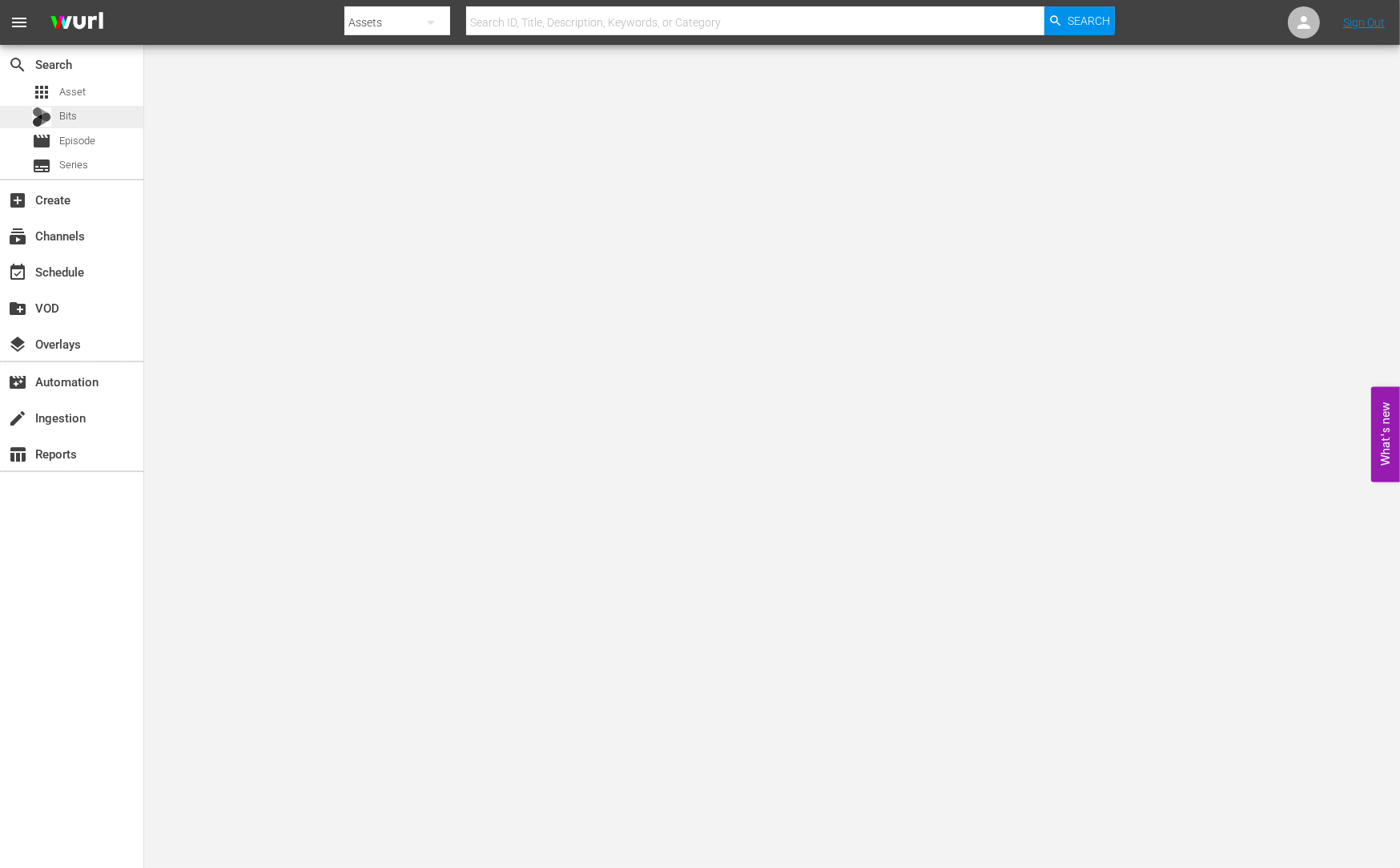
click at [79, 117] on div "Bits" at bounding box center [71, 117] width 143 height 23
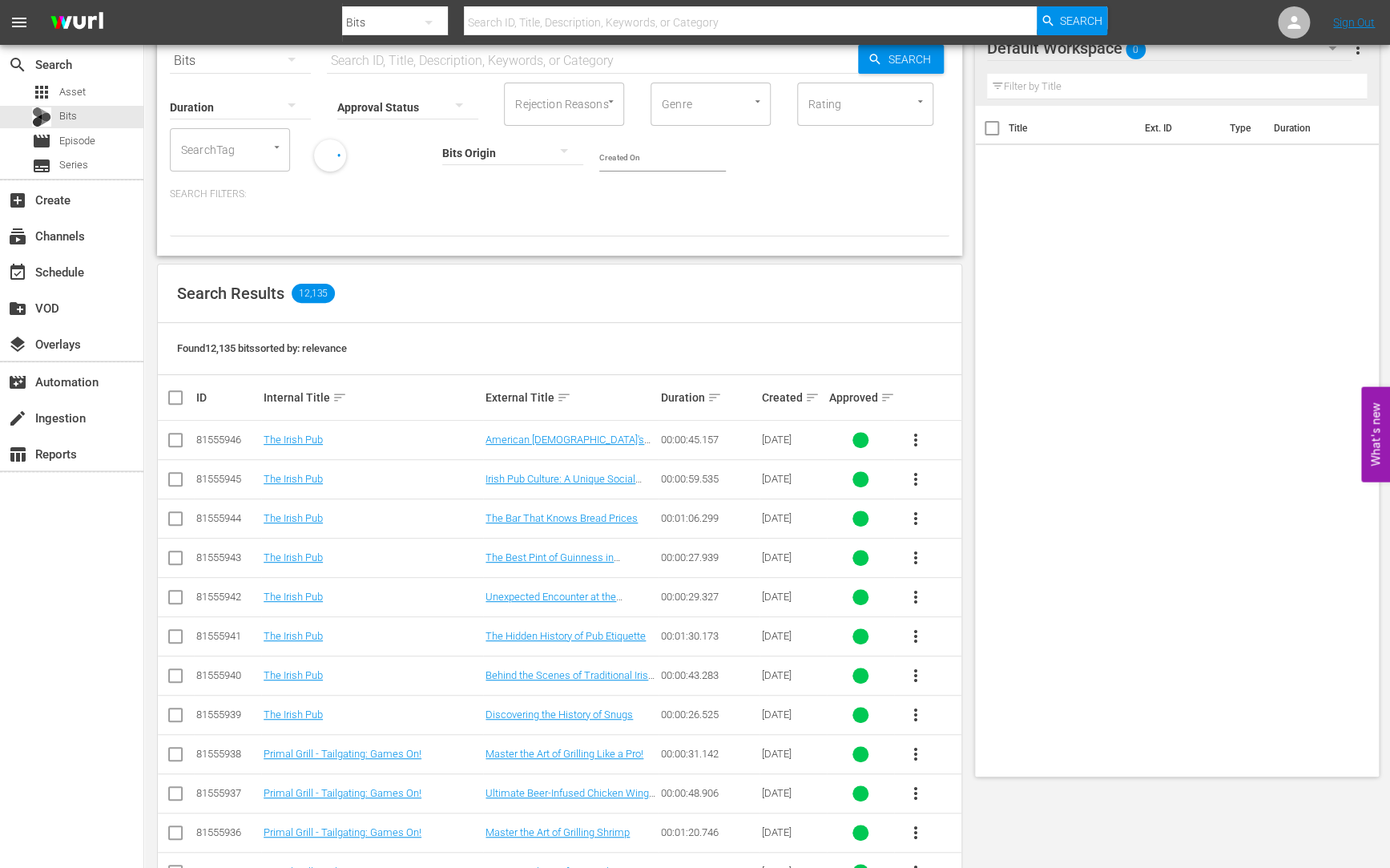
scroll to position [104, 0]
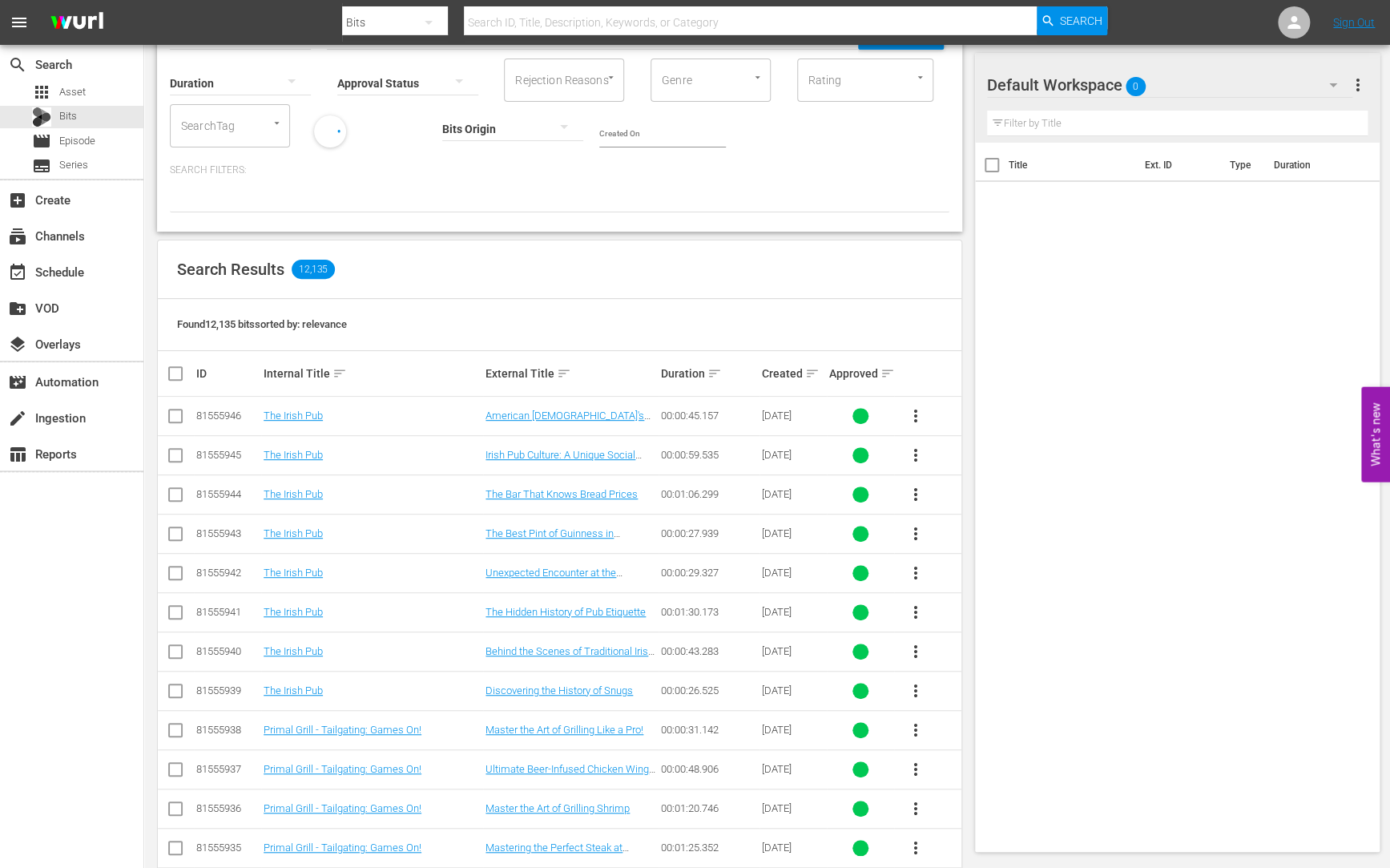
drag, startPoint x: 683, startPoint y: 411, endPoint x: 746, endPoint y: 411, distance: 63.0
click at [745, 411] on div "00:00:45.157" at bounding box center [709, 416] width 97 height 12
drag, startPoint x: 688, startPoint y: 451, endPoint x: 705, endPoint y: 449, distance: 17.1
click at [705, 449] on div "00:00:59.535" at bounding box center [709, 455] width 97 height 12
drag, startPoint x: 689, startPoint y: 492, endPoint x: 738, endPoint y: 491, distance: 49.0
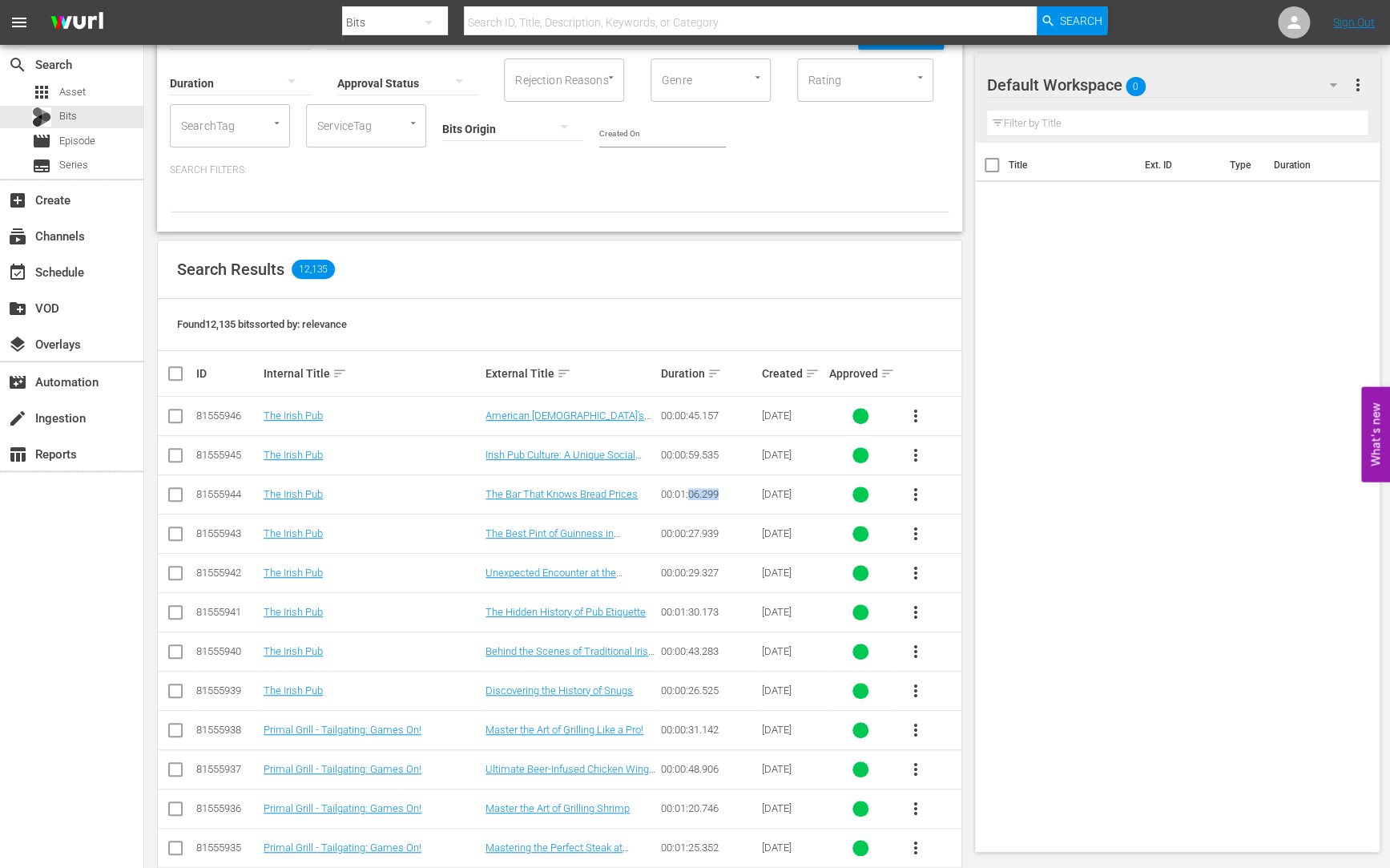
click at [738, 491] on div "00:01:06.299" at bounding box center [709, 494] width 97 height 12
drag, startPoint x: 682, startPoint y: 533, endPoint x: 721, endPoint y: 533, distance: 39.0
click at [721, 533] on div "00:00:27.939" at bounding box center [709, 533] width 97 height 12
drag, startPoint x: 697, startPoint y: 564, endPoint x: 730, endPoint y: 564, distance: 33.0
click at [729, 566] on div "00:00:29.327" at bounding box center [709, 572] width 97 height 12
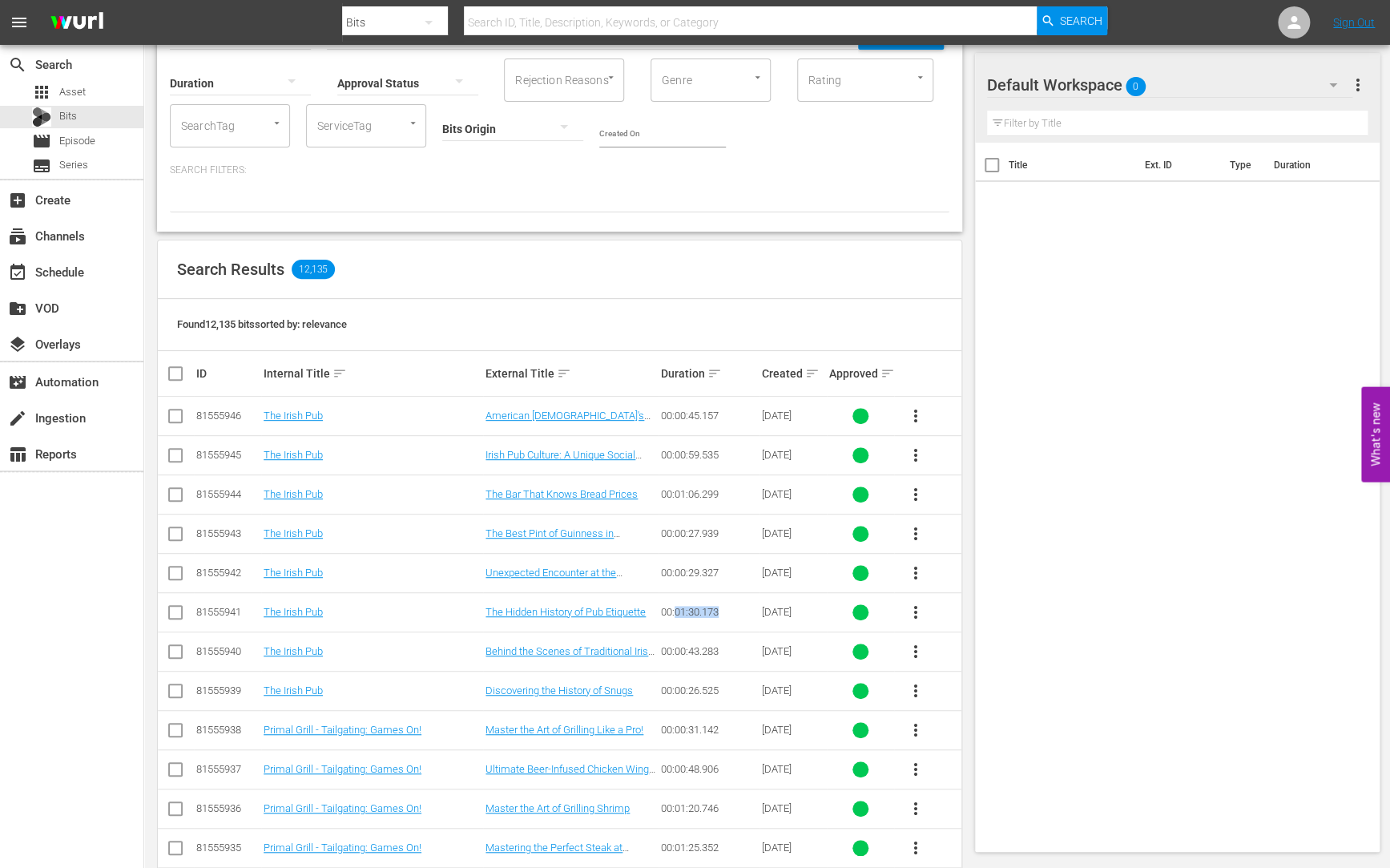
drag, startPoint x: 684, startPoint y: 605, endPoint x: 722, endPoint y: 604, distance: 38.0
click at [720, 605] on div "00:01:30.173" at bounding box center [709, 611] width 97 height 12
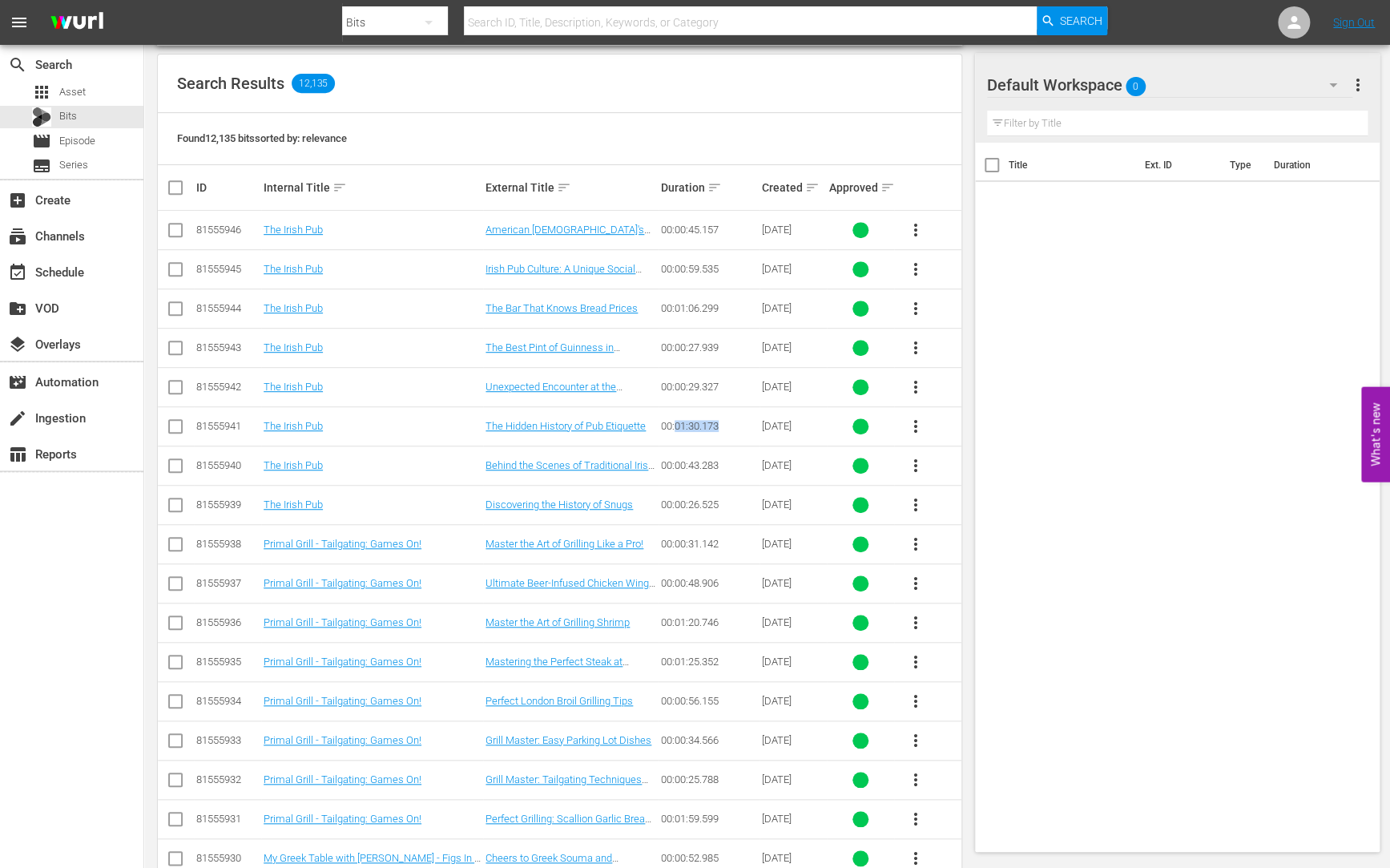
scroll to position [325, 0]
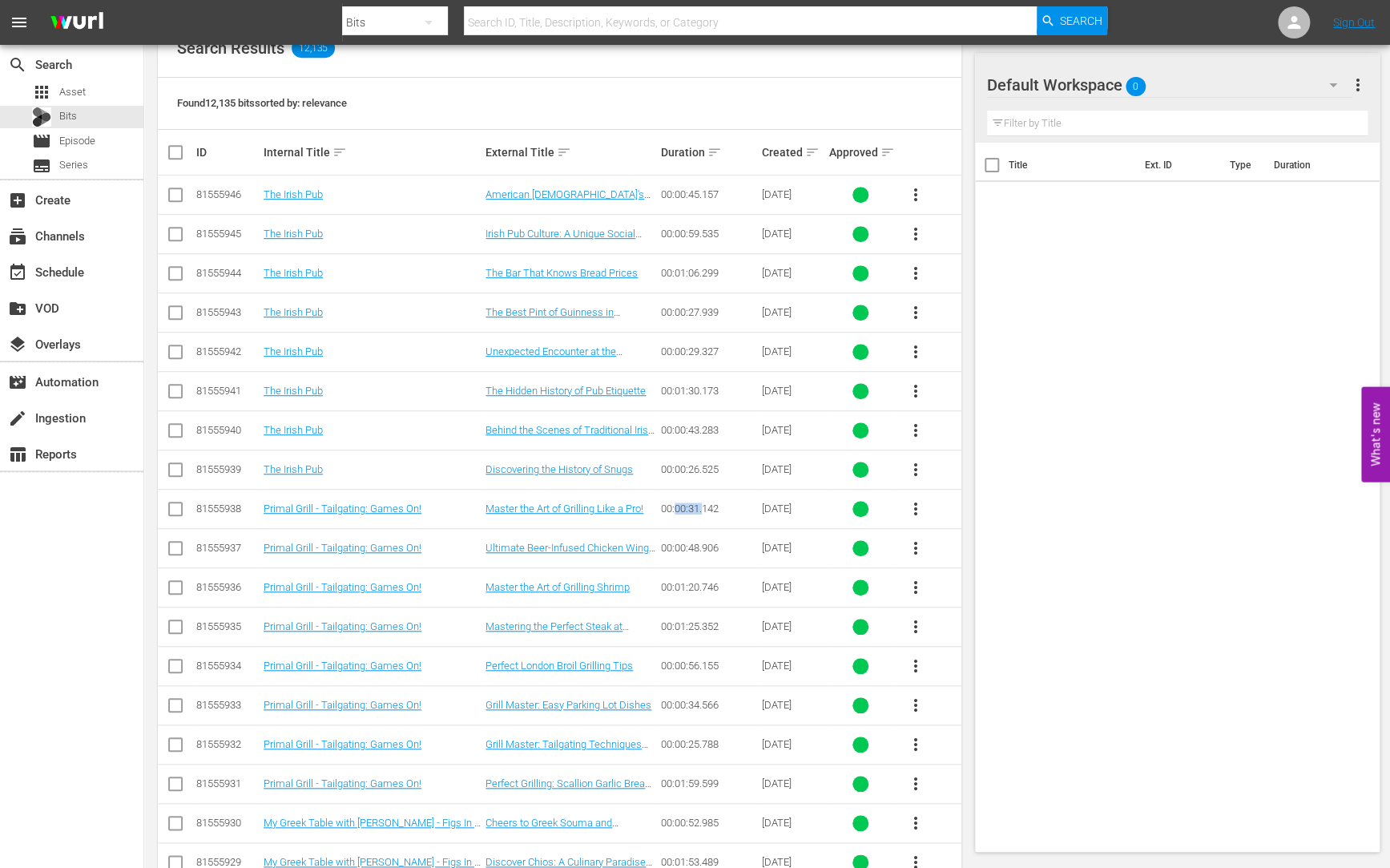
drag, startPoint x: 676, startPoint y: 512, endPoint x: 703, endPoint y: 510, distance: 27.1
click at [702, 509] on div "00:00:31.142" at bounding box center [709, 509] width 97 height 12
drag, startPoint x: 680, startPoint y: 558, endPoint x: 686, endPoint y: 564, distance: 8.5
click at [680, 558] on td "00:00:48.906" at bounding box center [709, 547] width 101 height 39
click at [691, 593] on td "00:01:20.746" at bounding box center [709, 586] width 101 height 39
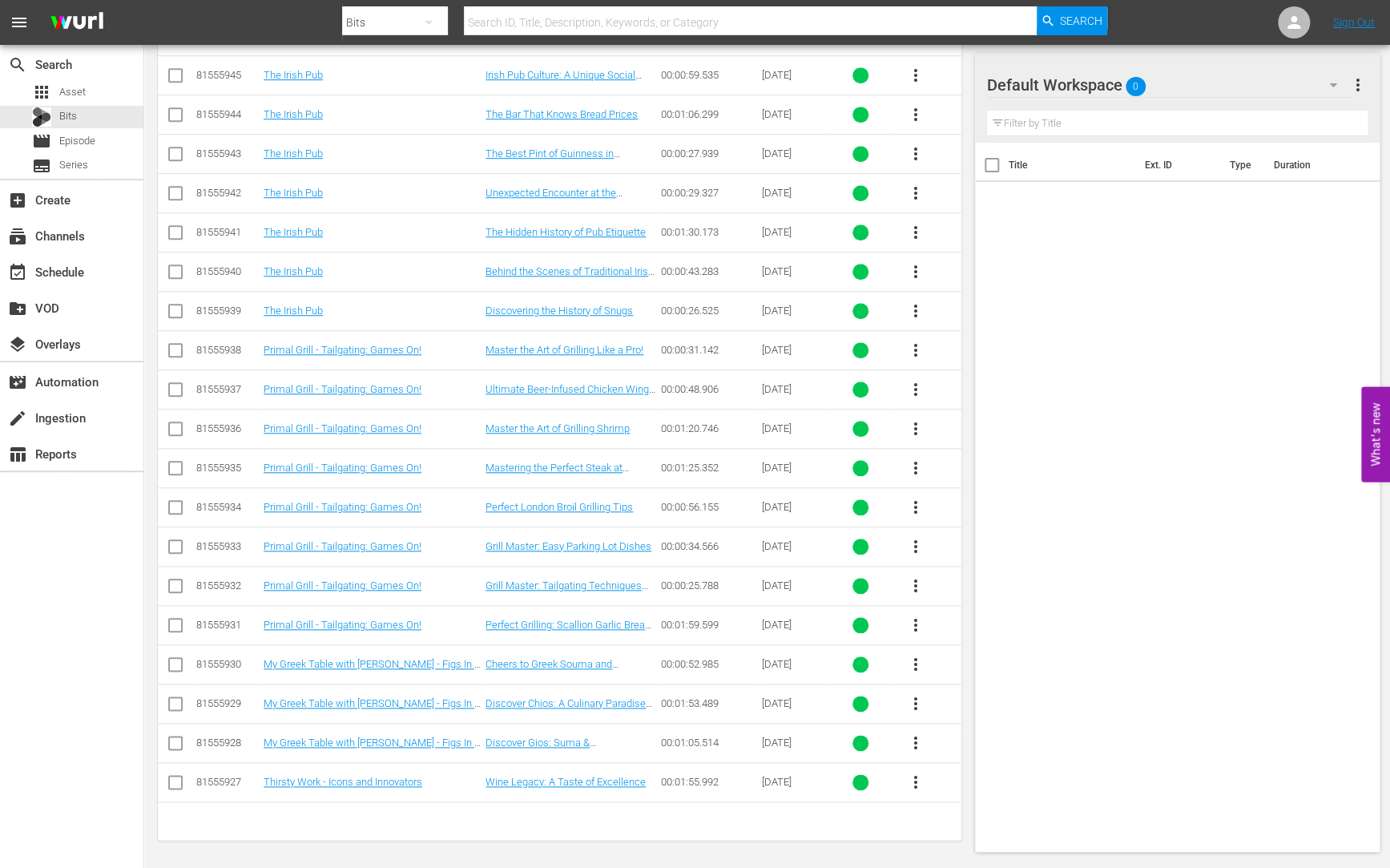
scroll to position [0, 0]
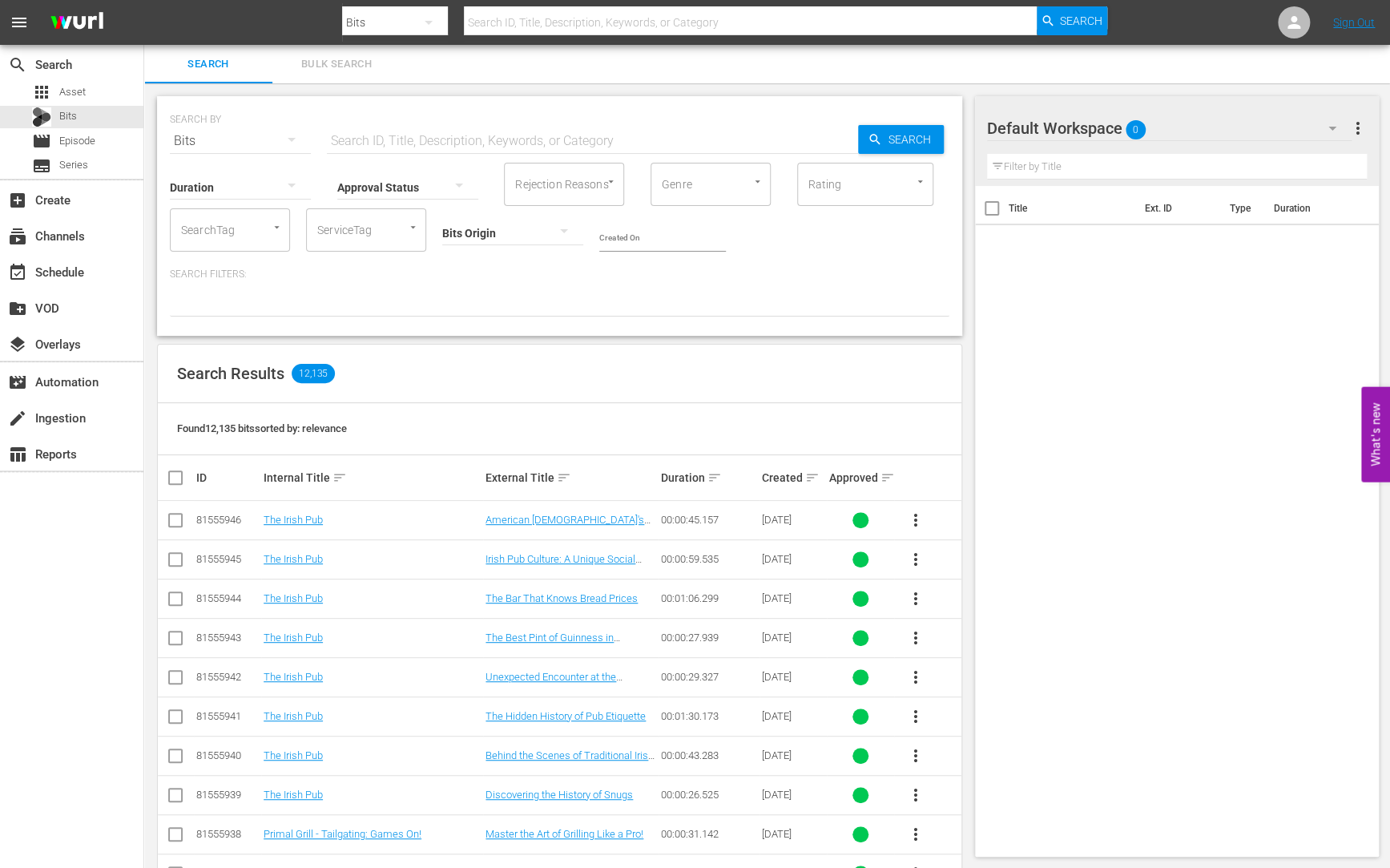
click at [1190, 401] on div "Title Ext. ID Type Duration" at bounding box center [1177, 518] width 404 height 664
